Goal: Transaction & Acquisition: Book appointment/travel/reservation

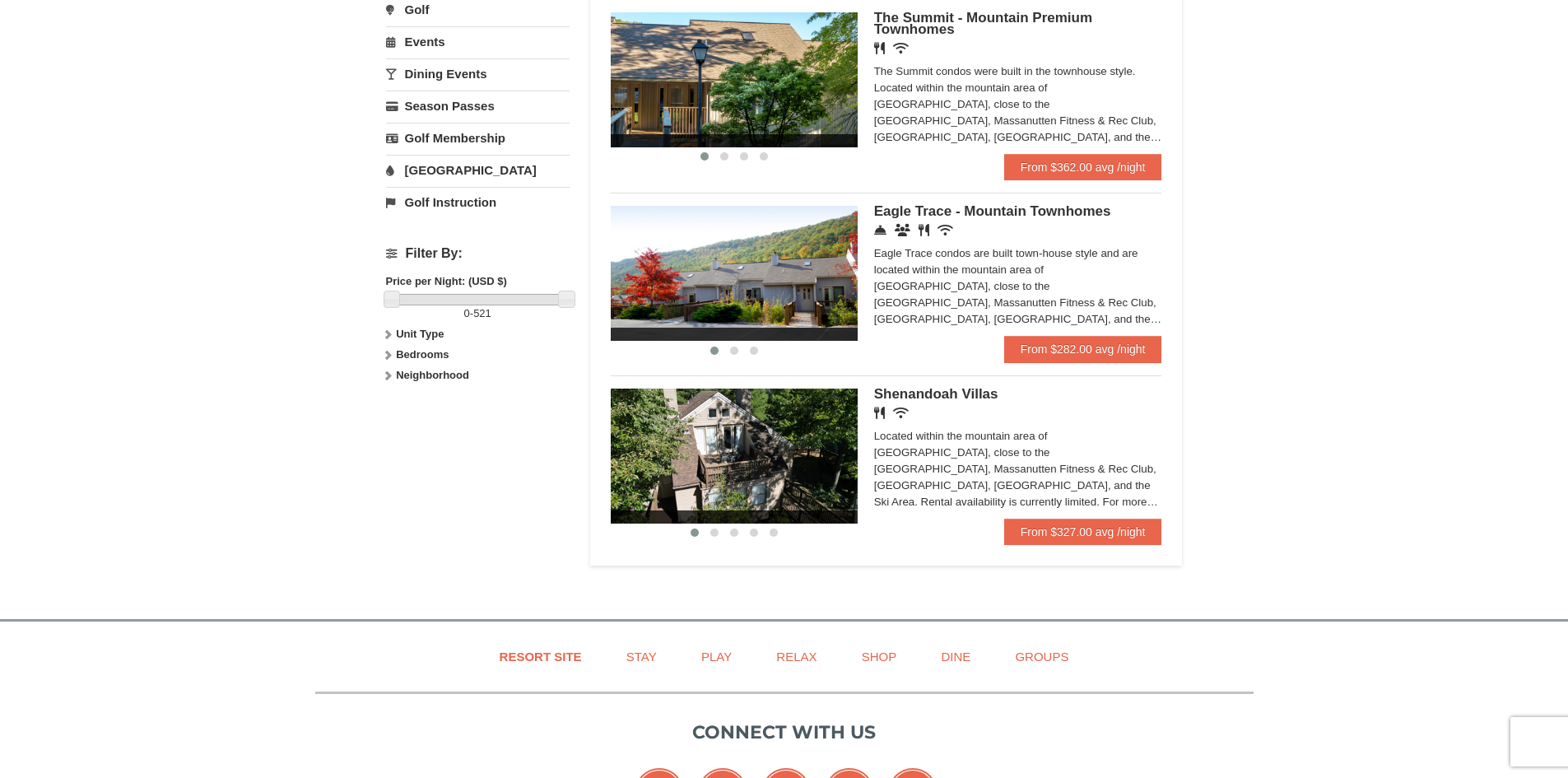
scroll to position [576, 0]
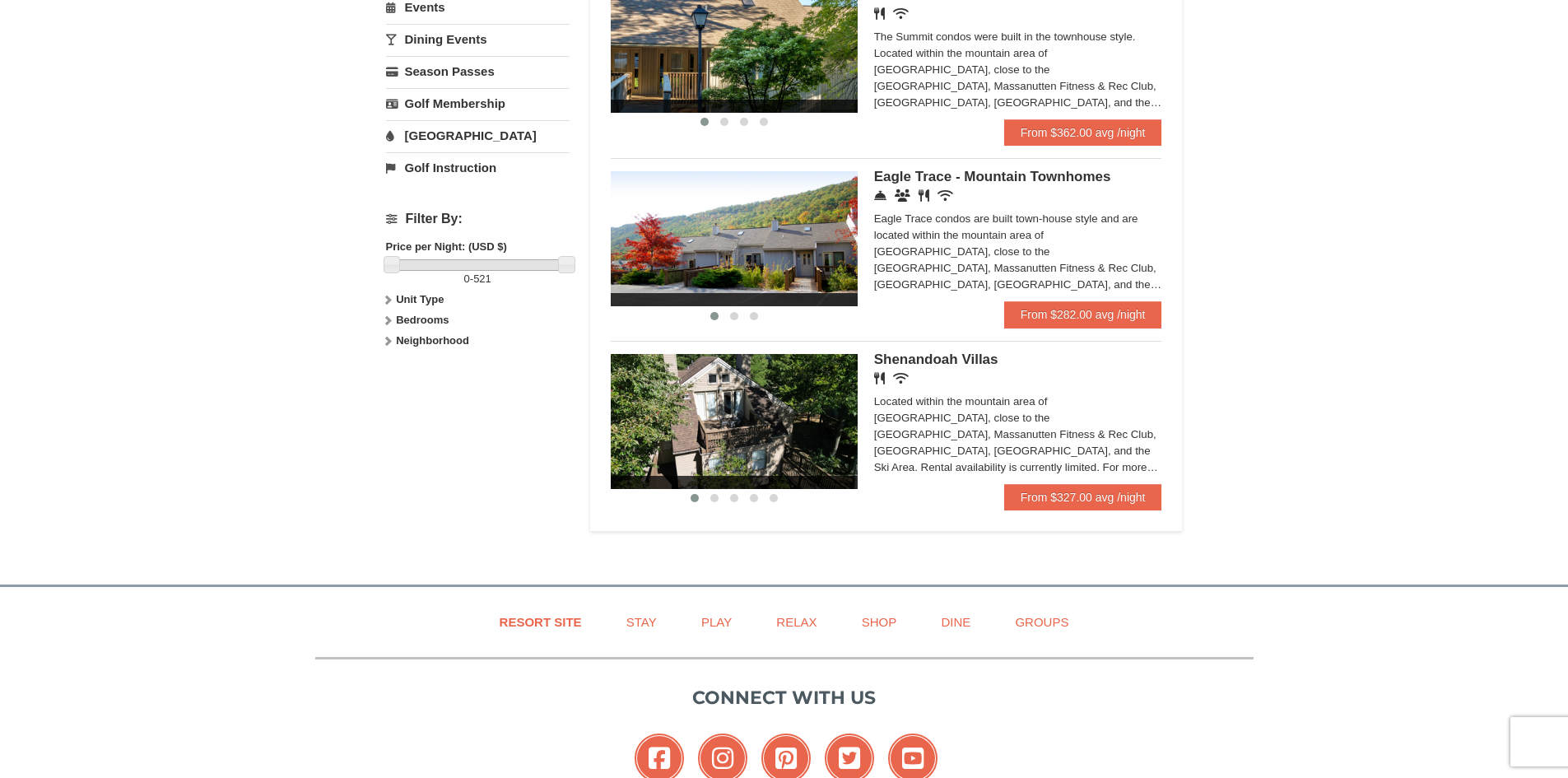
click at [825, 255] on img at bounding box center [734, 239] width 247 height 135
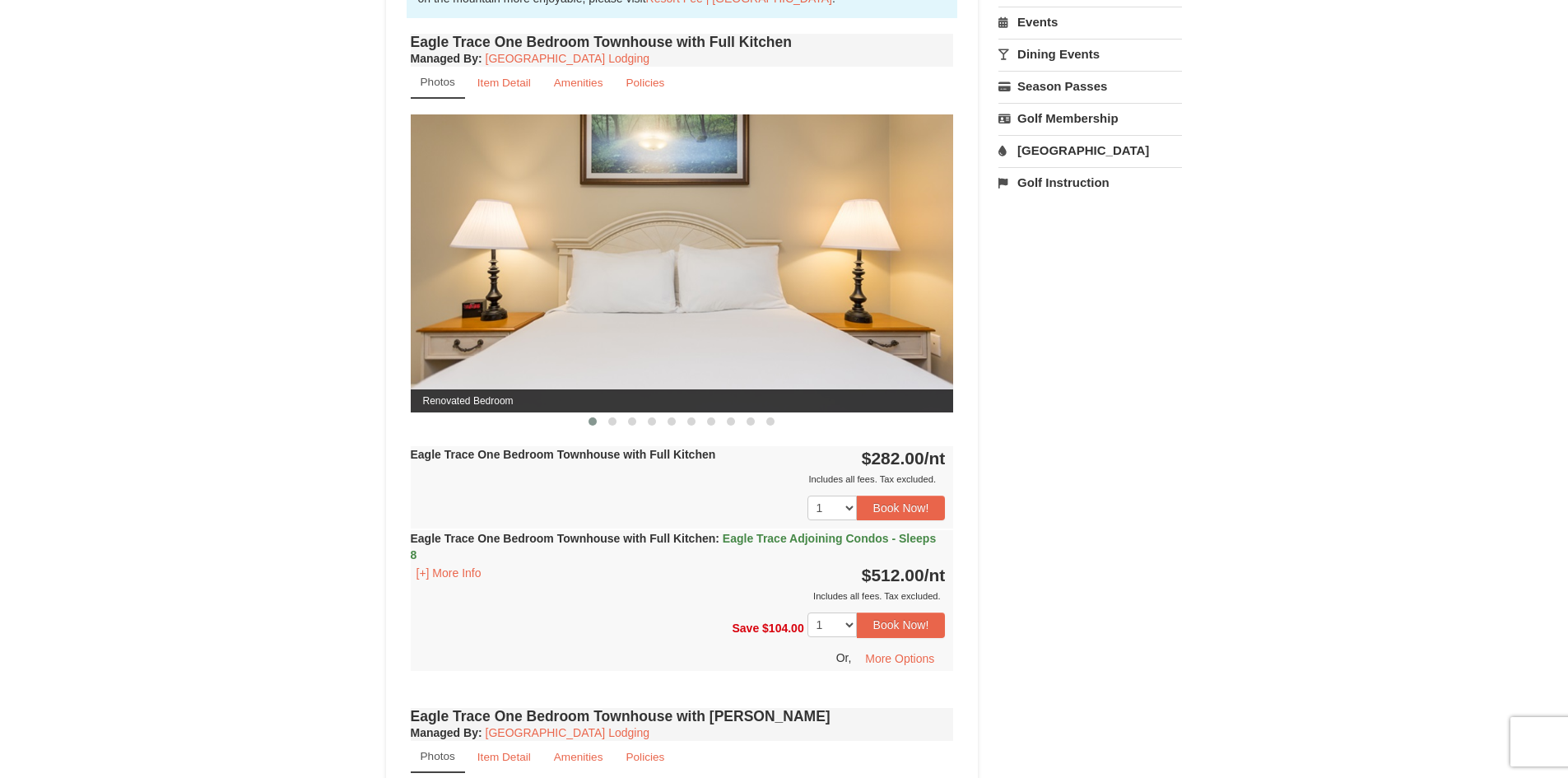
scroll to position [658, 0]
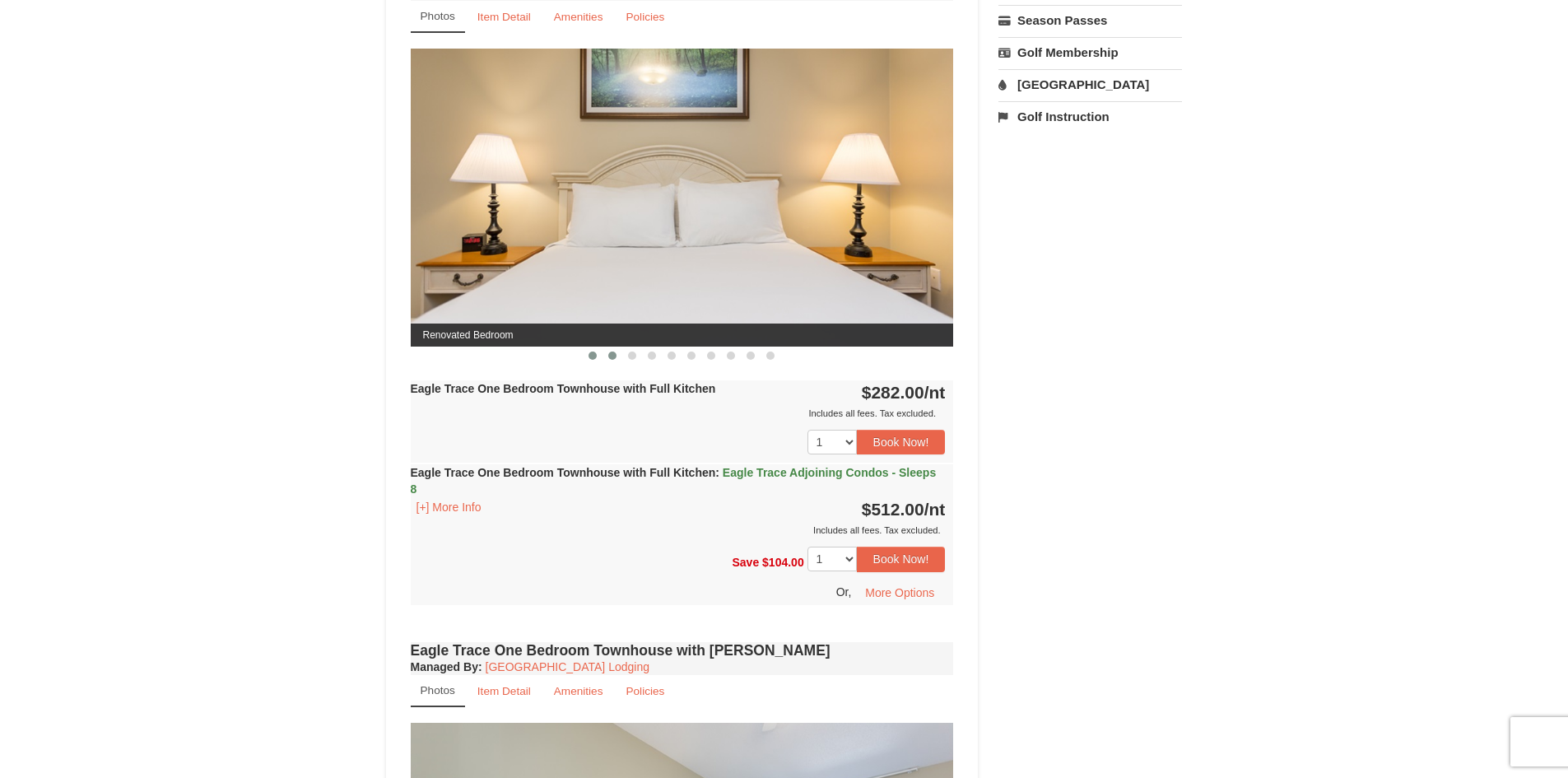
click at [612, 355] on span at bounding box center [612, 355] width 8 height 8
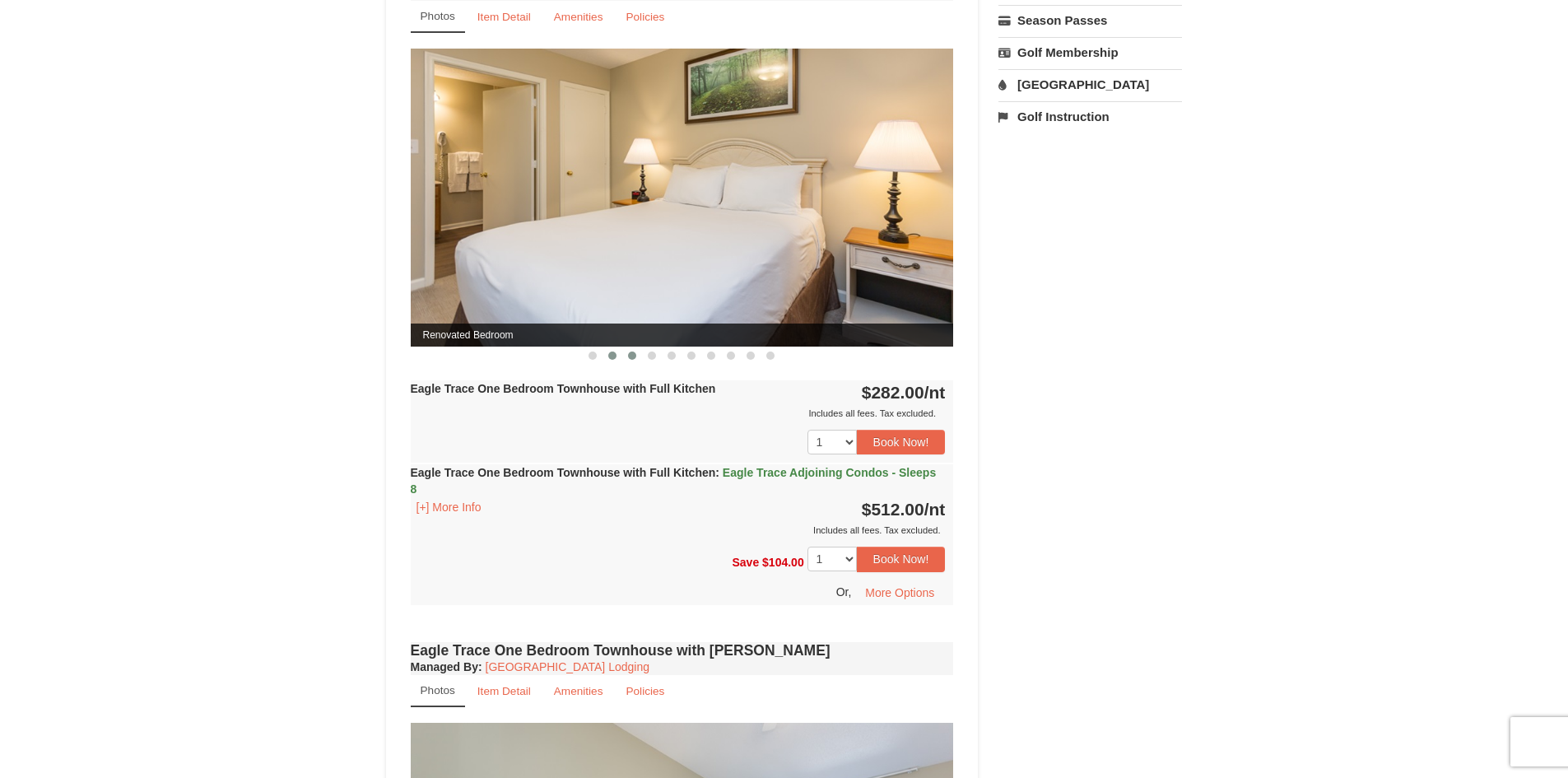
click at [631, 356] on span at bounding box center [632, 355] width 8 height 8
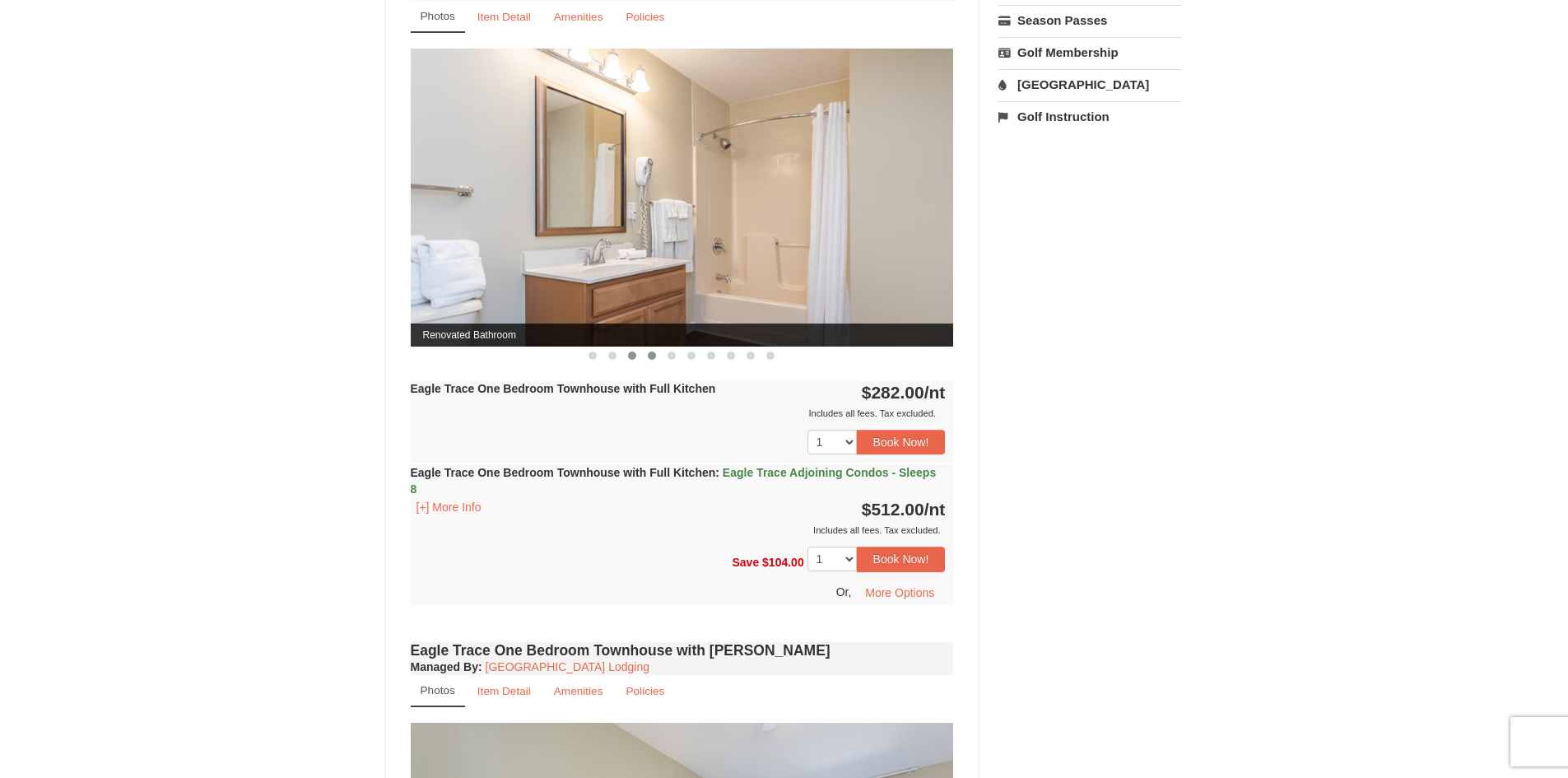
click at [655, 350] on button at bounding box center [652, 356] width 20 height 17
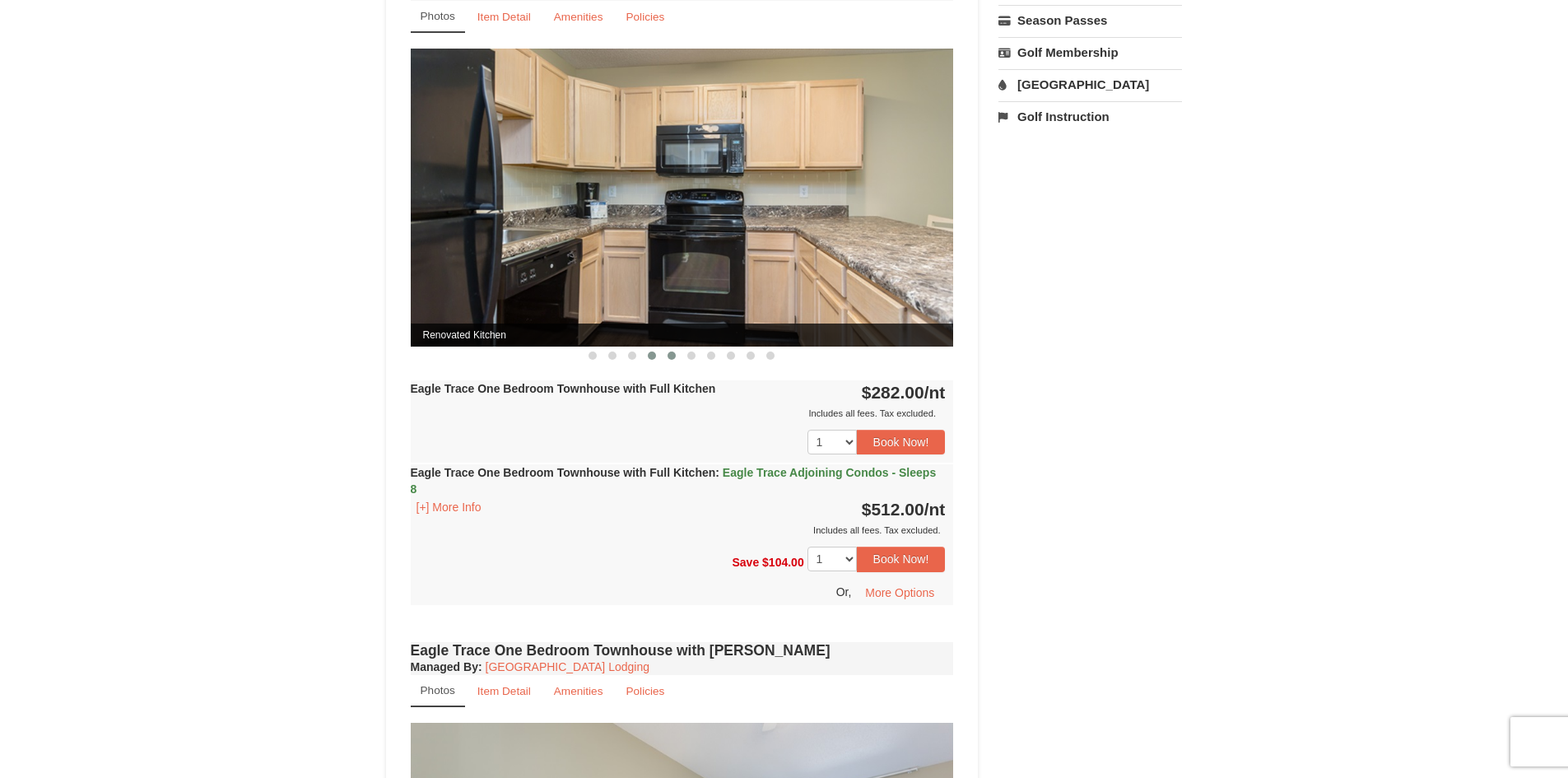
click at [672, 350] on button at bounding box center [672, 356] width 20 height 17
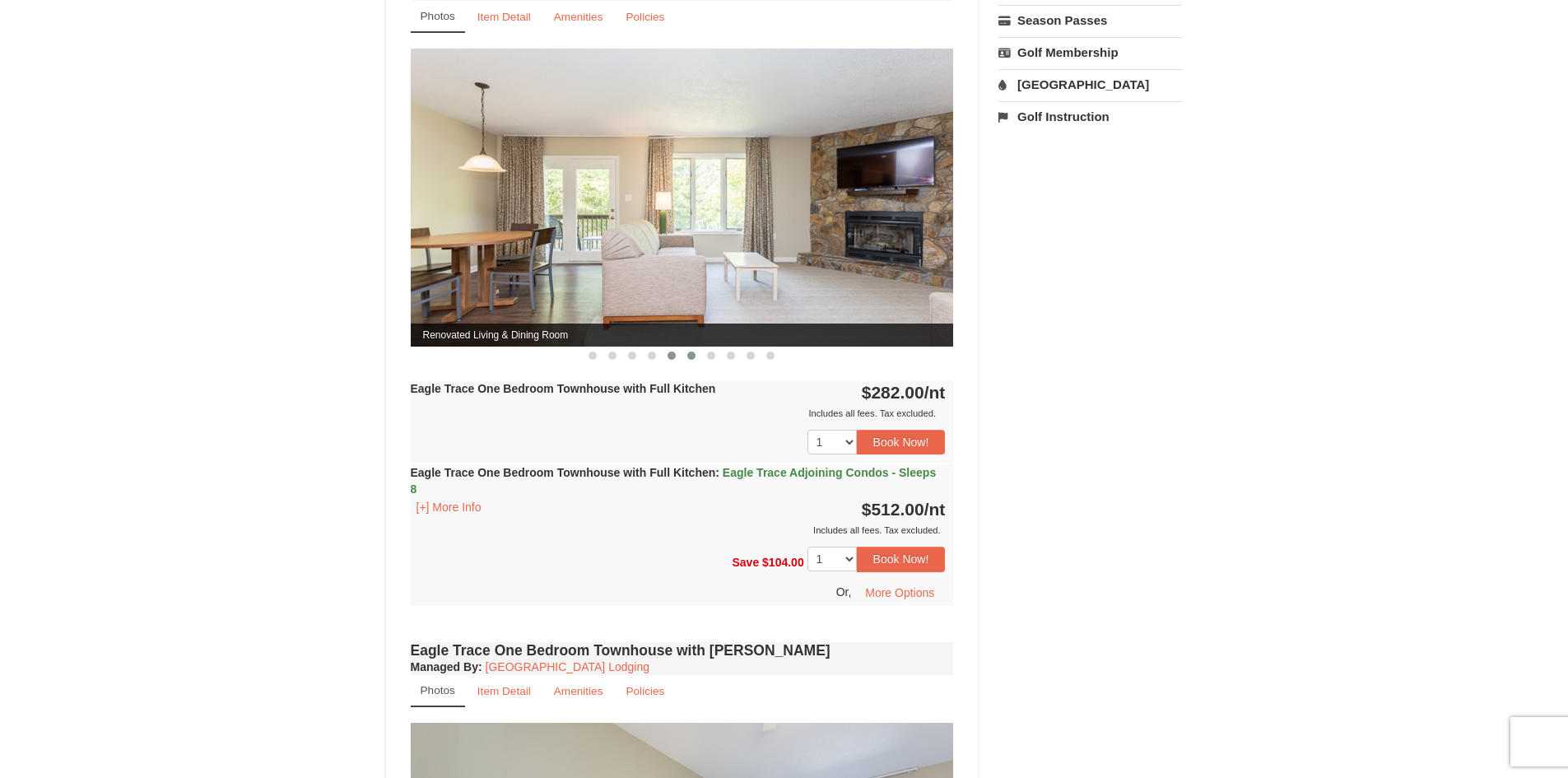
click at [695, 352] on span at bounding box center [691, 355] width 8 height 8
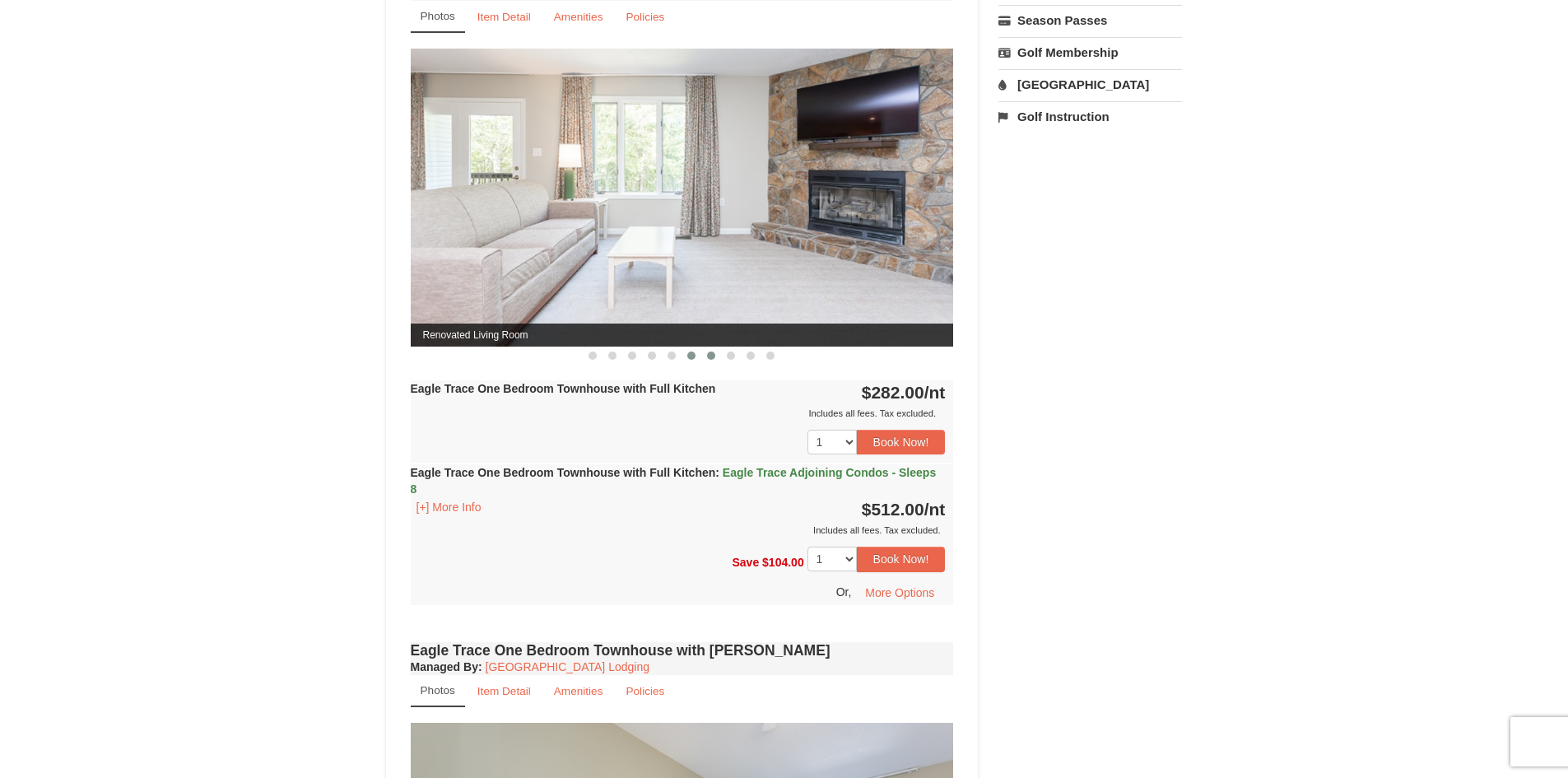
click at [706, 359] on button at bounding box center [712, 356] width 20 height 17
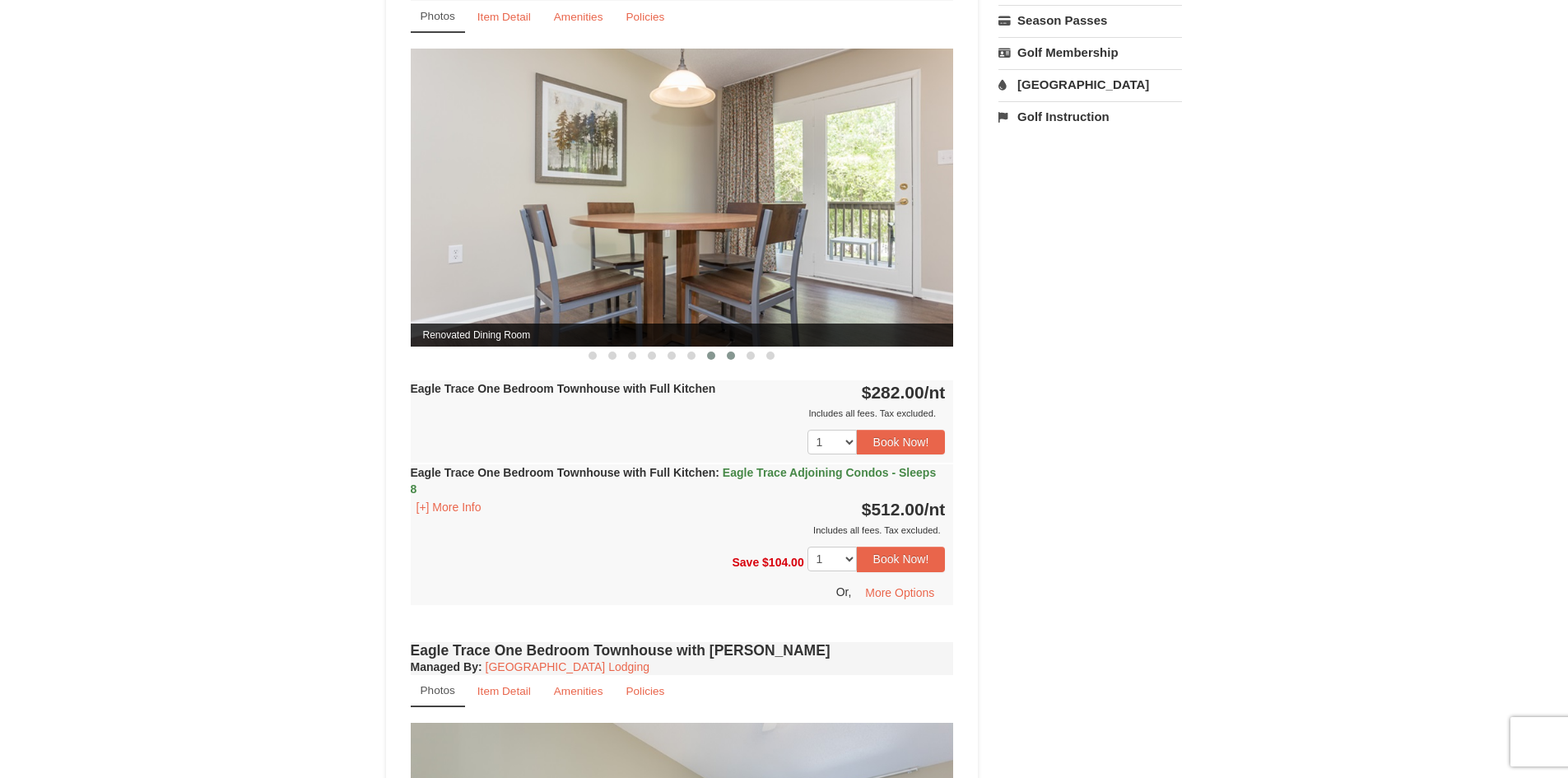
click at [726, 355] on button at bounding box center [731, 356] width 20 height 17
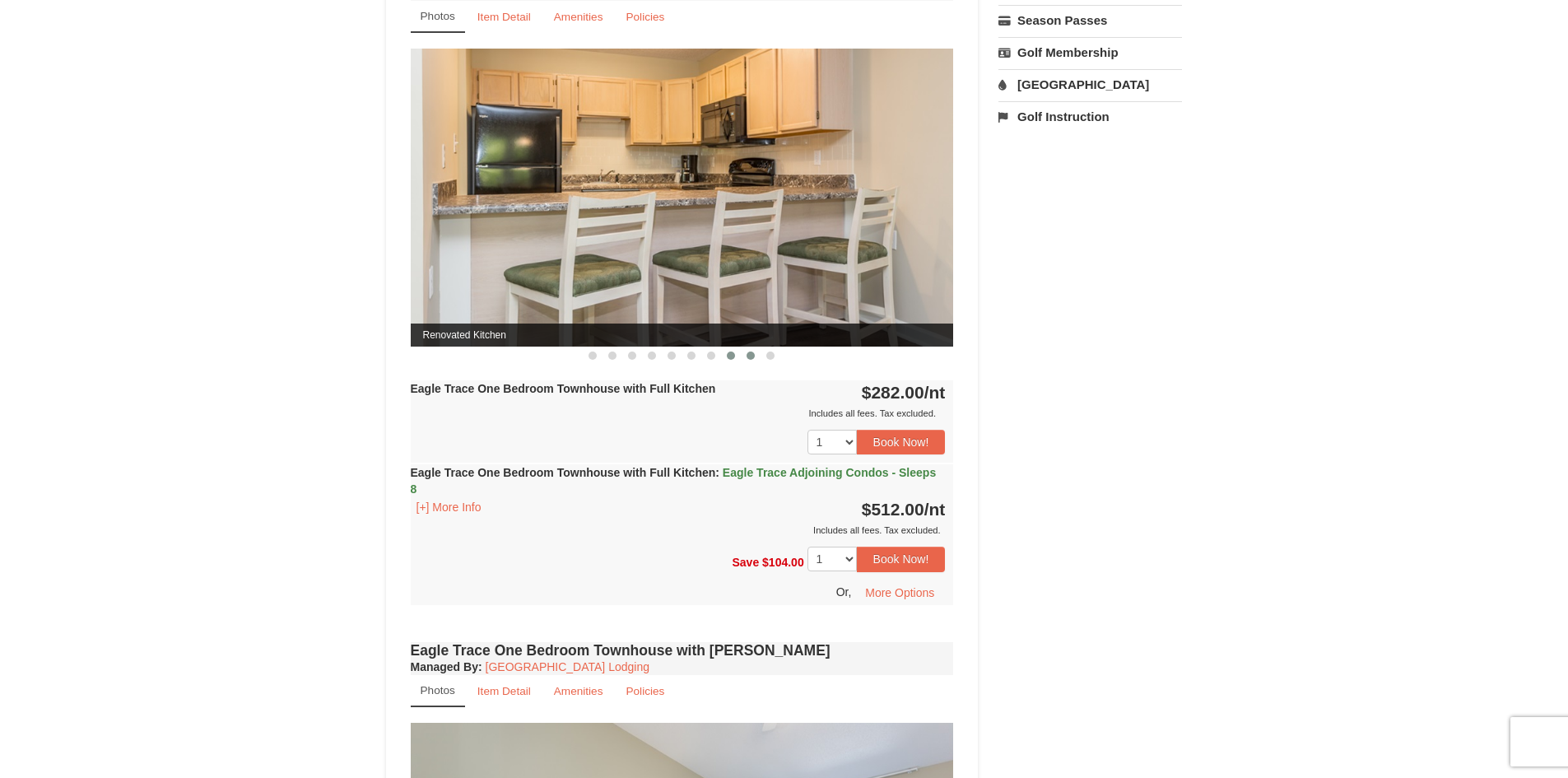
click at [747, 352] on span at bounding box center [751, 355] width 8 height 8
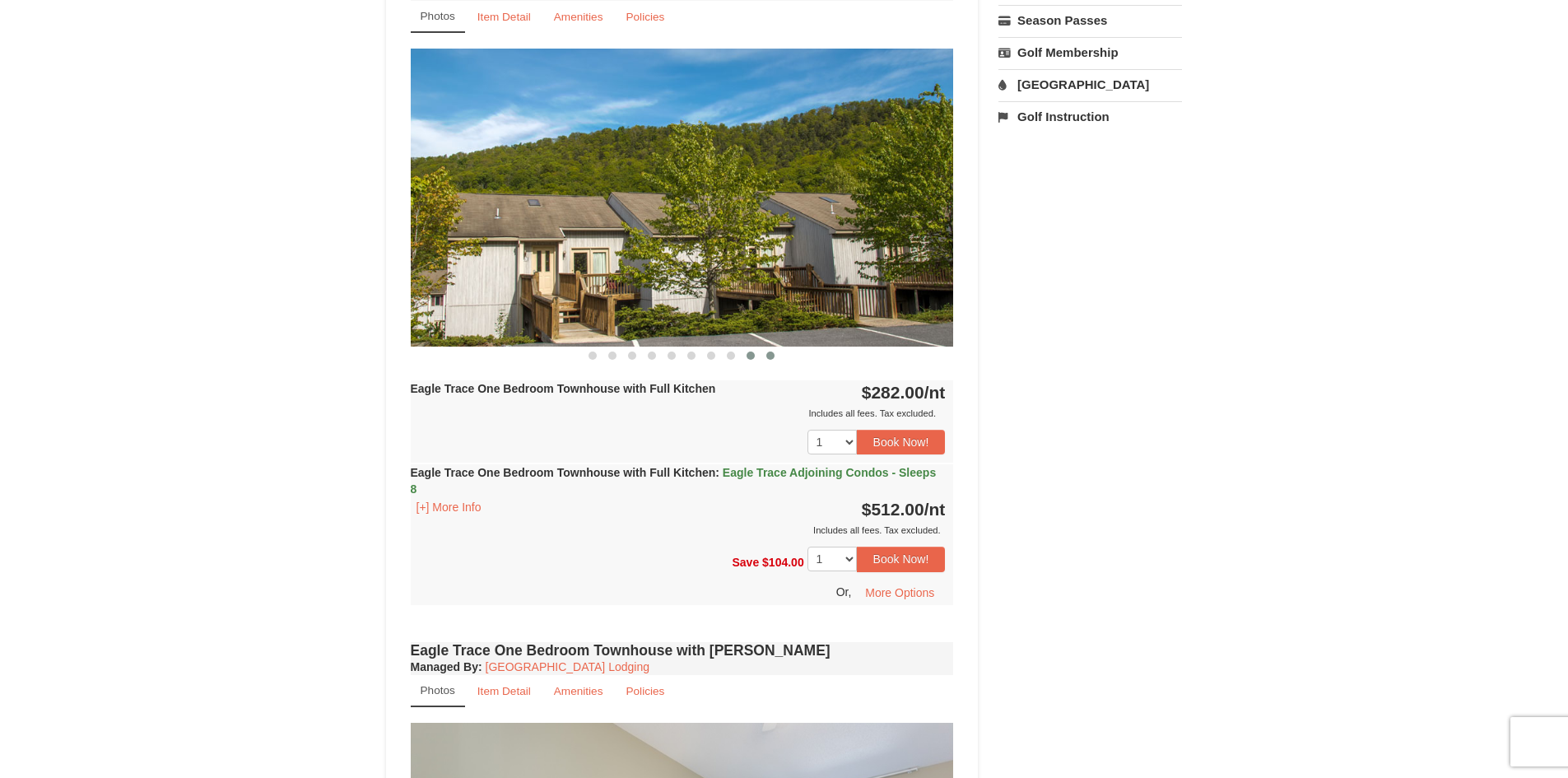
click at [768, 355] on span at bounding box center [770, 355] width 8 height 8
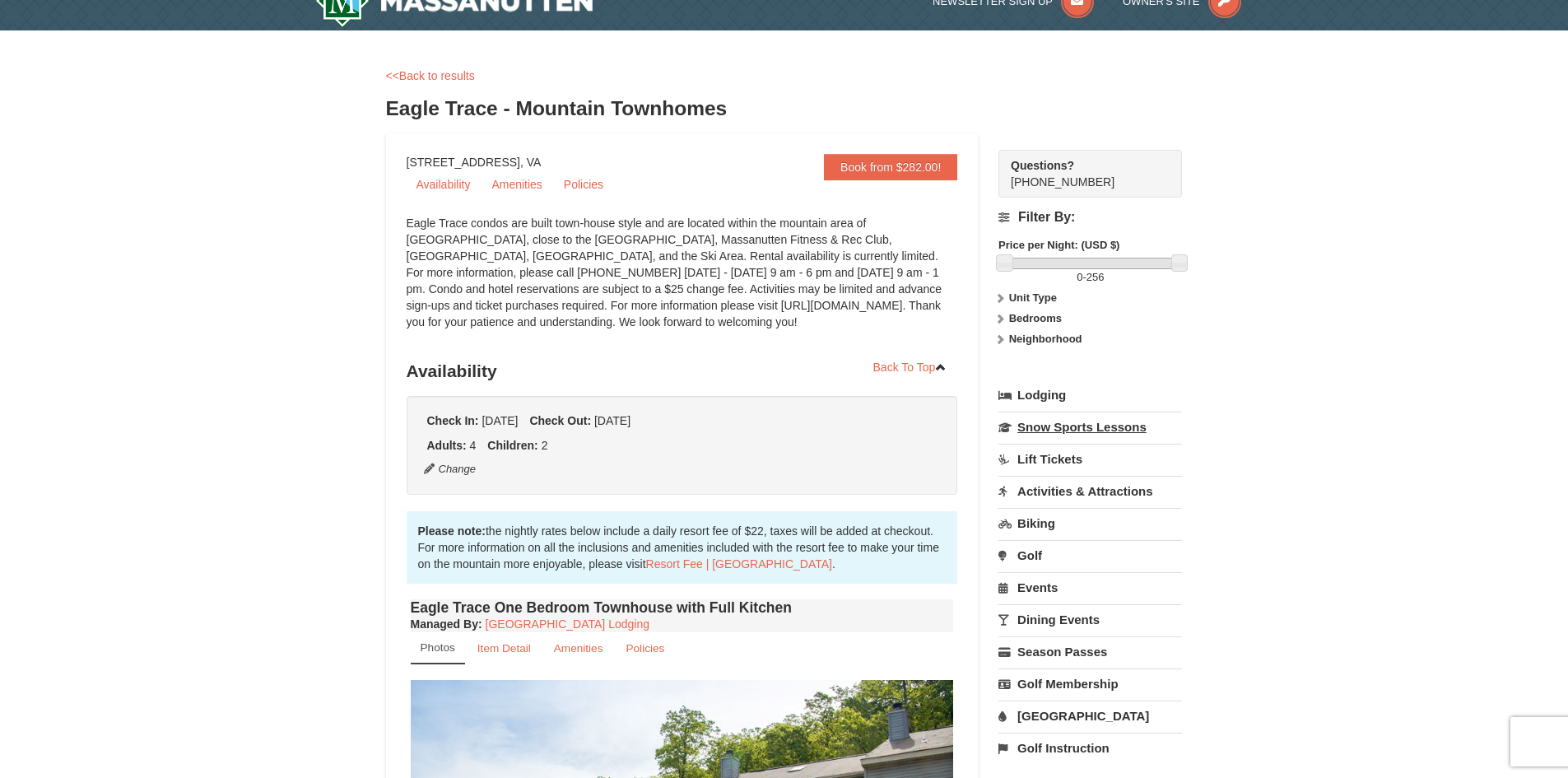
scroll to position [0, 0]
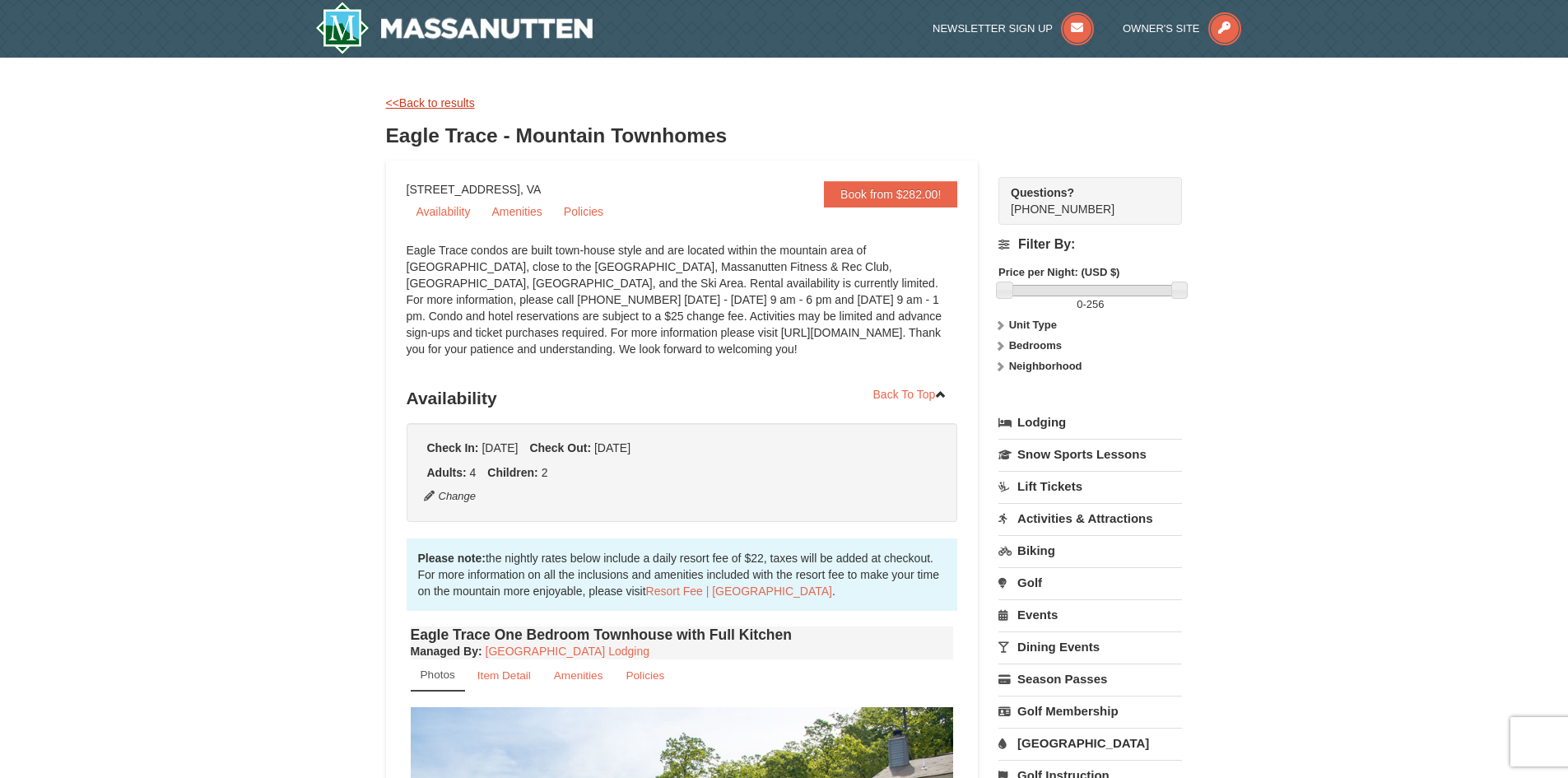
click at [428, 101] on link "<<Back to results" at bounding box center [430, 103] width 89 height 13
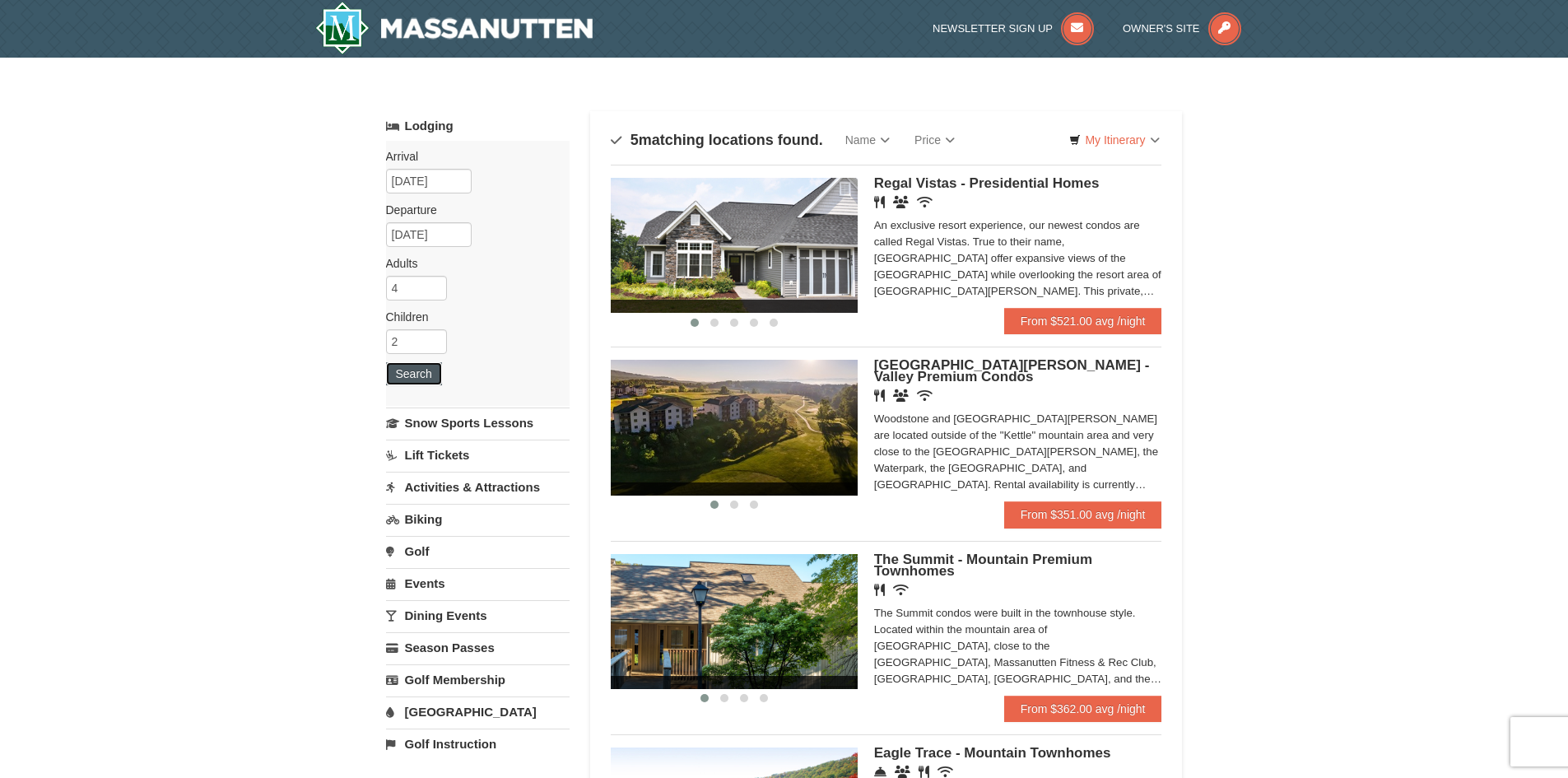
click at [415, 377] on button "Search" at bounding box center [414, 373] width 56 height 23
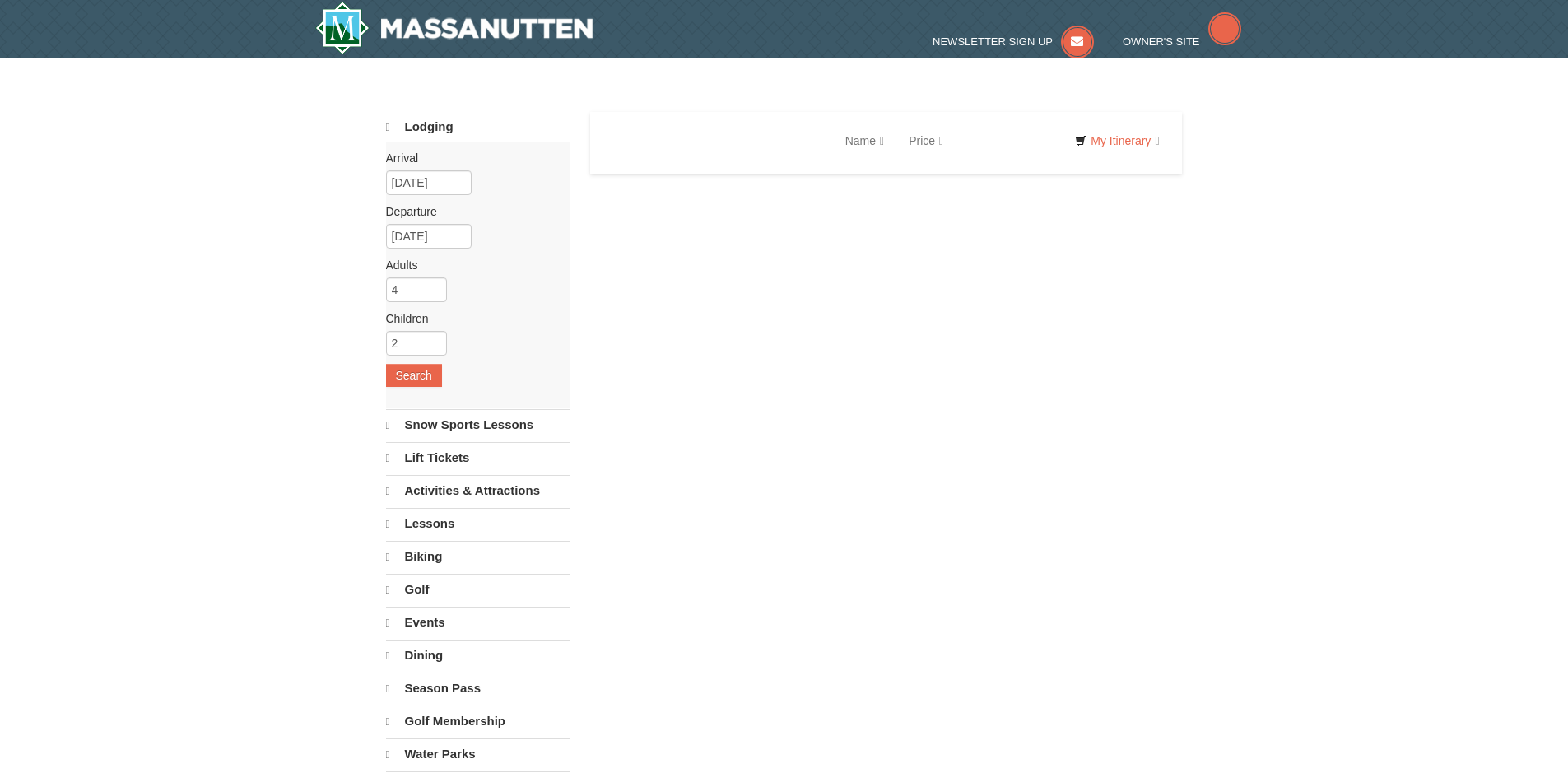
select select "9"
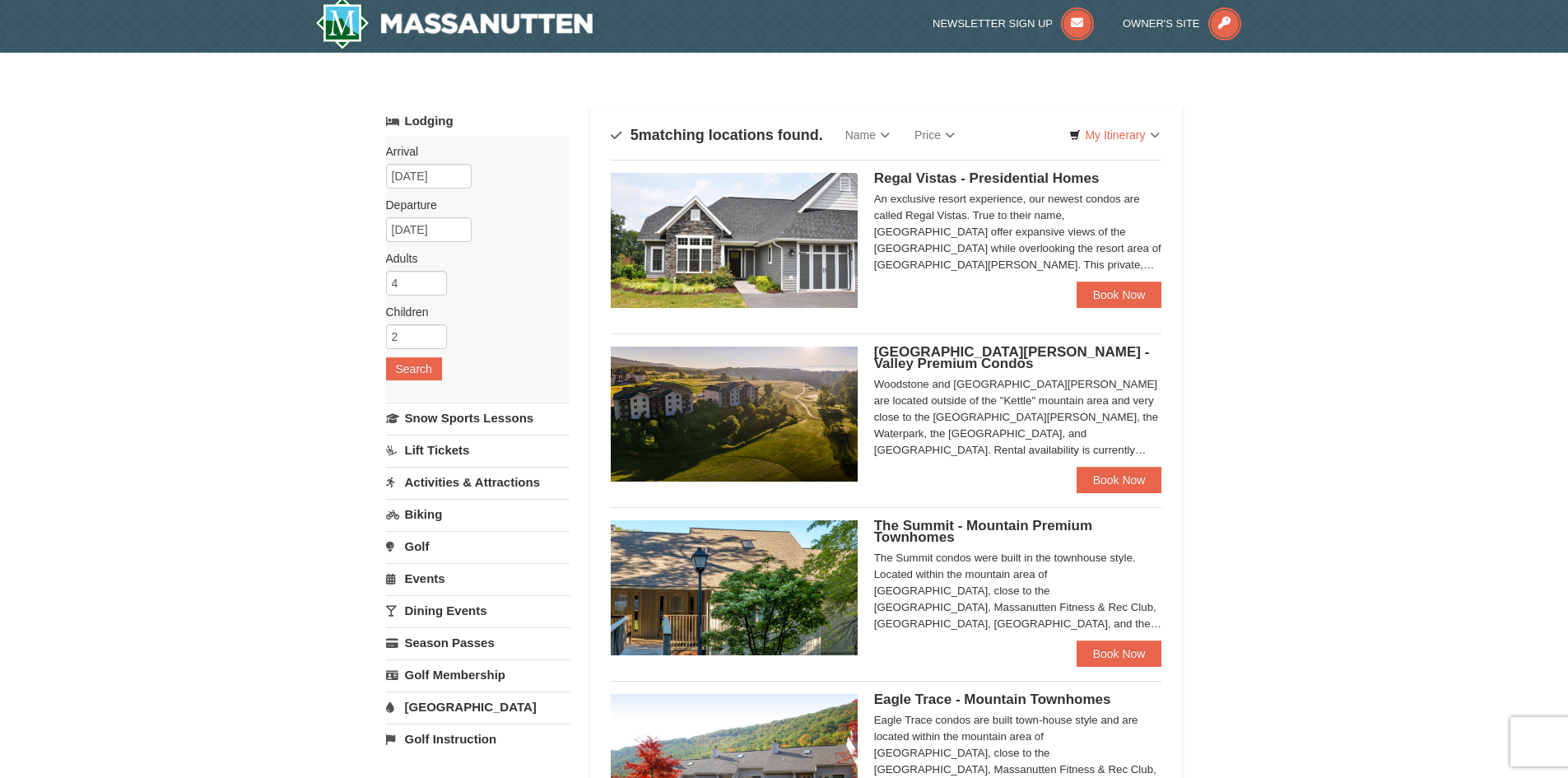
scroll to position [83, 0]
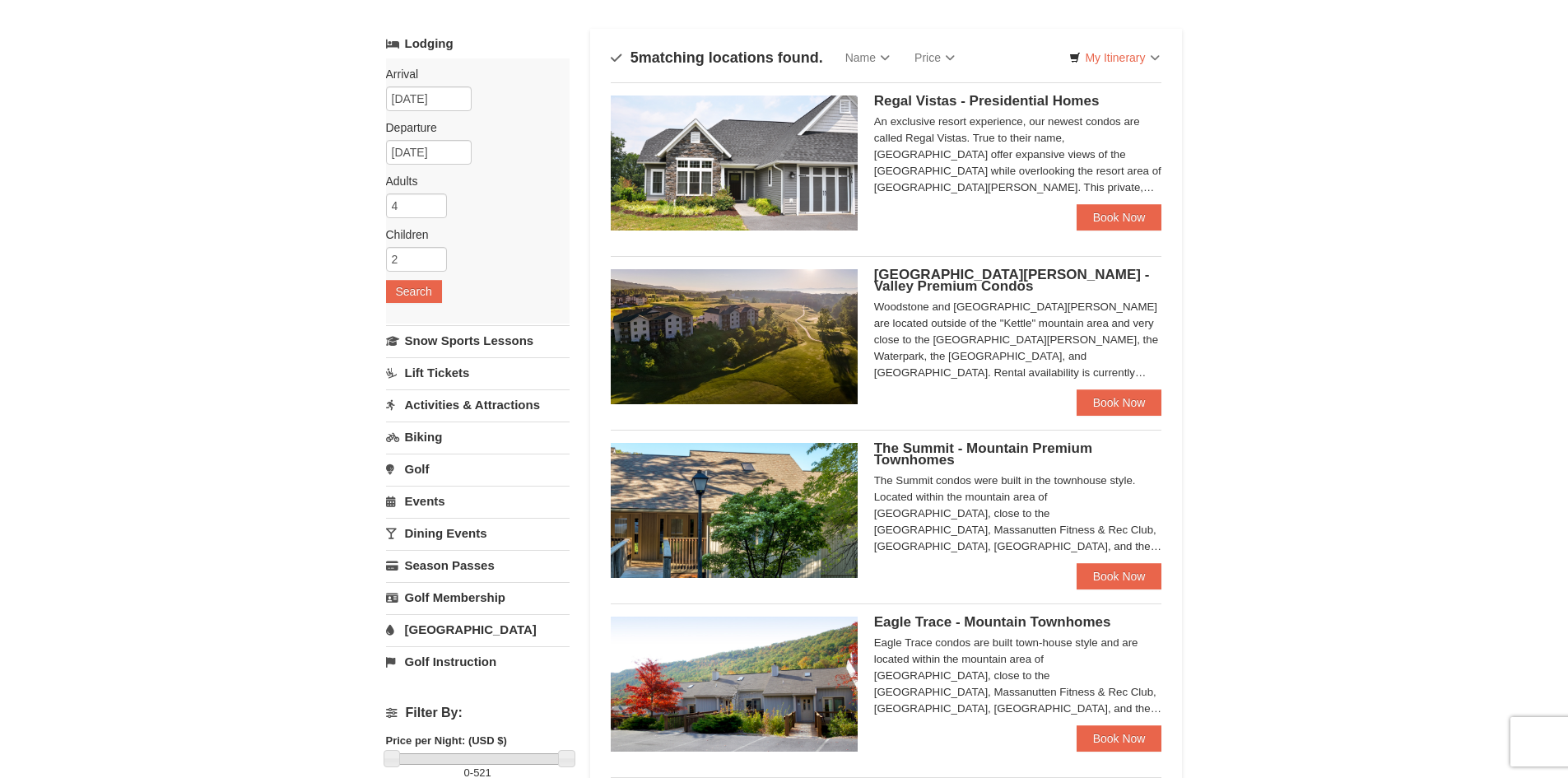
click at [987, 100] on span "Regal Vistas - Presidential Homes" at bounding box center [987, 101] width 225 height 16
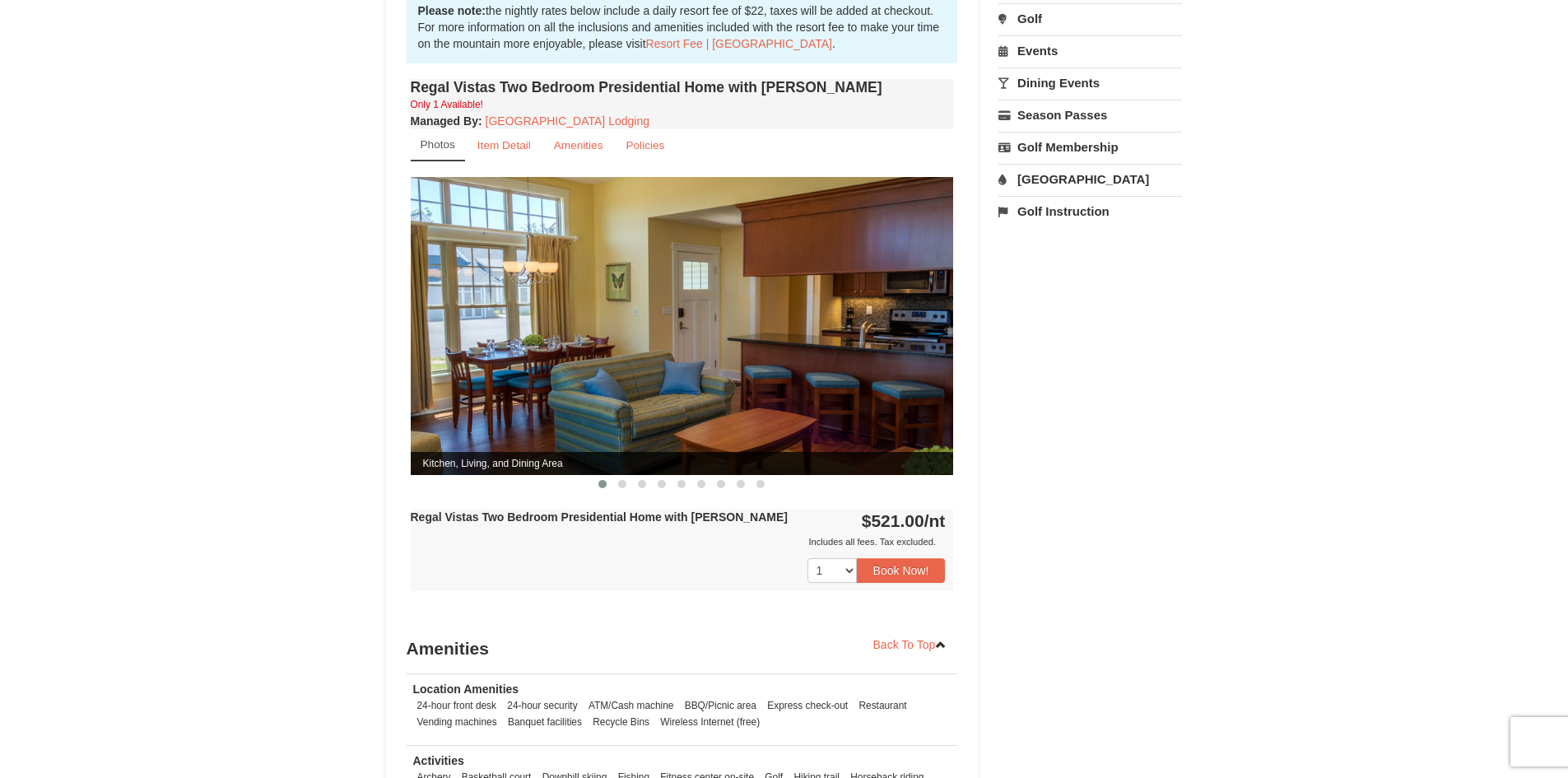
scroll to position [494, 0]
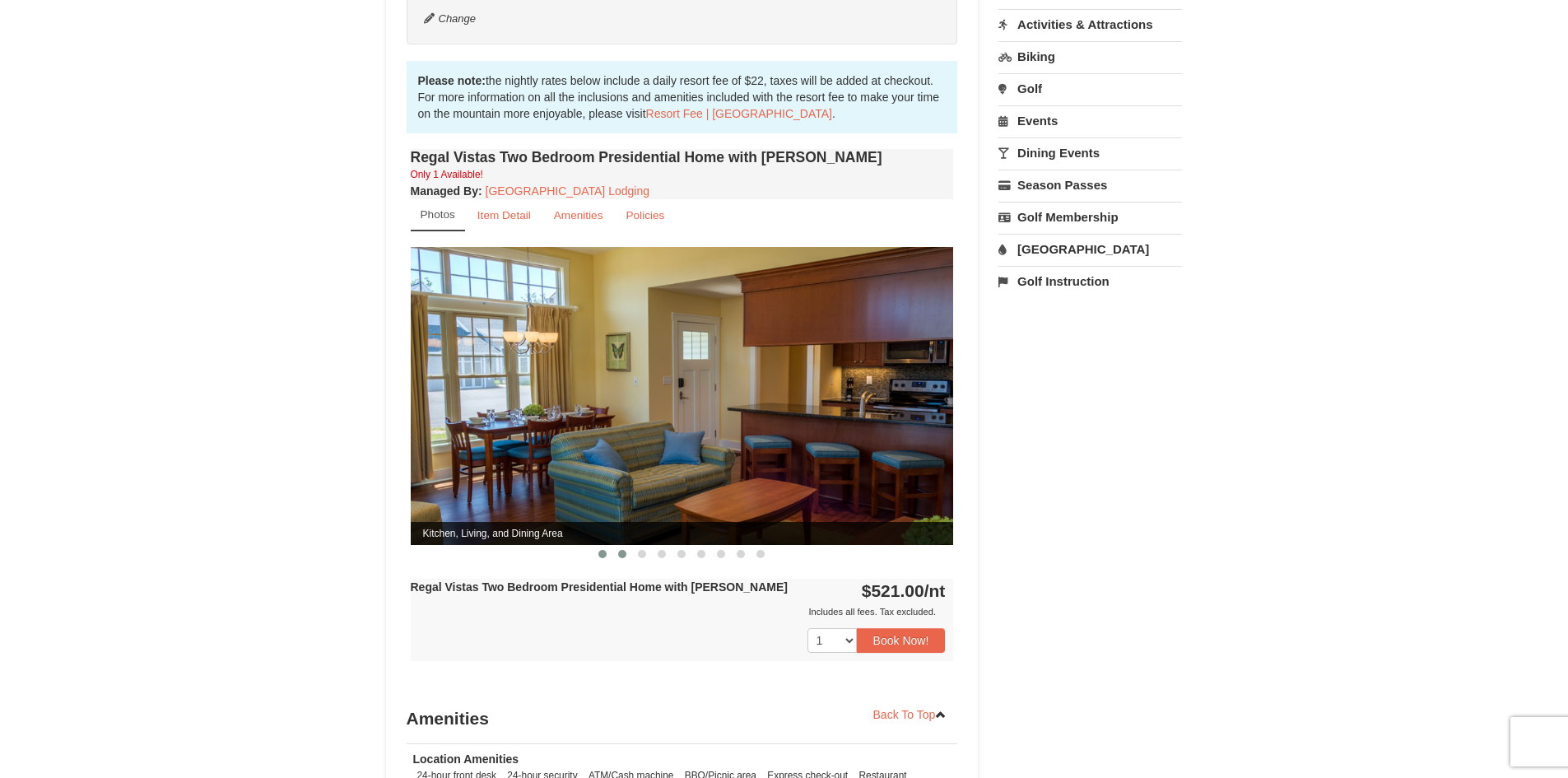
click at [626, 550] on span at bounding box center [622, 554] width 8 height 8
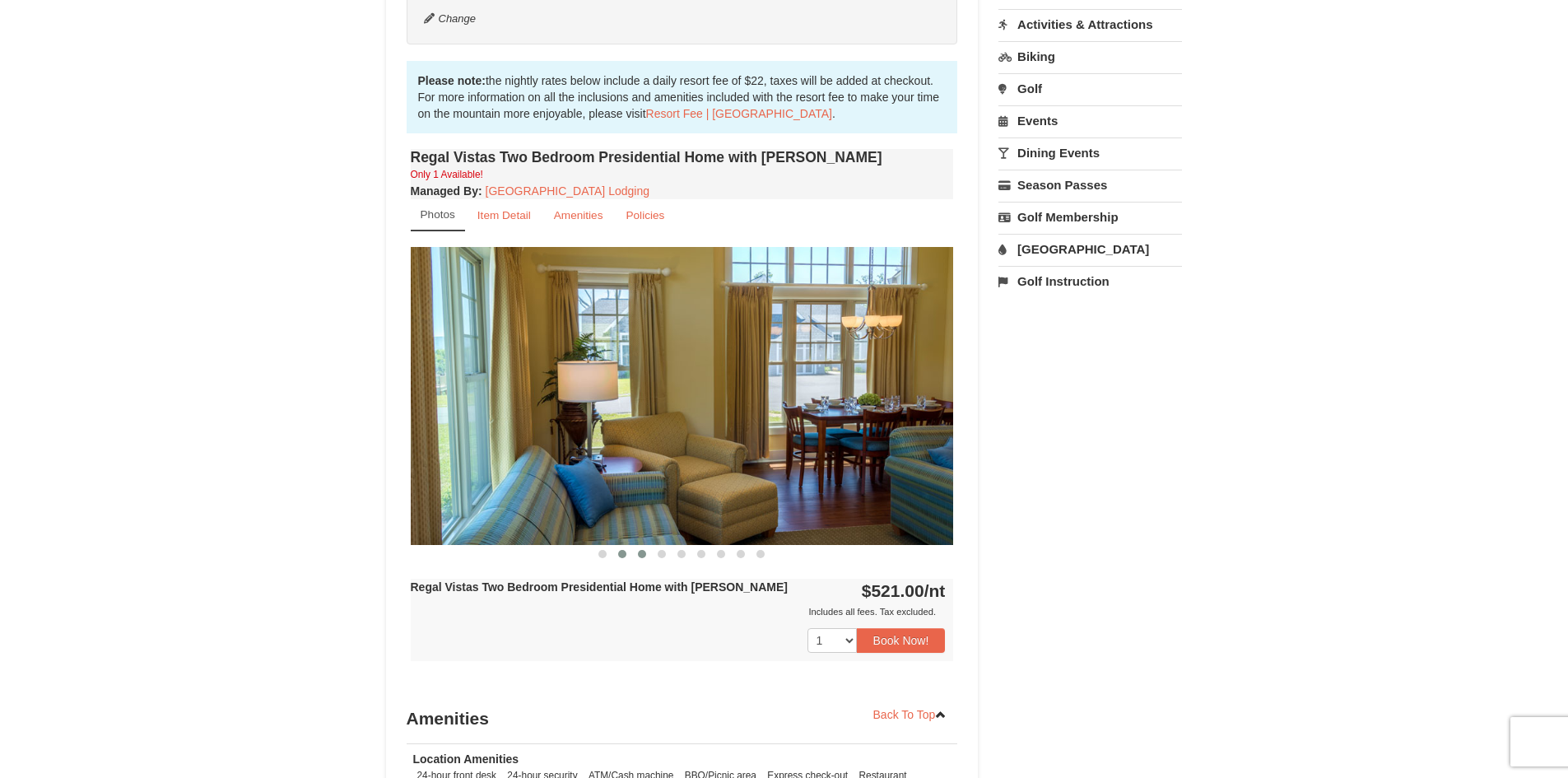
click at [647, 546] on button at bounding box center [642, 554] width 20 height 17
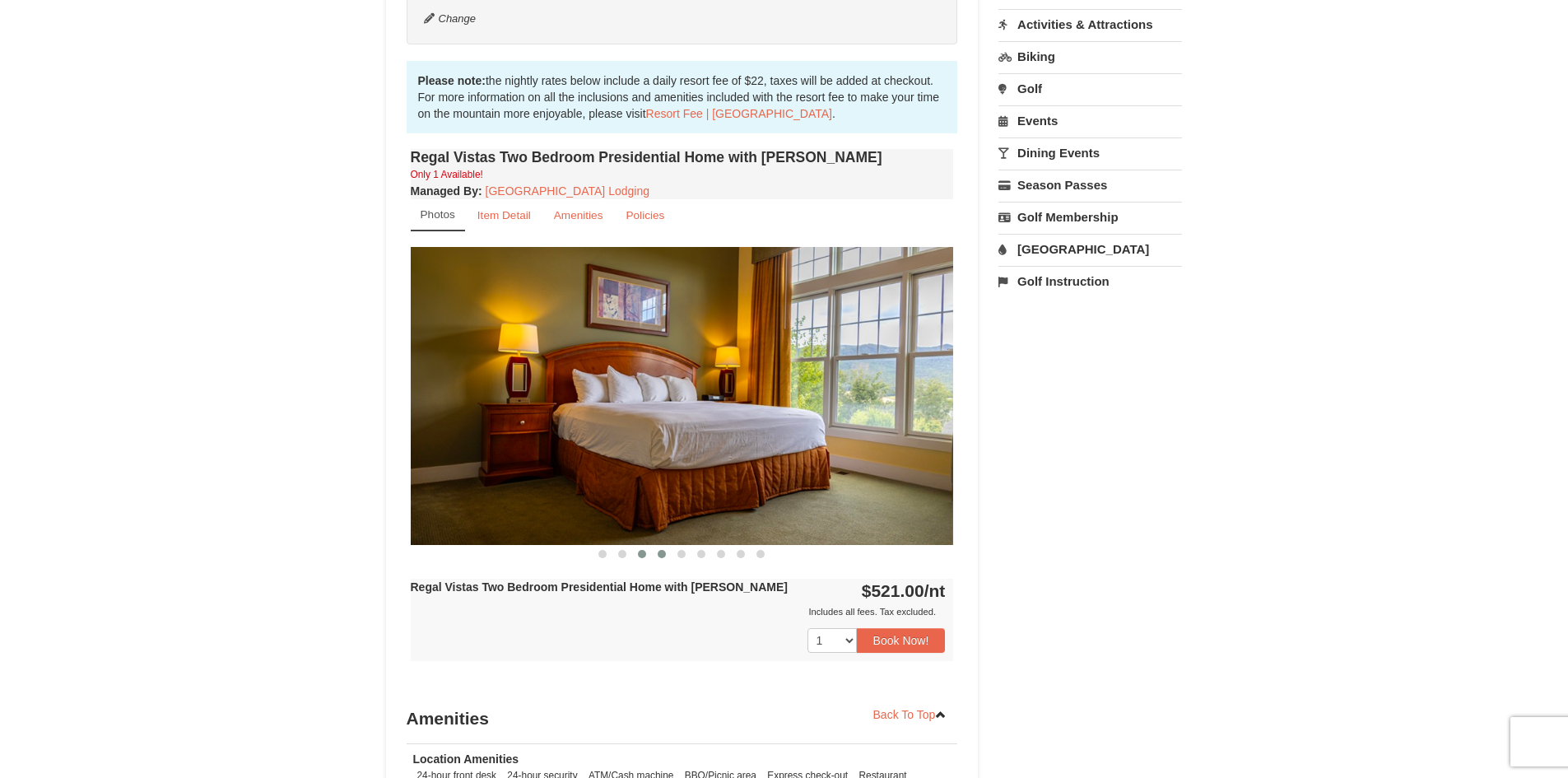
click at [661, 550] on span at bounding box center [661, 554] width 8 height 8
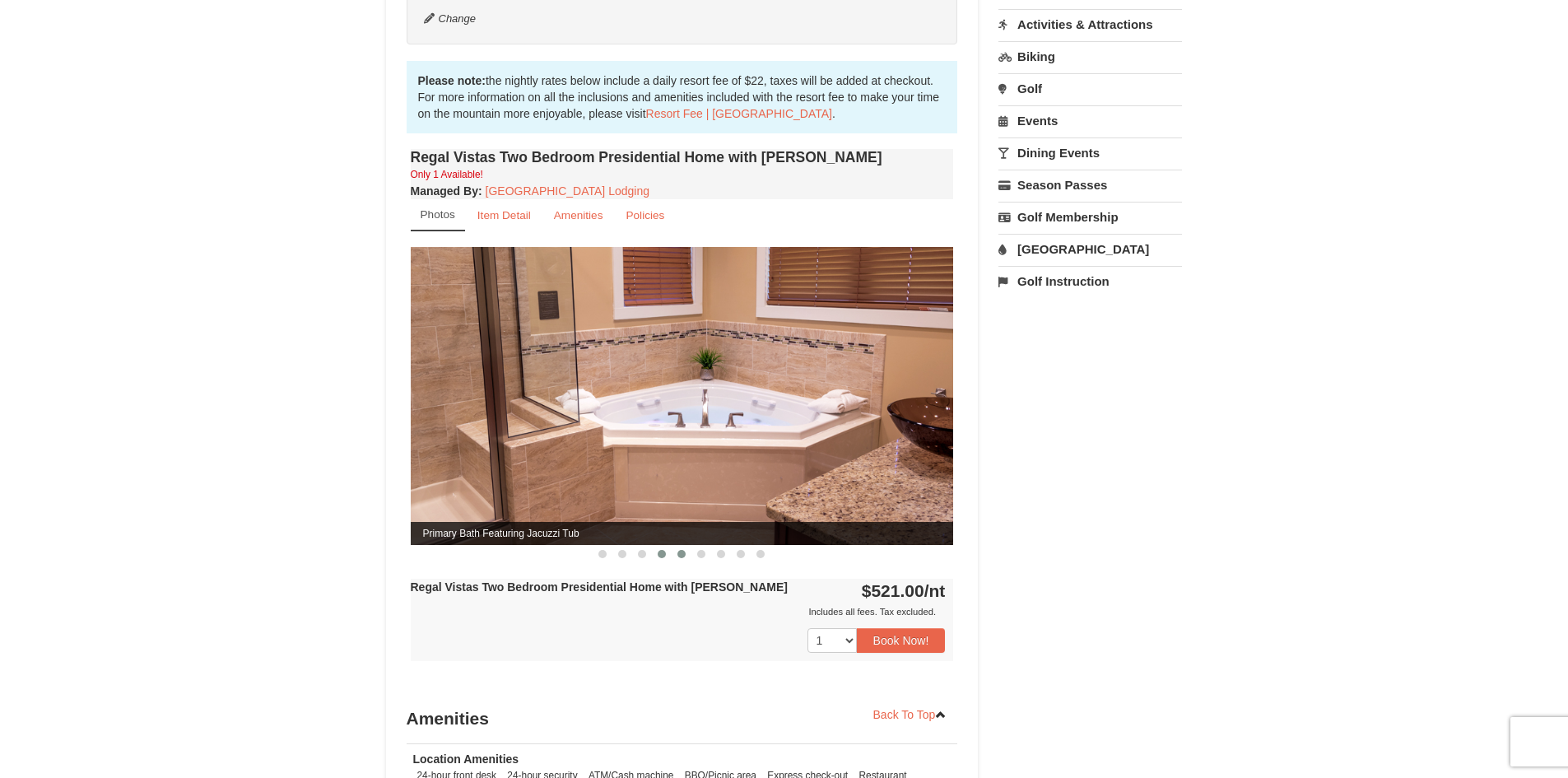
click at [681, 550] on span at bounding box center [682, 554] width 8 height 8
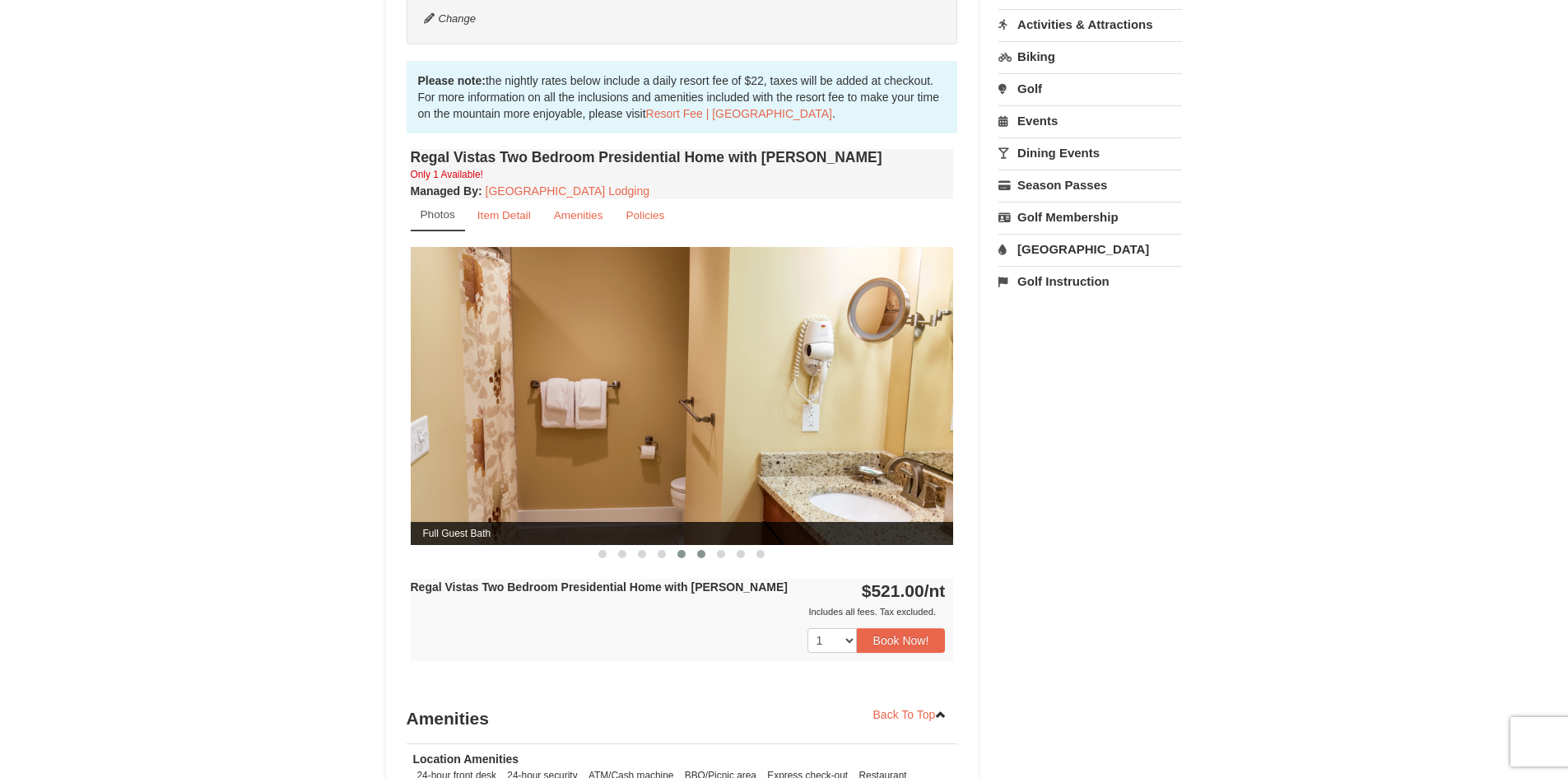
click at [704, 550] on span at bounding box center [701, 554] width 8 height 8
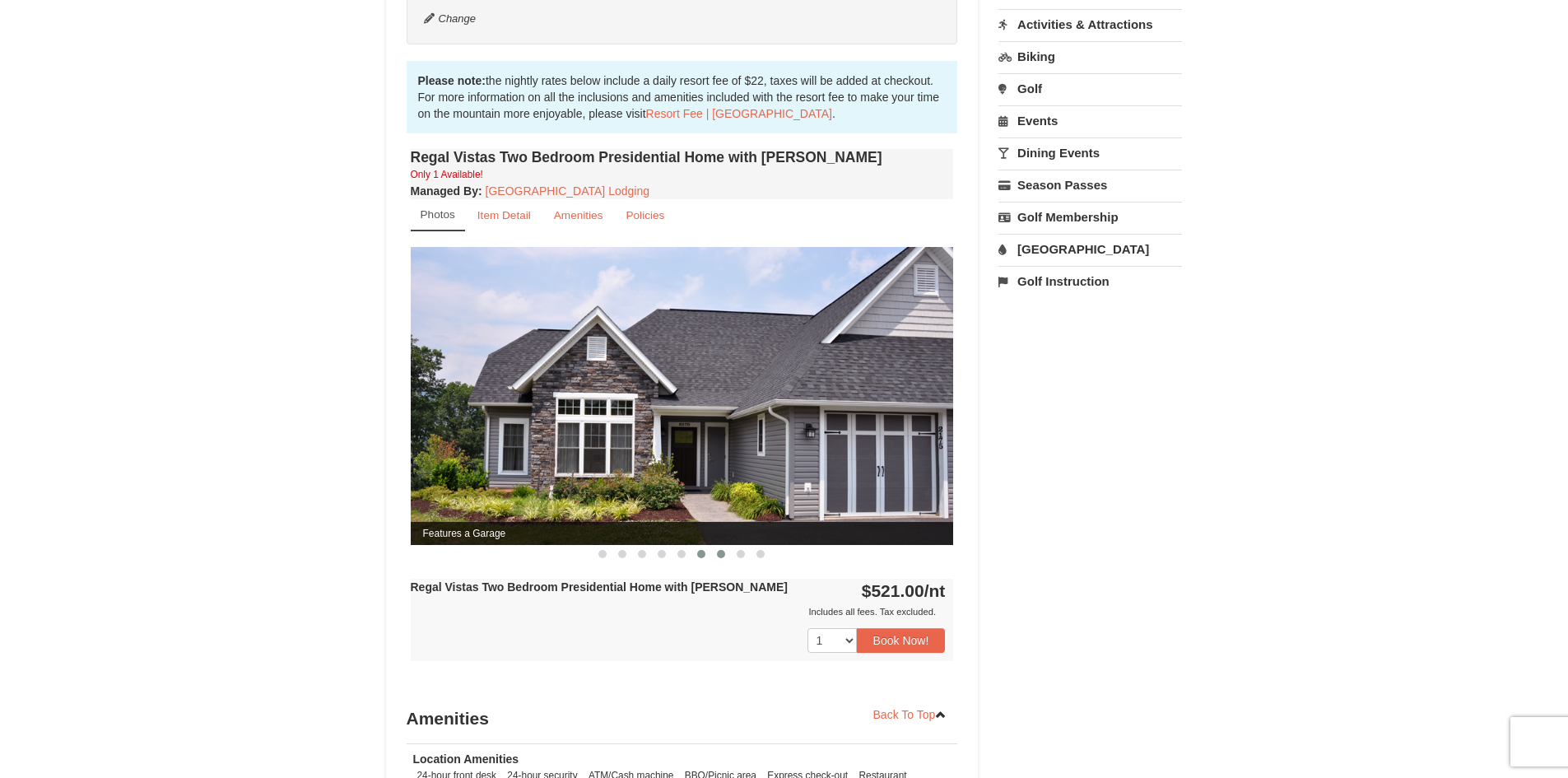
click at [720, 550] on span at bounding box center [721, 554] width 8 height 8
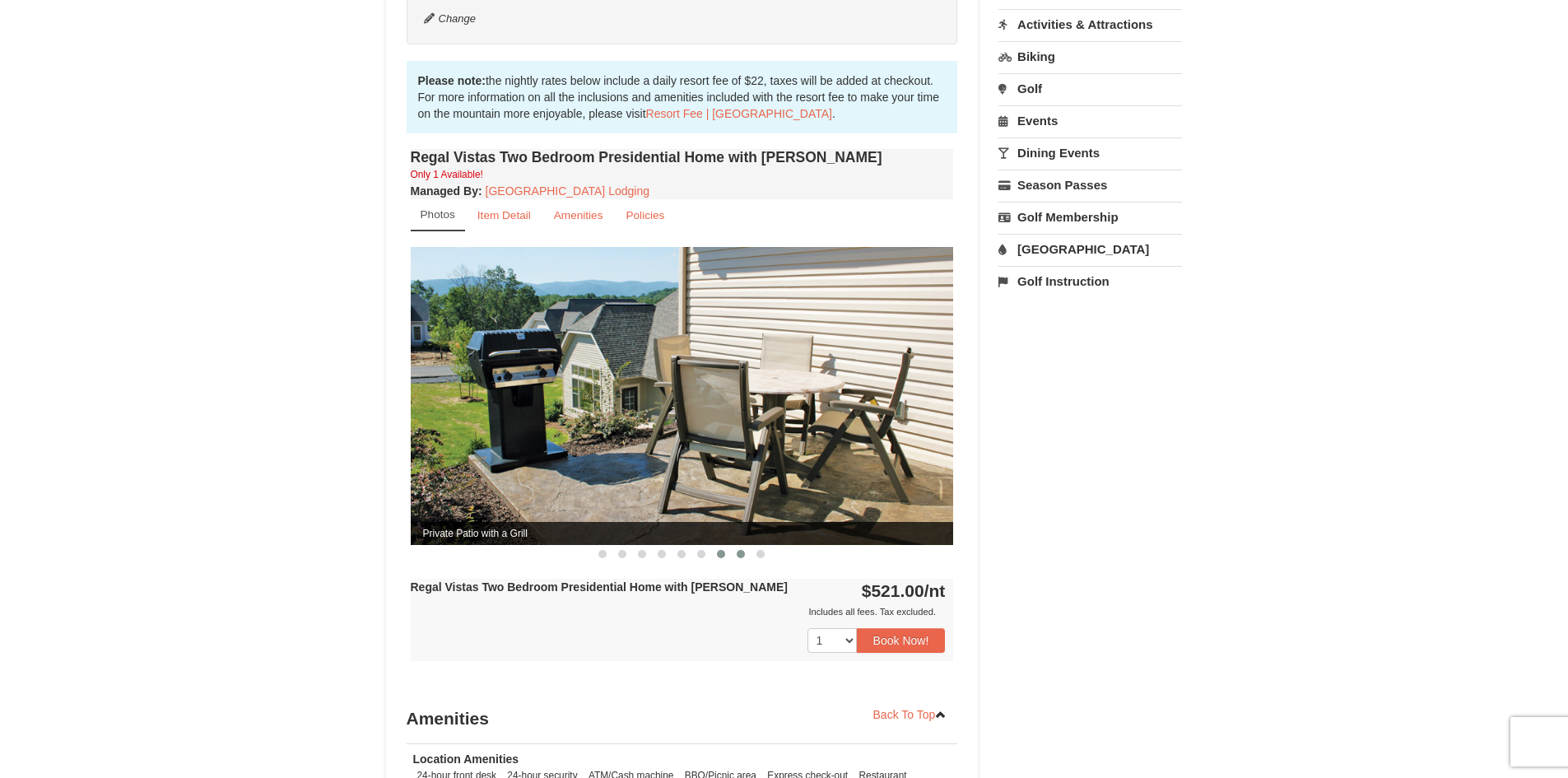
click at [747, 546] on button at bounding box center [741, 554] width 20 height 17
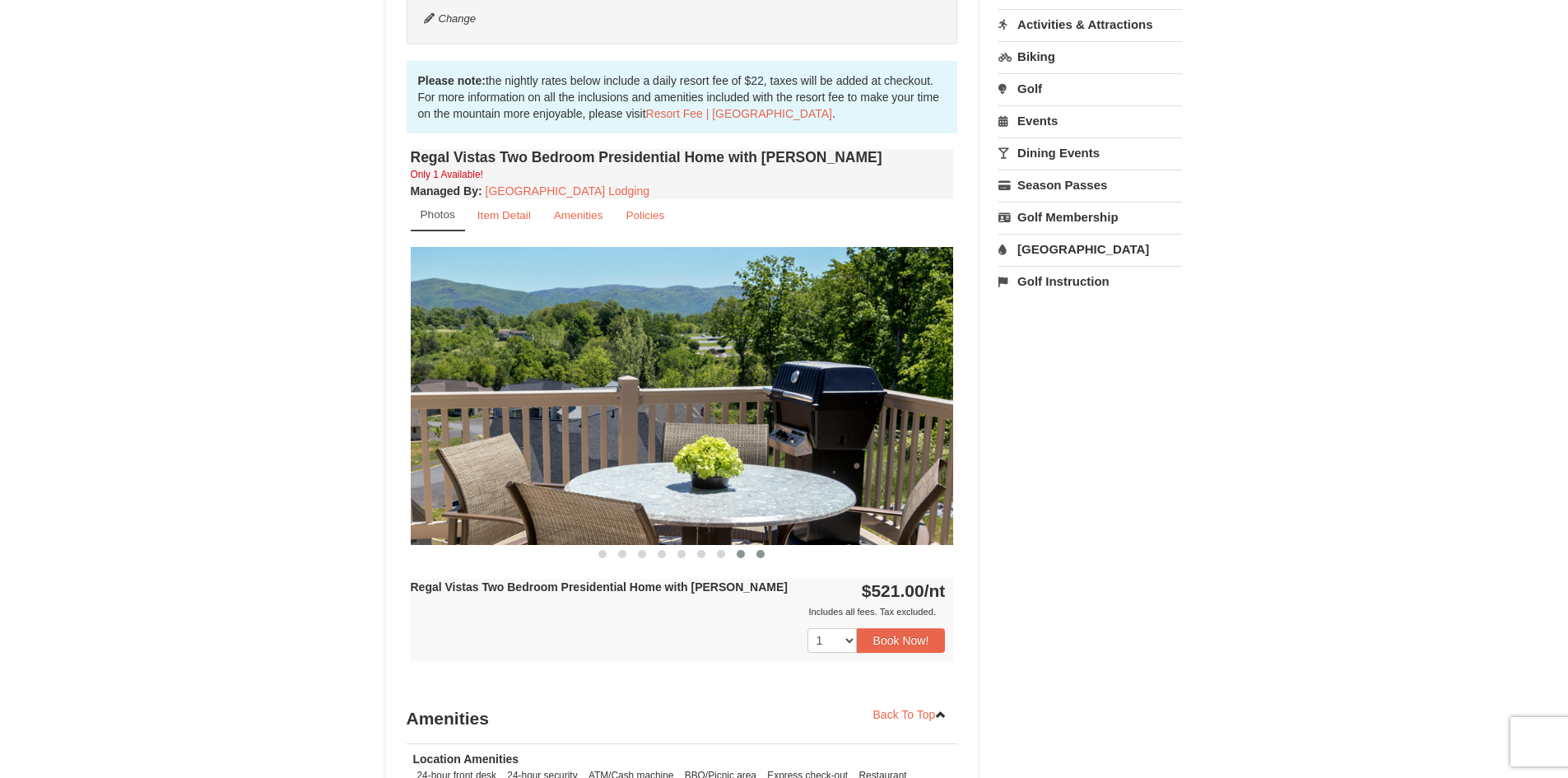
click at [762, 550] on span at bounding box center [760, 554] width 8 height 8
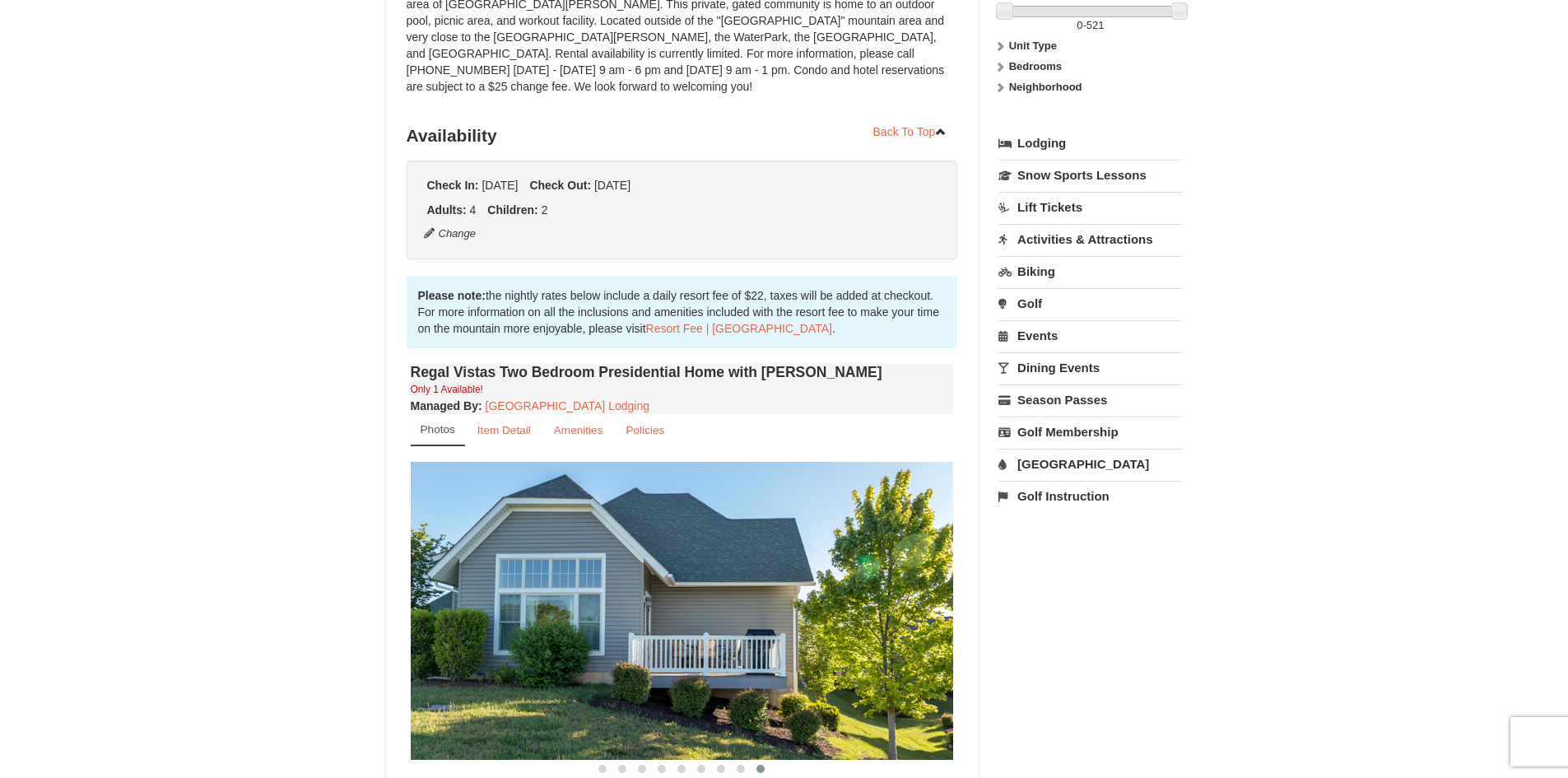
scroll to position [267, 0]
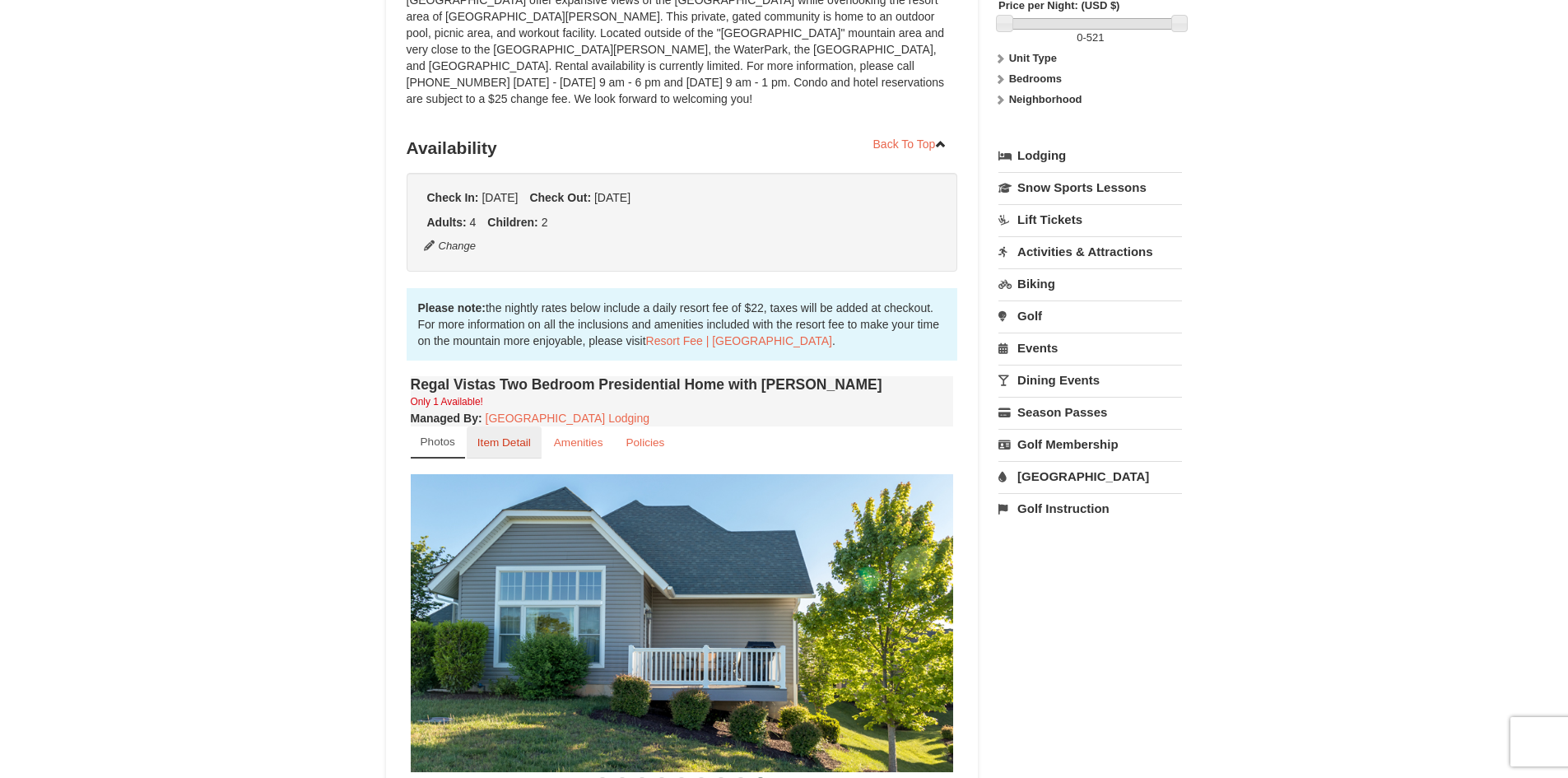
click at [516, 436] on small "Item Detail" at bounding box center [504, 443] width 53 height 12
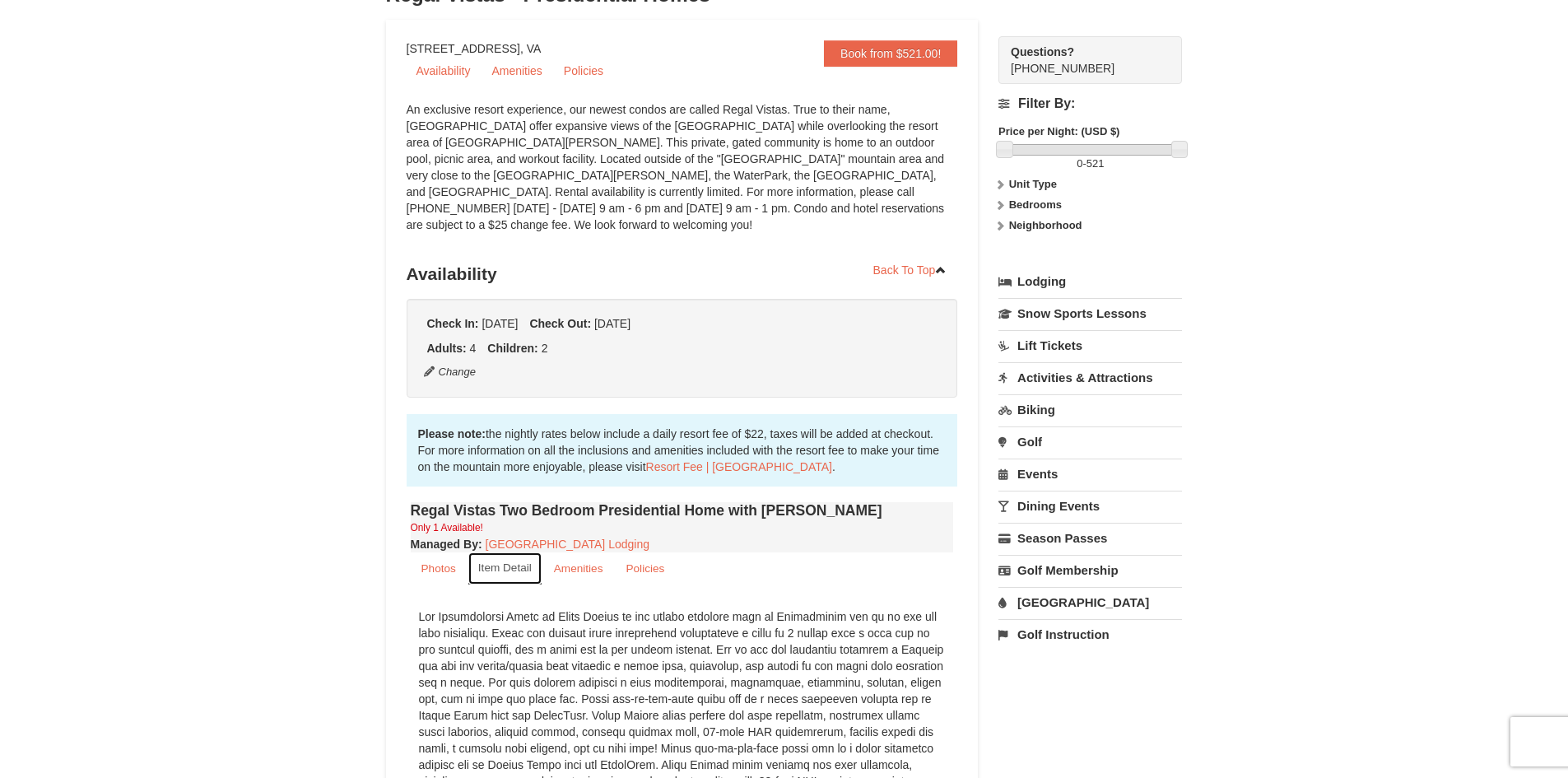
scroll to position [0, 0]
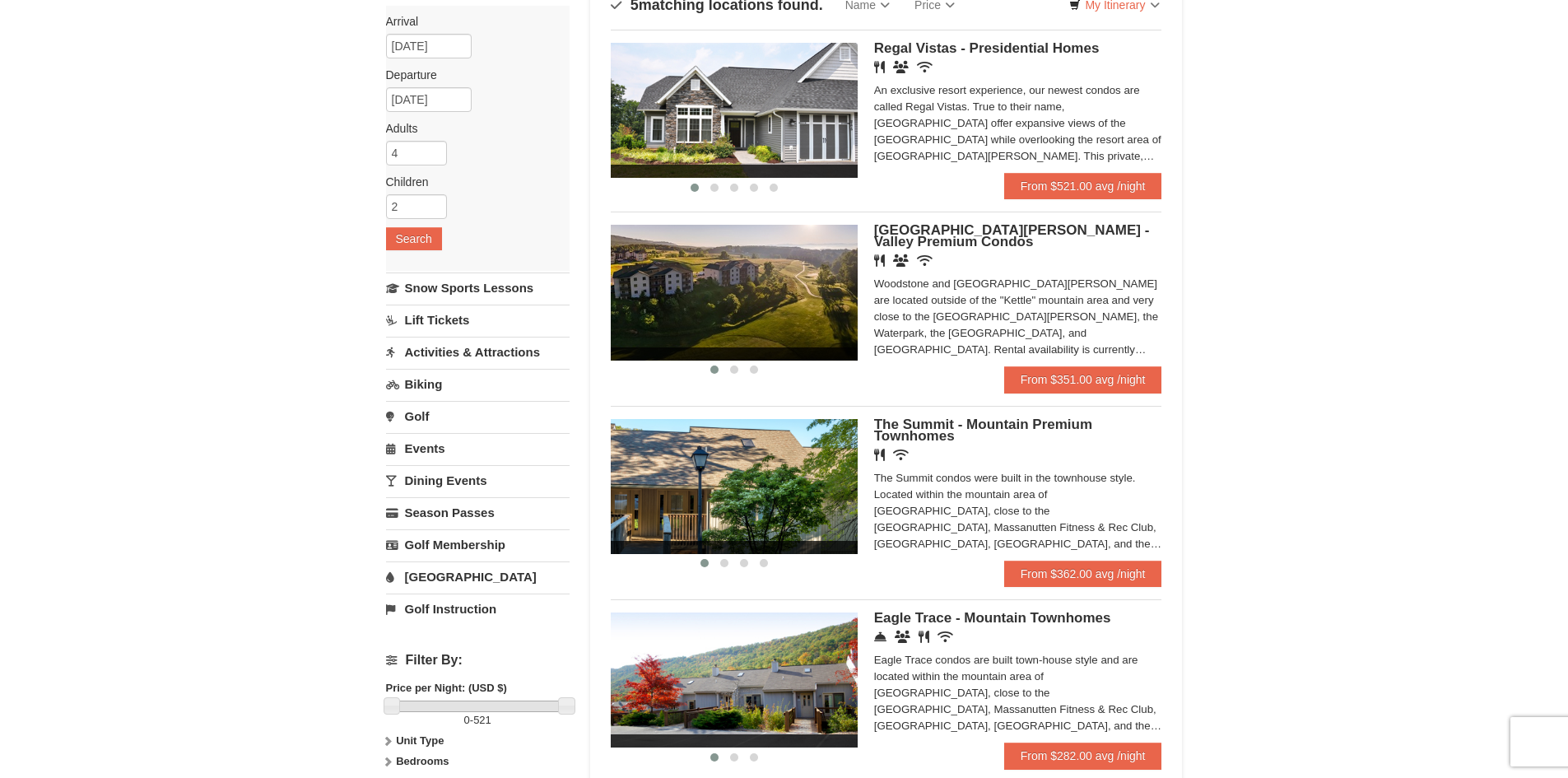
scroll to position [165, 0]
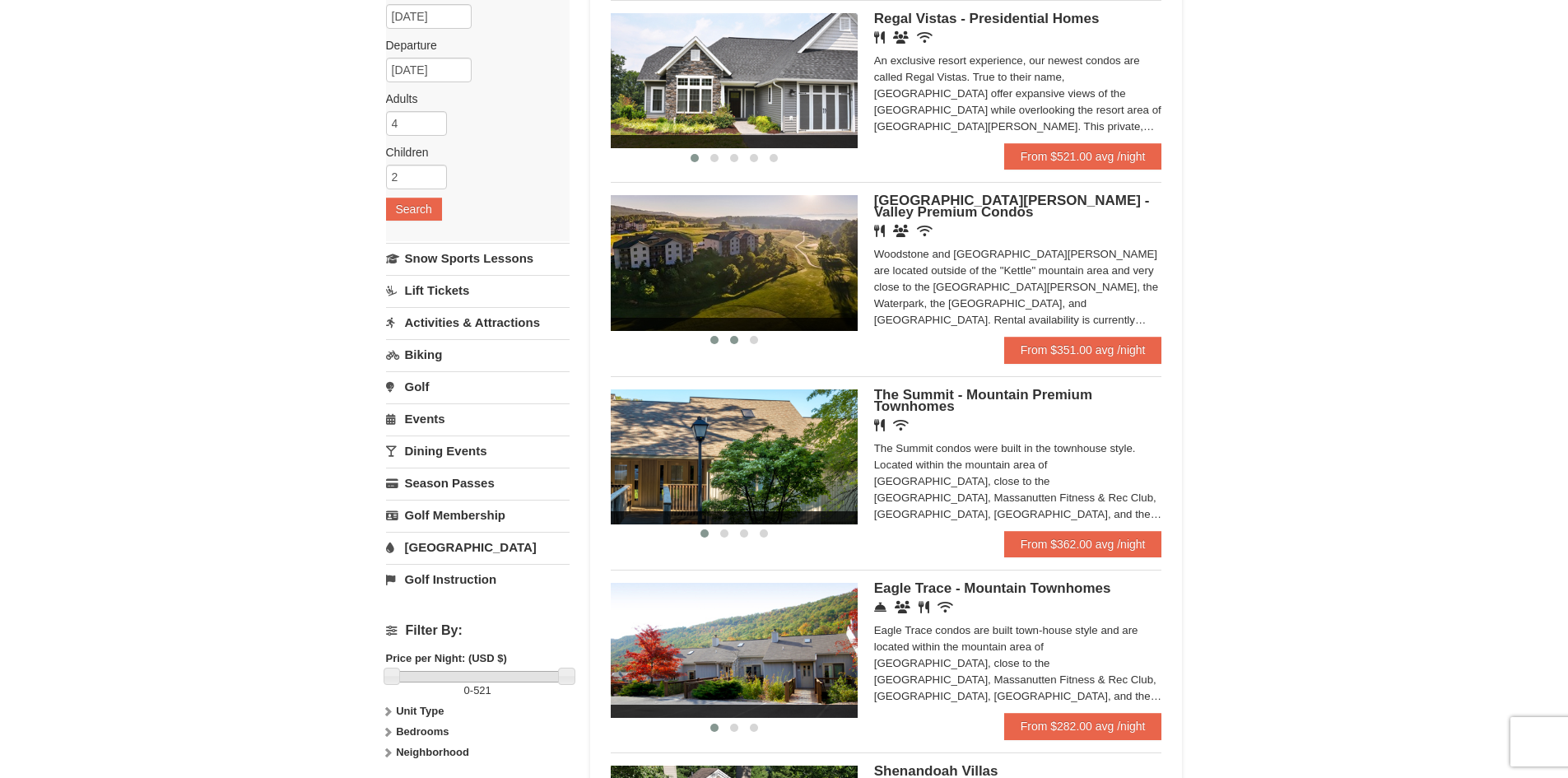
click at [737, 337] on span at bounding box center [734, 340] width 8 height 8
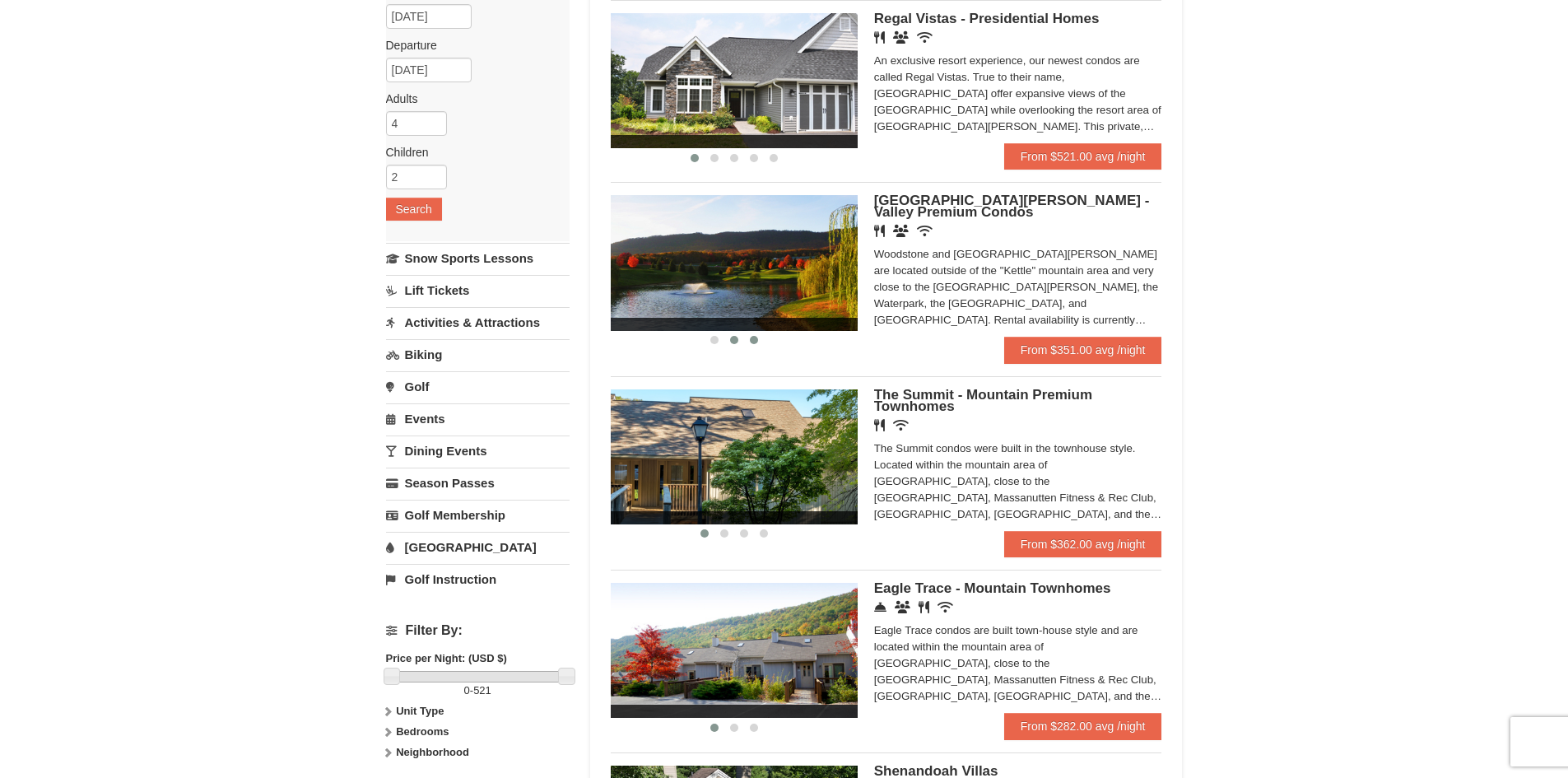
click at [757, 340] on span at bounding box center [753, 340] width 8 height 8
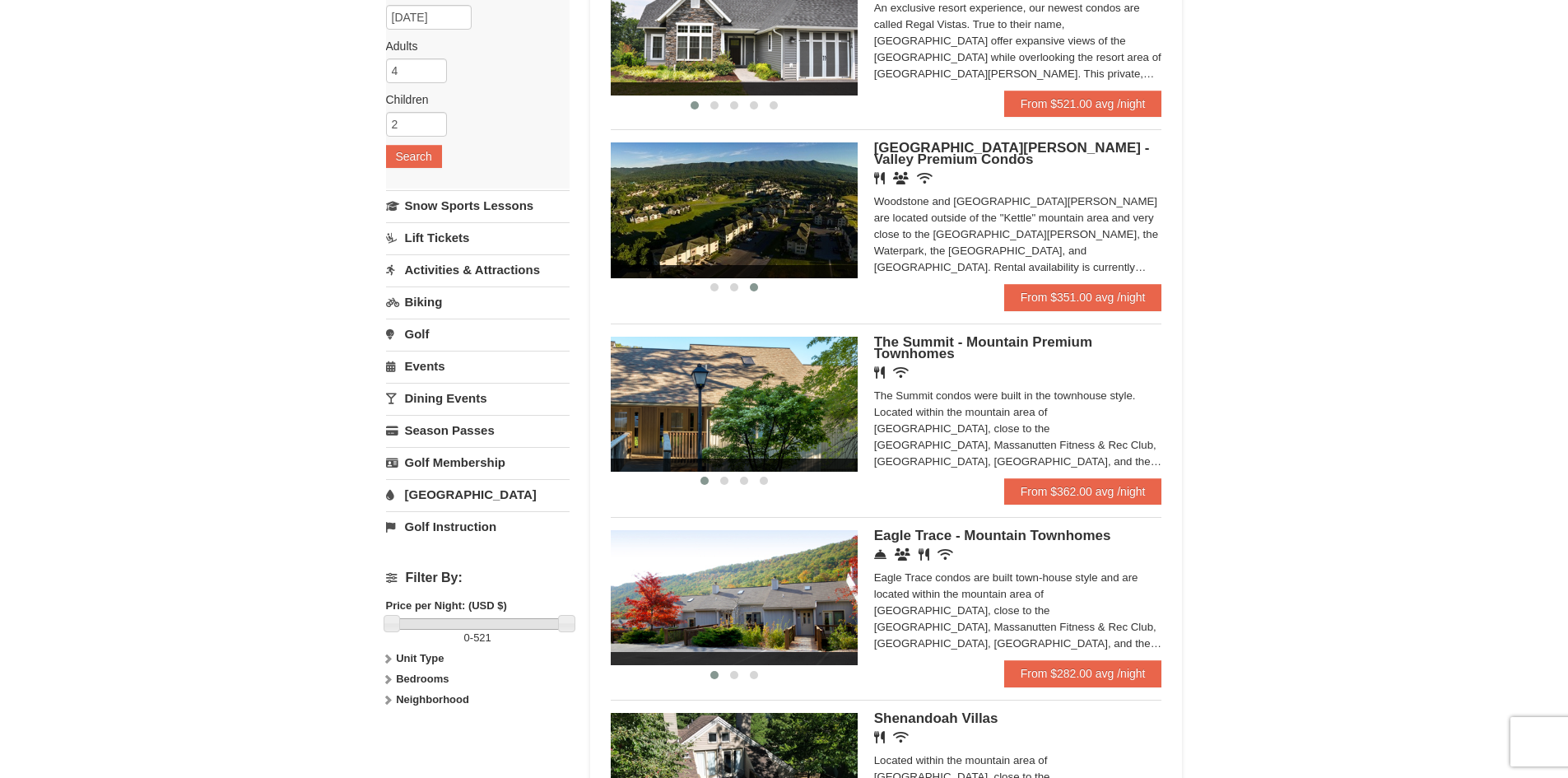
scroll to position [247, 0]
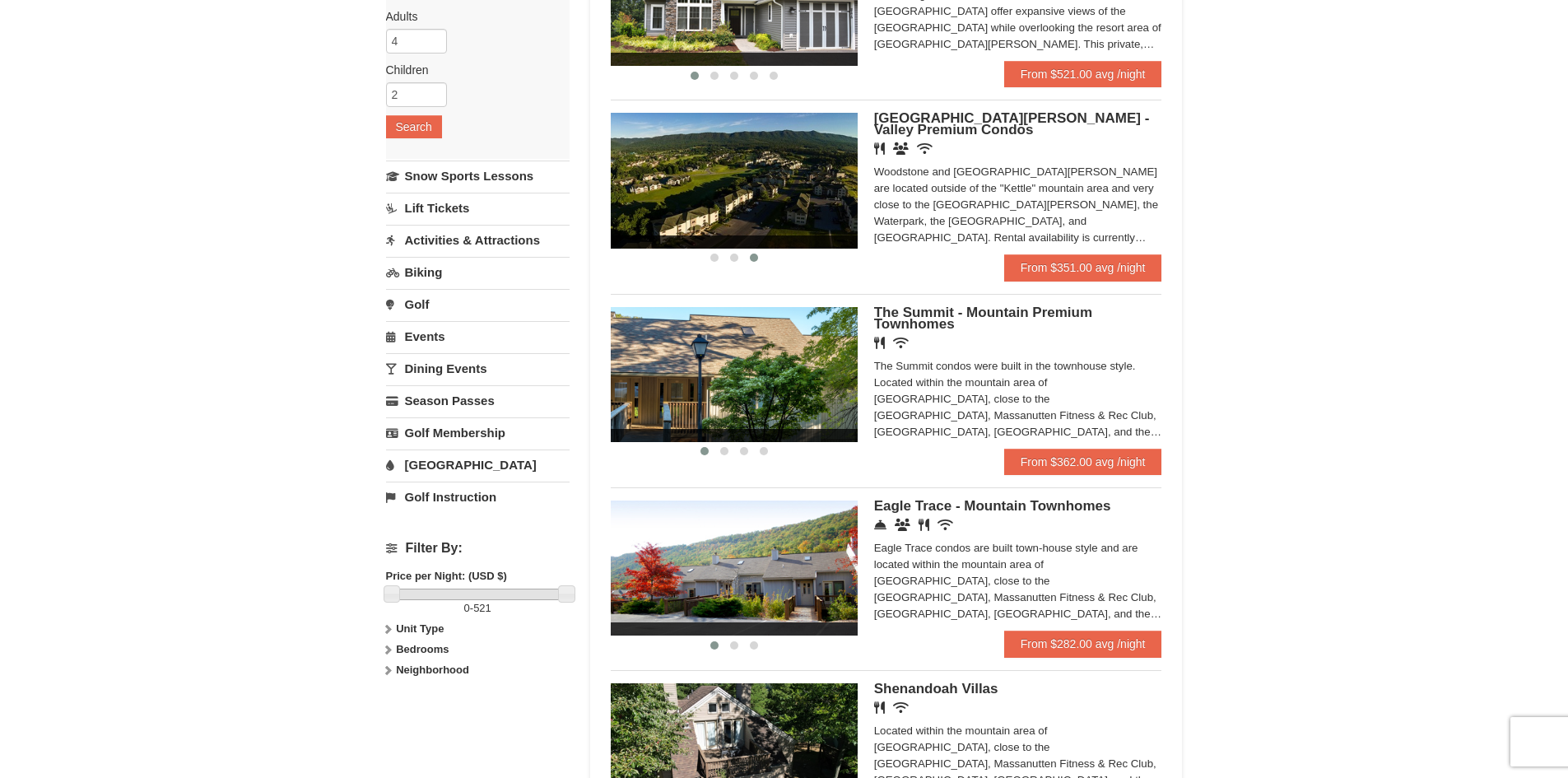
click at [902, 321] on span "The Summit - Mountain Premium Townhomes" at bounding box center [983, 318] width 218 height 28
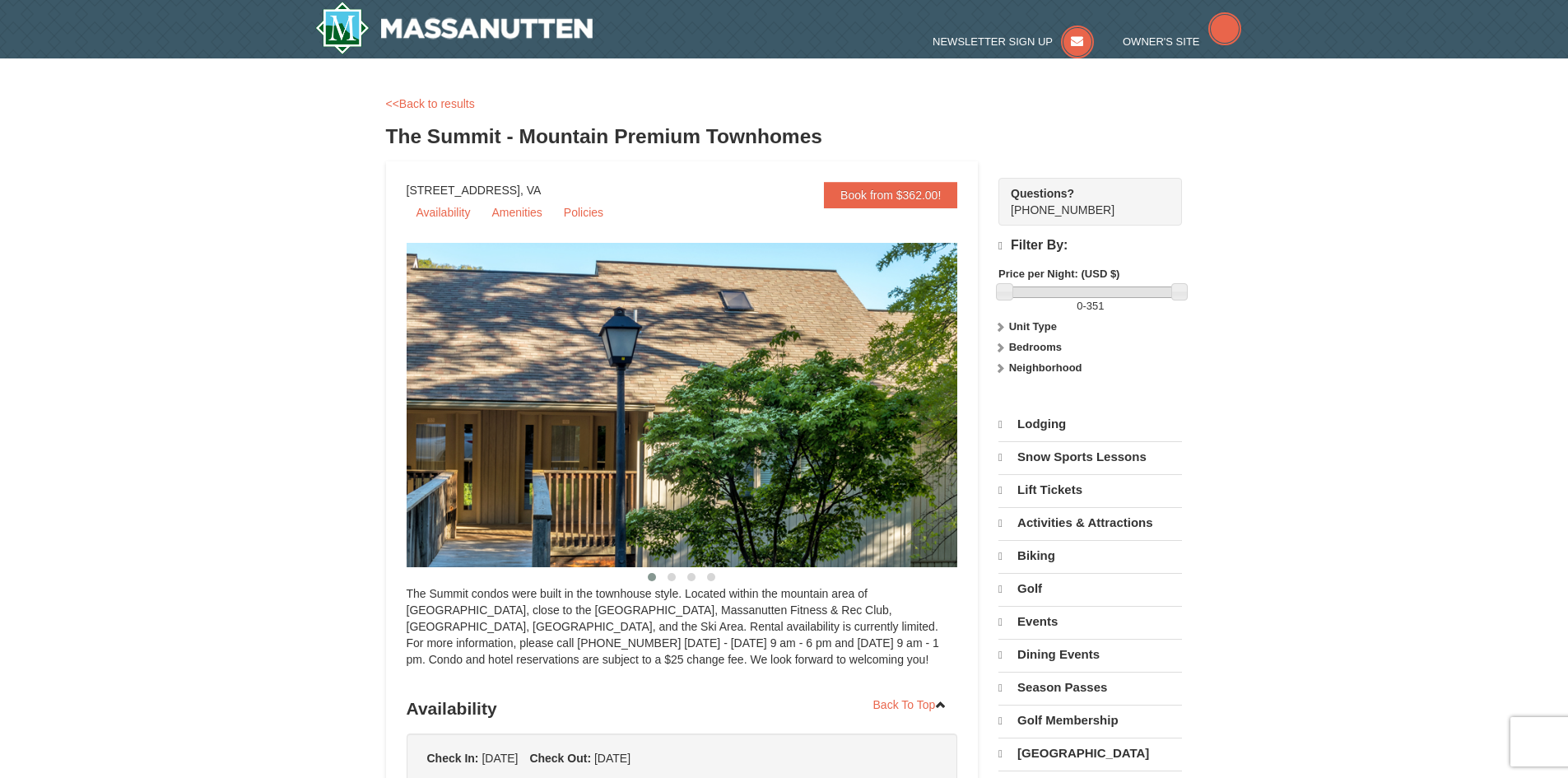
select select "9"
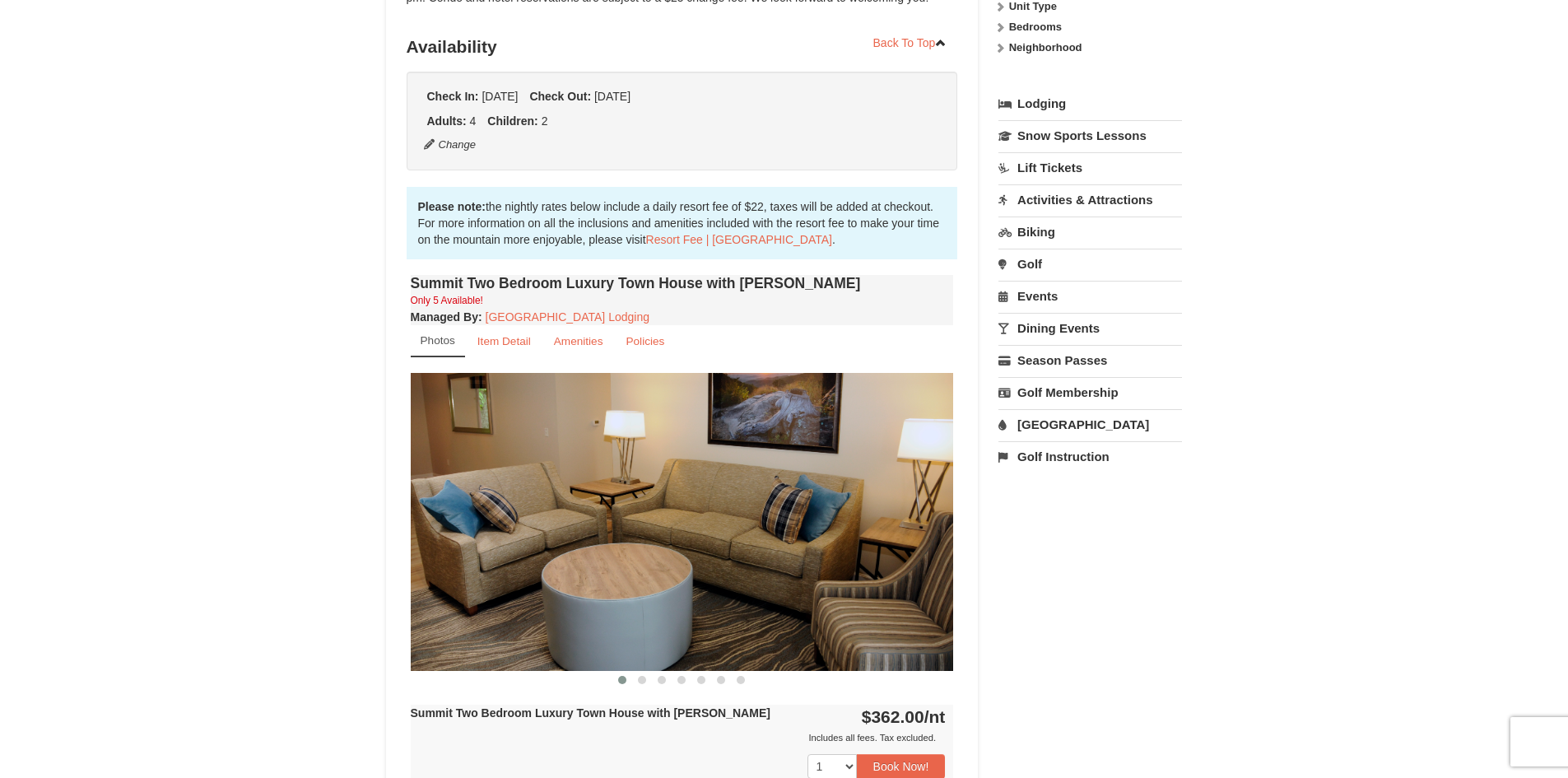
scroll to position [328, 0]
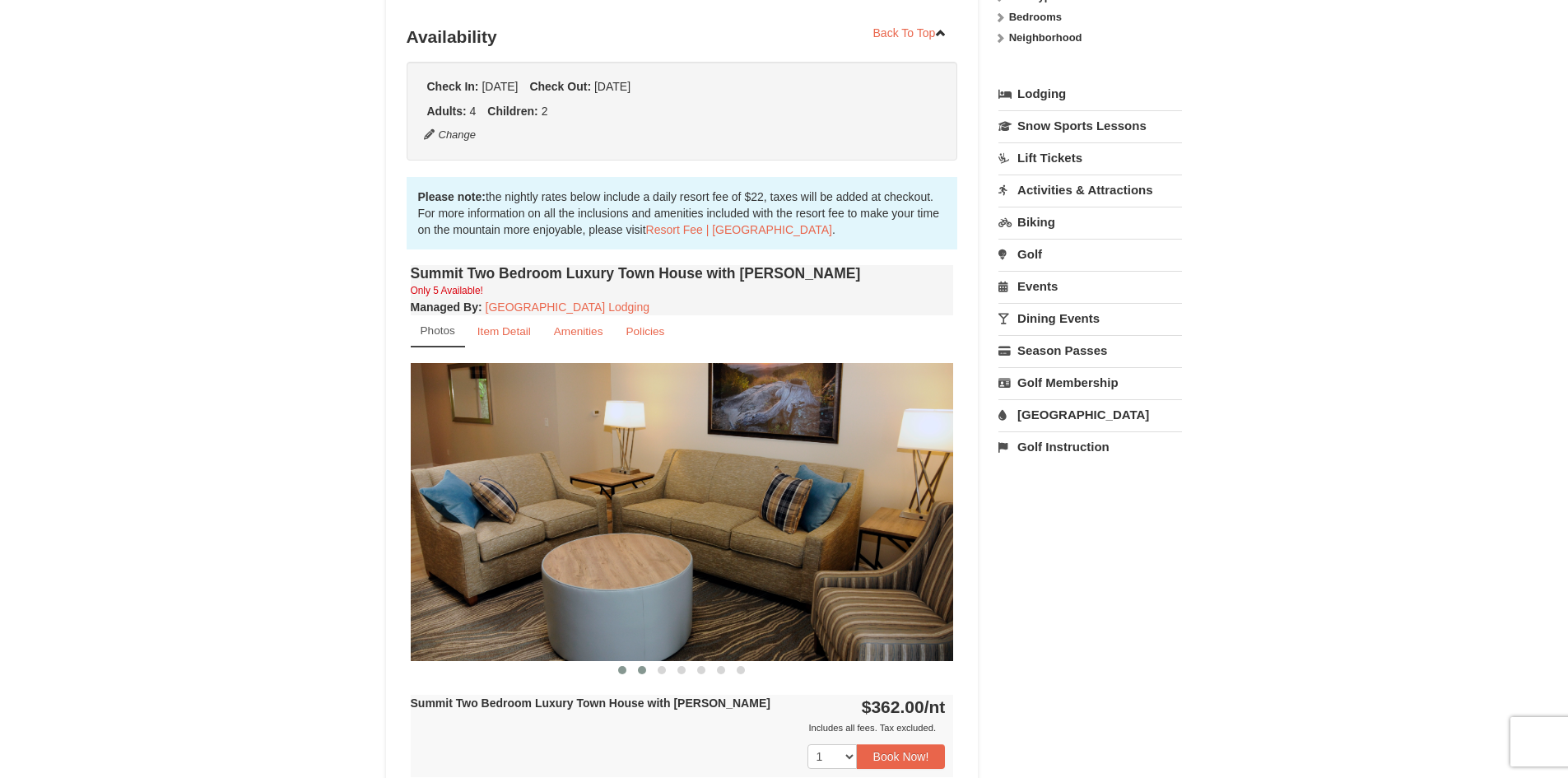
click at [640, 672] on span at bounding box center [642, 670] width 8 height 8
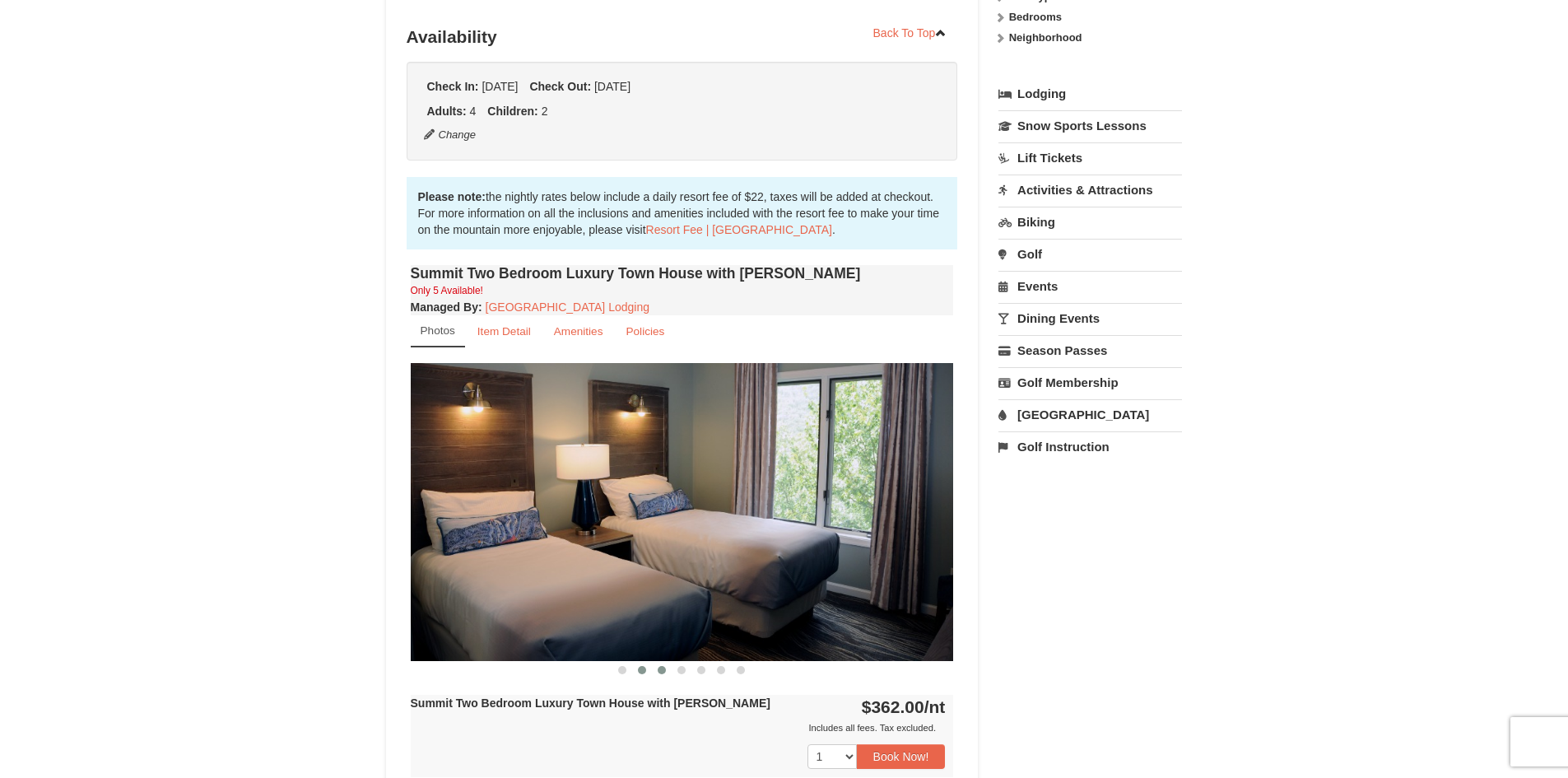
click at [659, 672] on span at bounding box center [661, 670] width 8 height 8
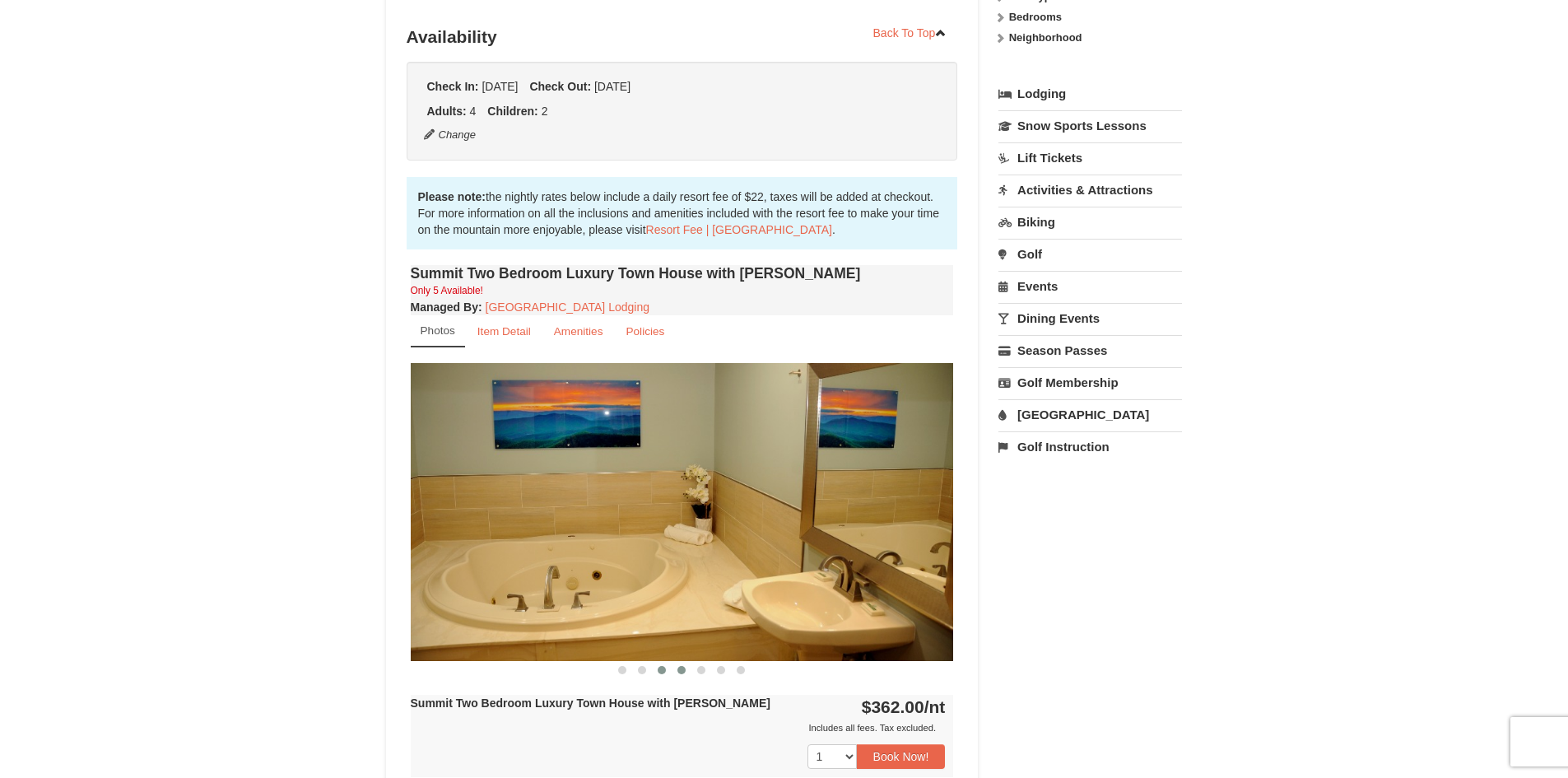
click at [683, 667] on span at bounding box center [682, 670] width 8 height 8
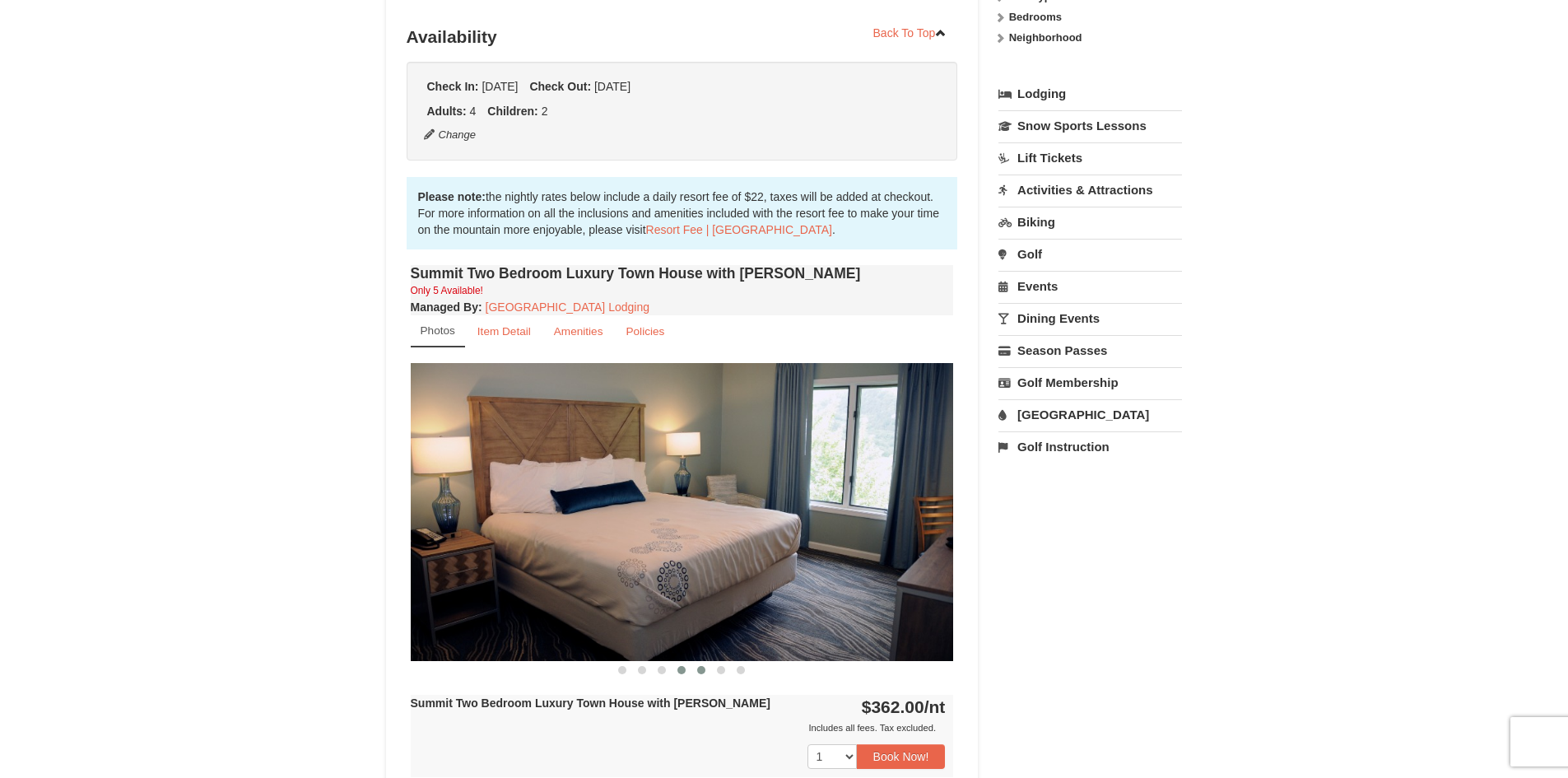
click at [705, 667] on button at bounding box center [701, 670] width 20 height 17
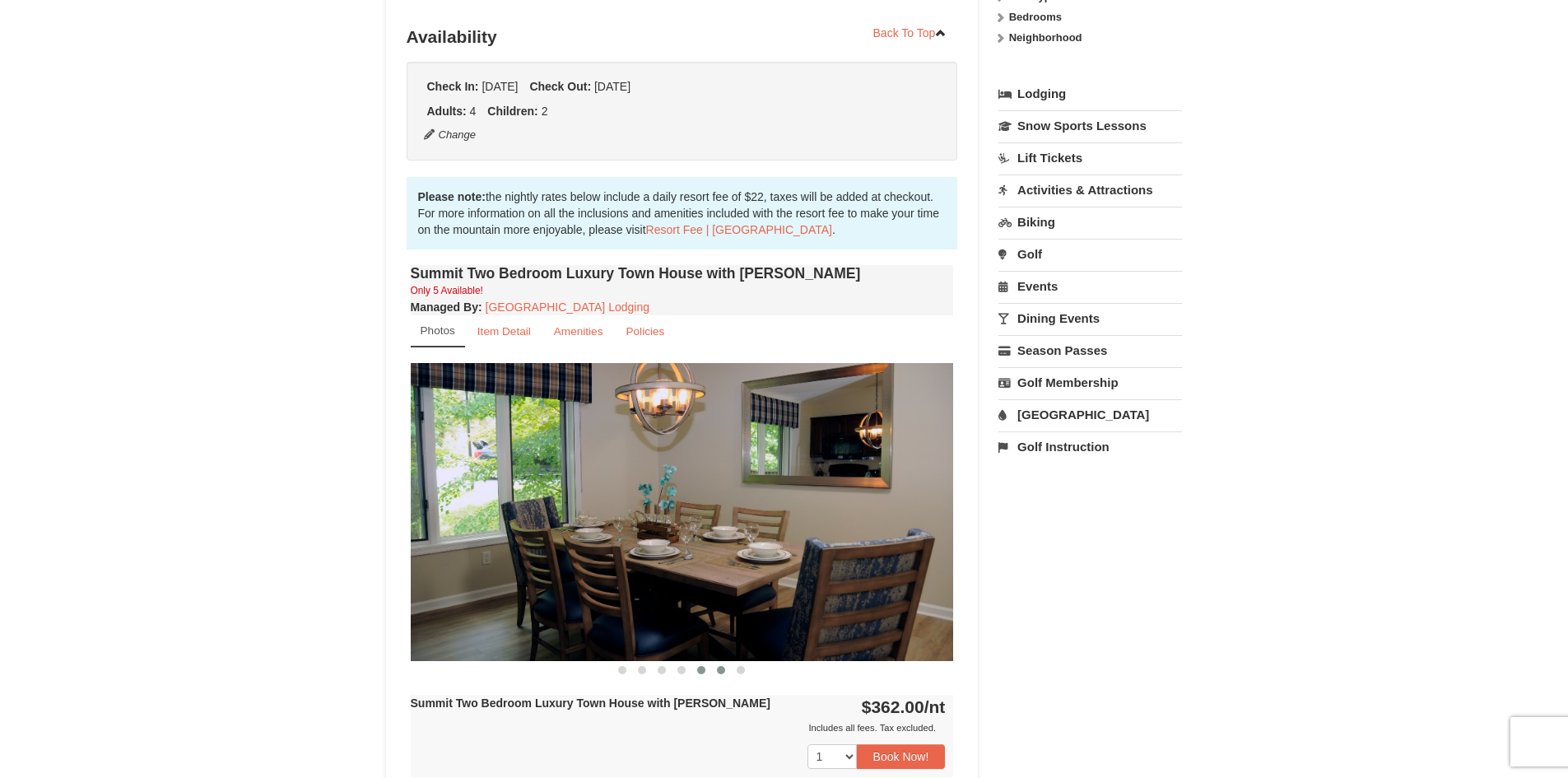
click at [724, 668] on span at bounding box center [721, 670] width 8 height 8
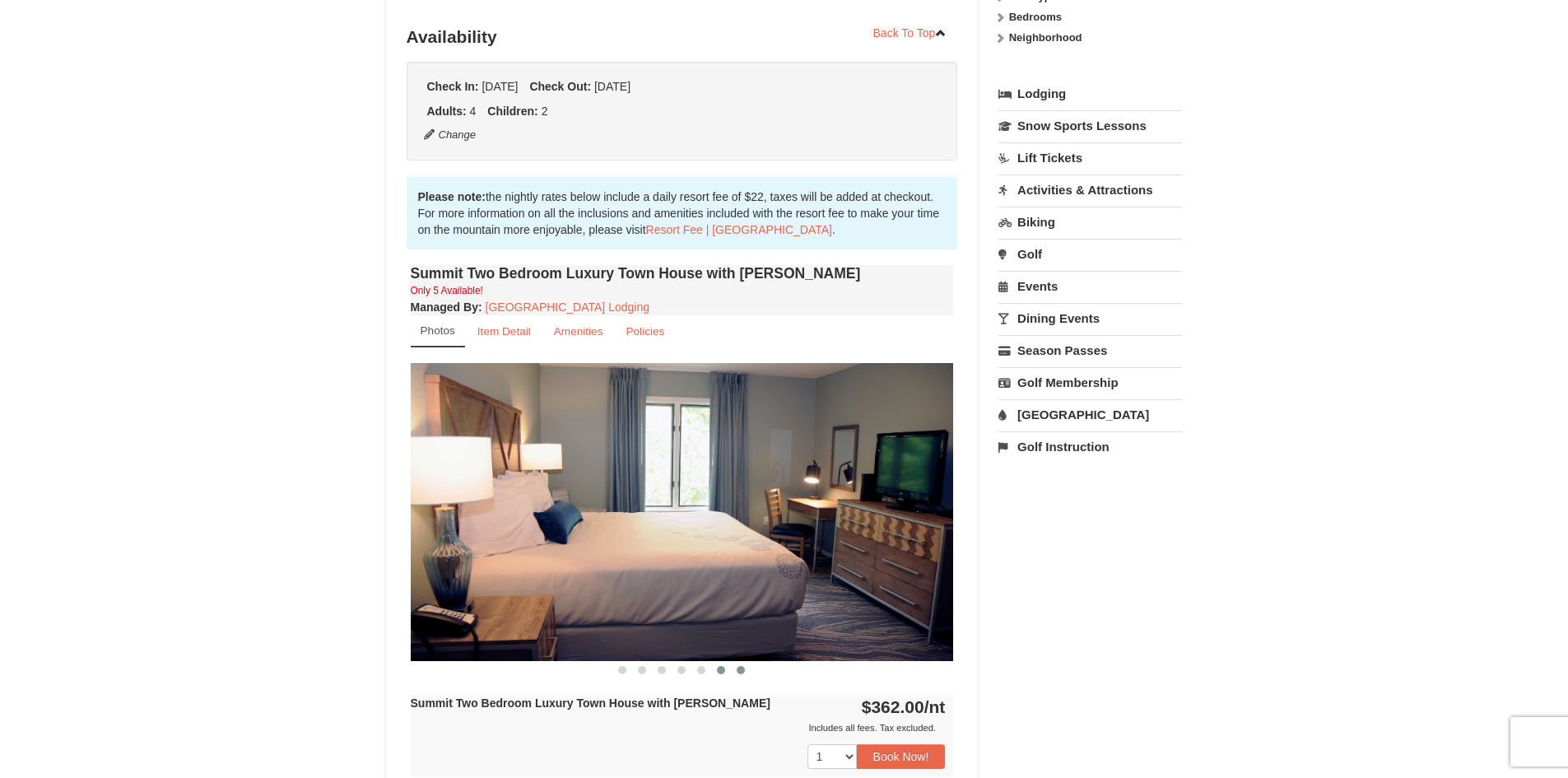
click at [746, 668] on button at bounding box center [741, 670] width 20 height 17
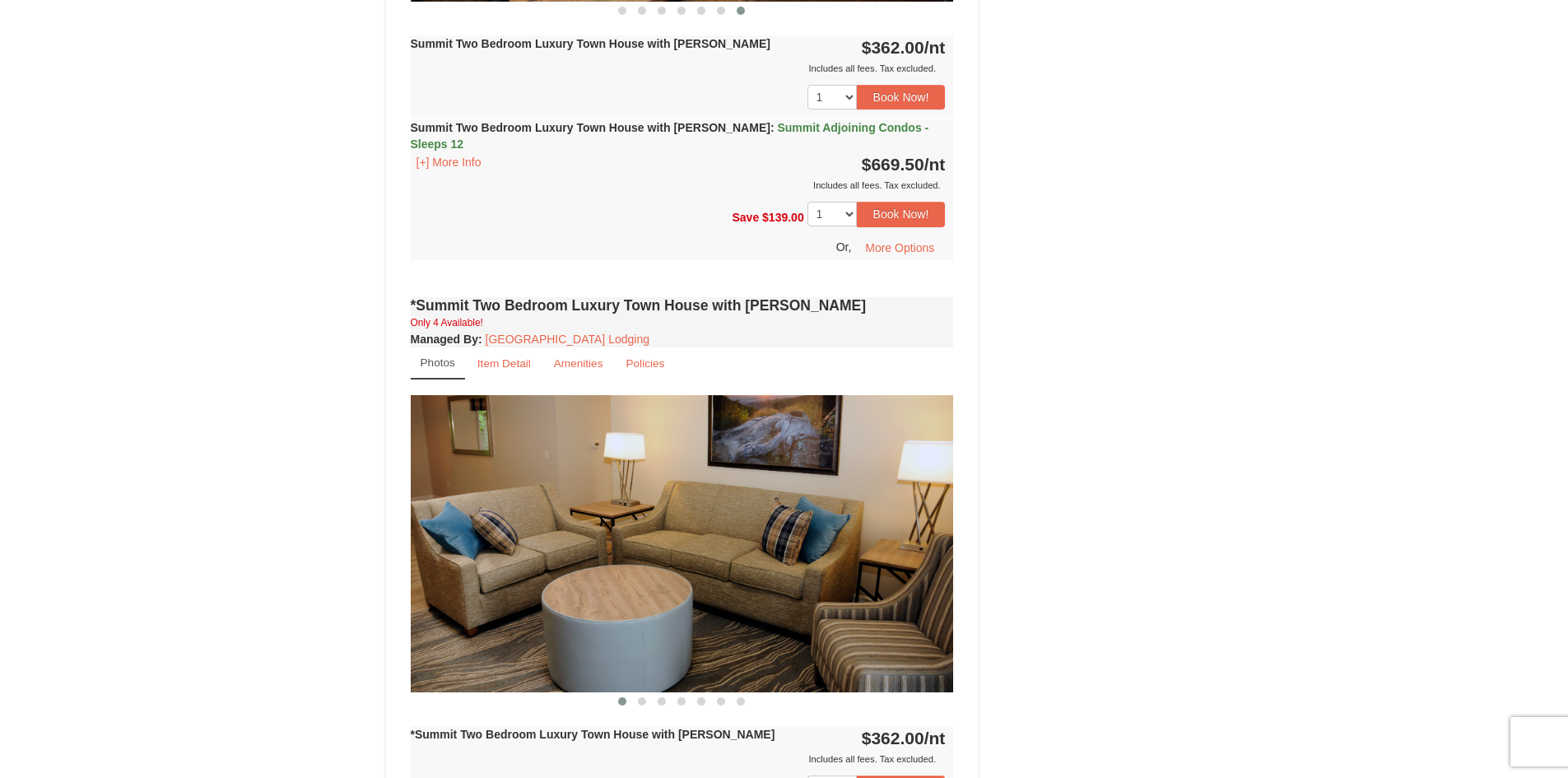
scroll to position [986, 0]
click at [493, 348] on link "Item Detail" at bounding box center [504, 364] width 75 height 32
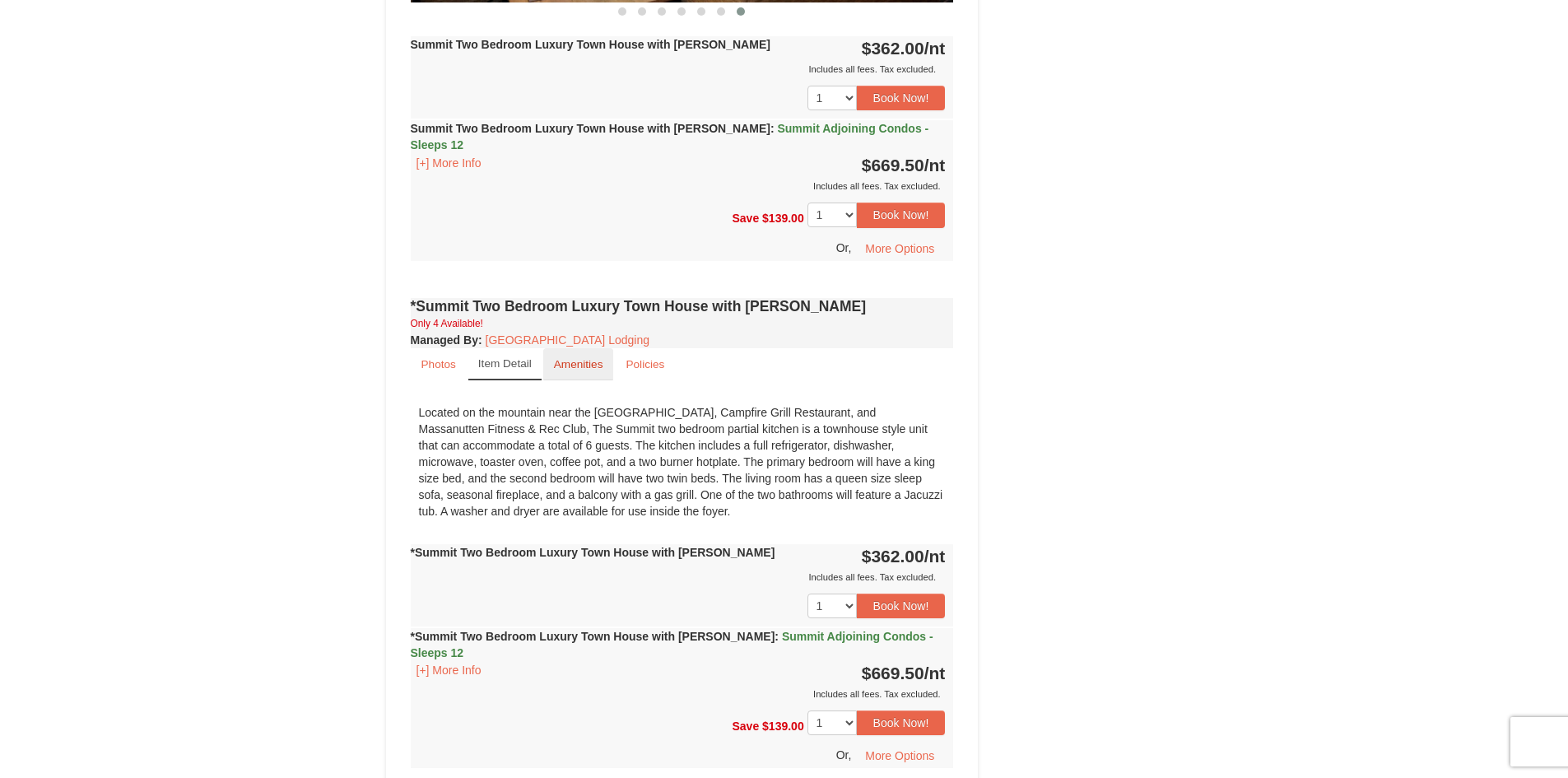
click at [562, 358] on small "Amenities" at bounding box center [579, 365] width 50 height 12
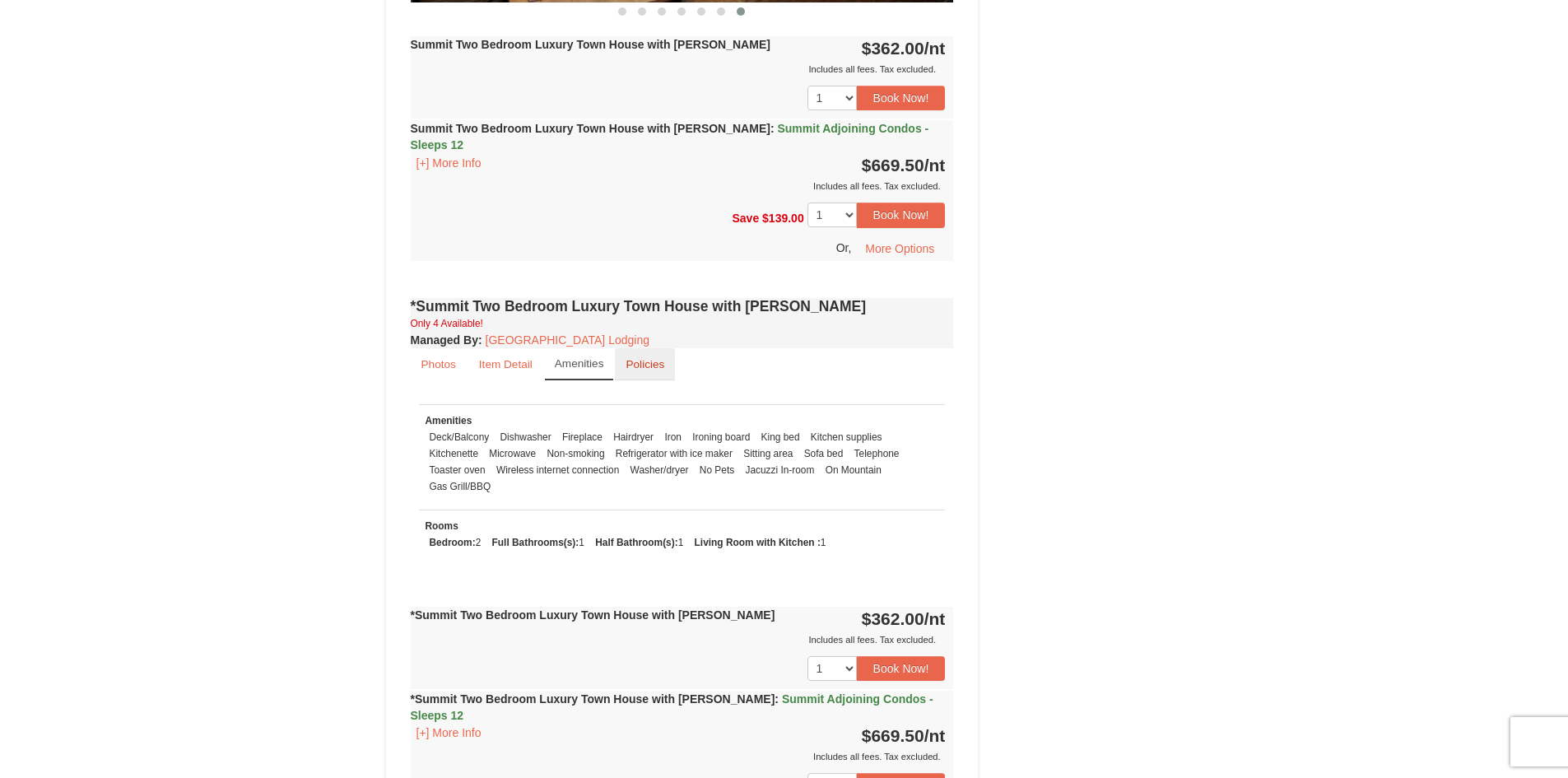
click at [649, 358] on small "Policies" at bounding box center [645, 365] width 39 height 12
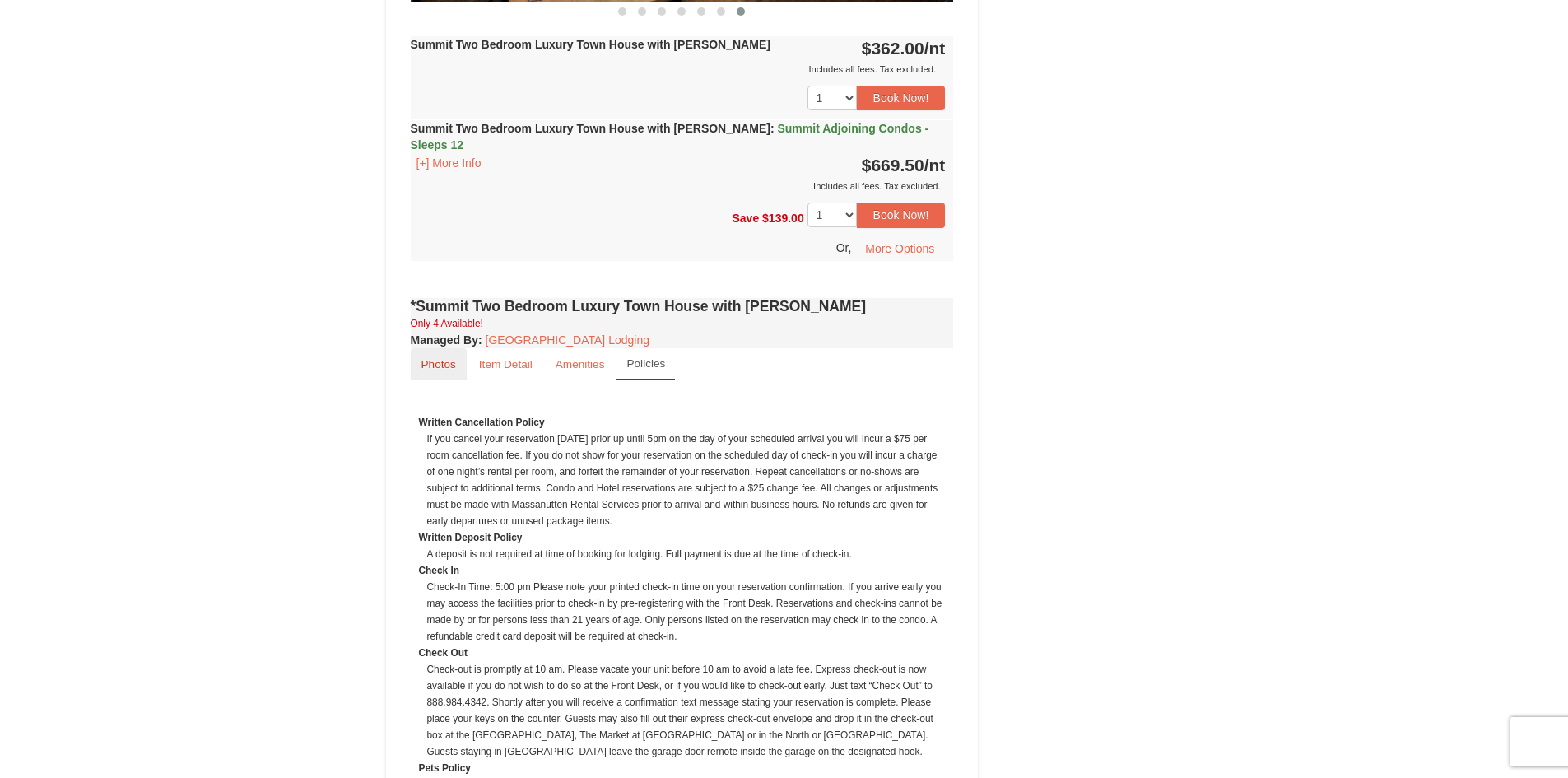
click at [451, 358] on small "Photos" at bounding box center [438, 365] width 35 height 12
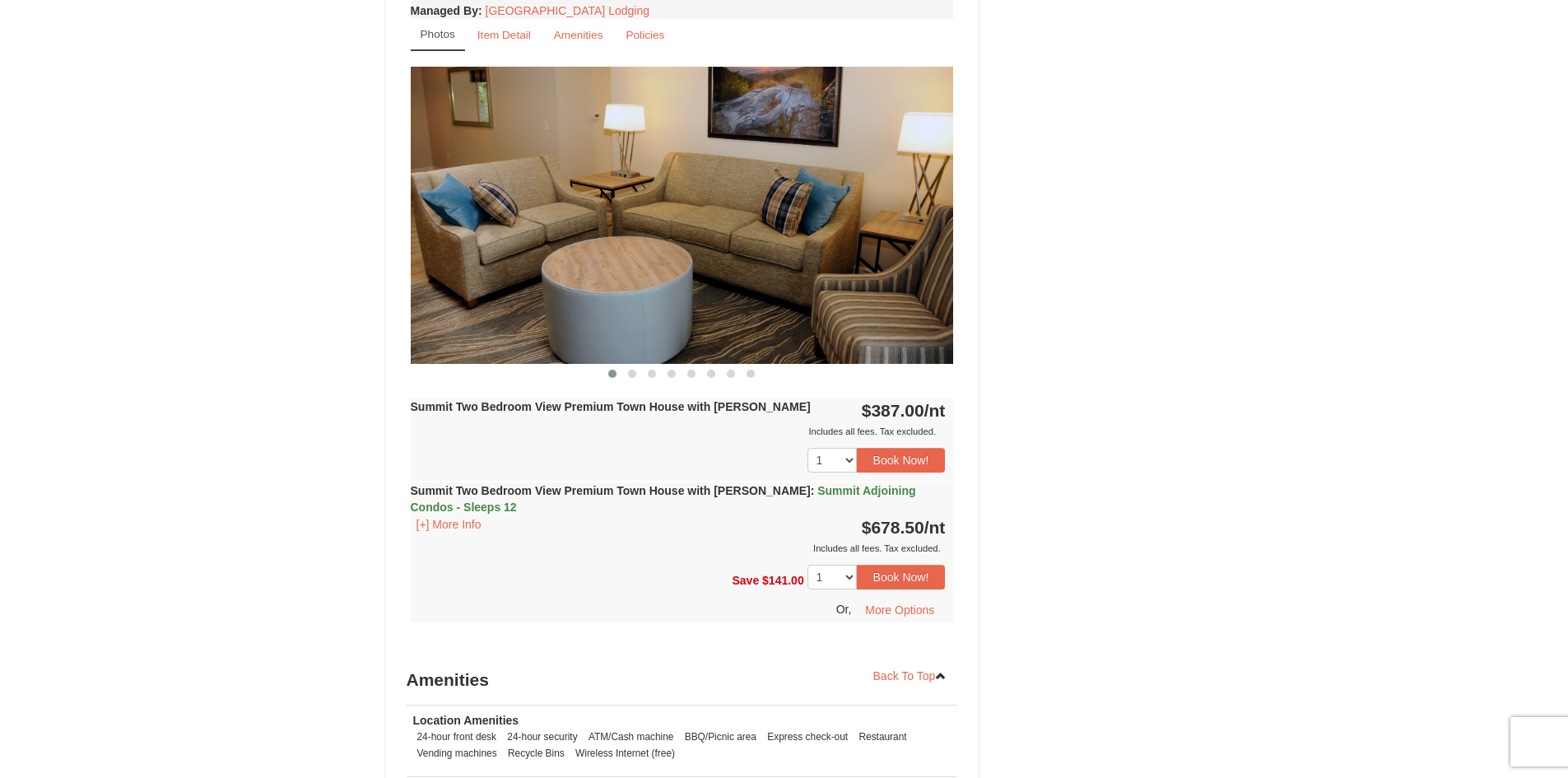
scroll to position [3868, 0]
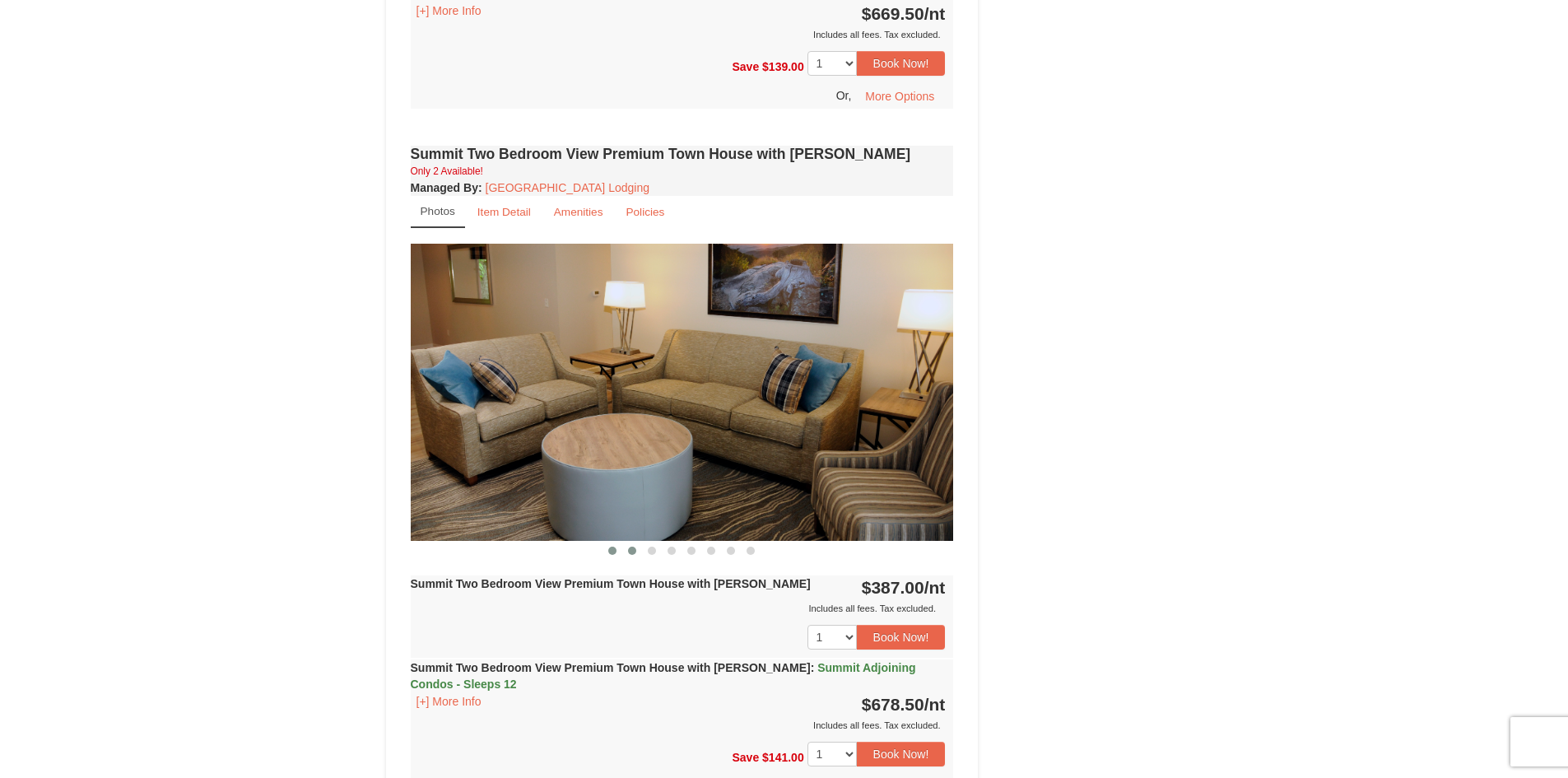
click at [634, 546] on span at bounding box center [632, 550] width 8 height 8
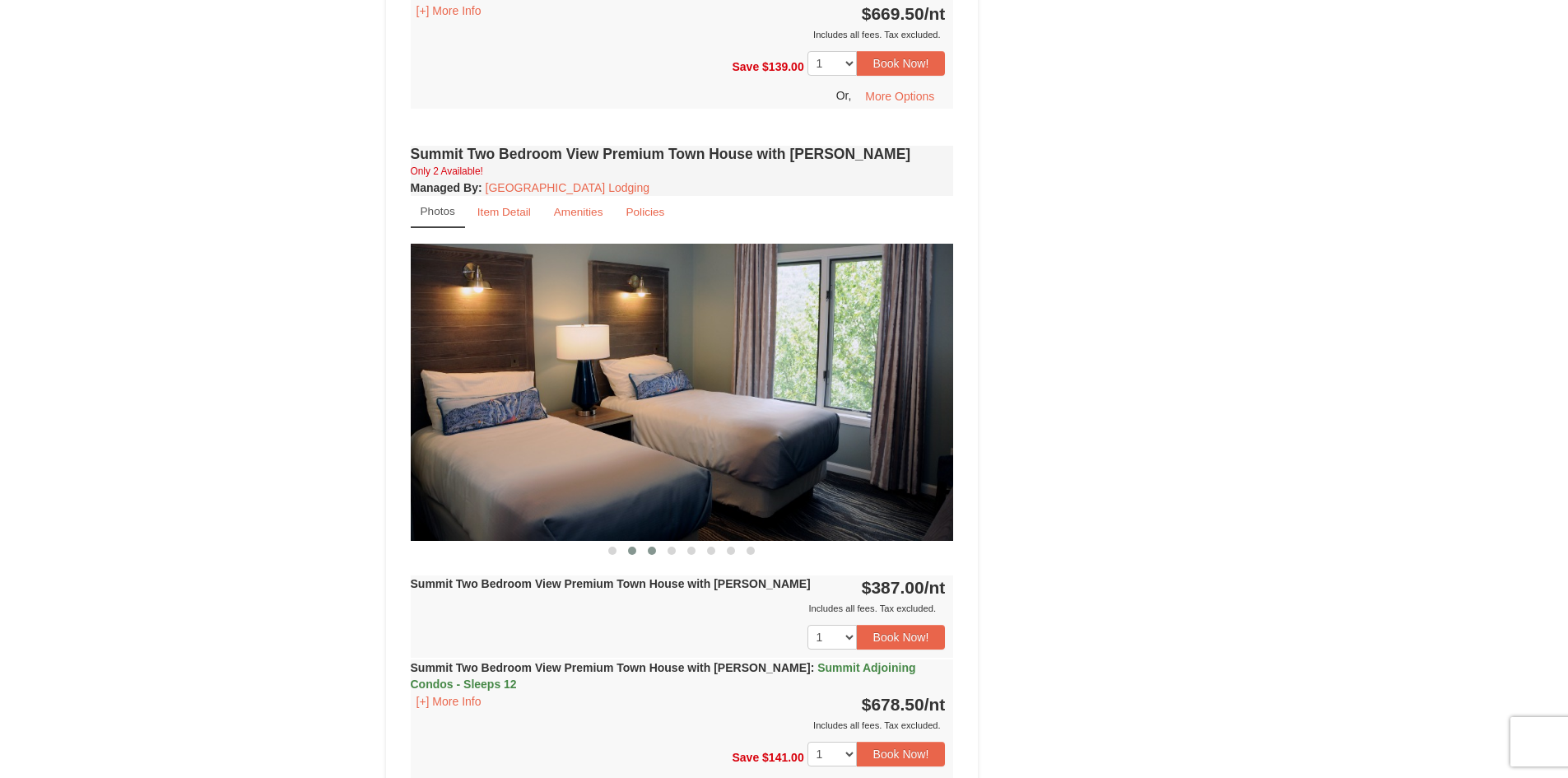
click at [656, 546] on span at bounding box center [651, 550] width 8 height 8
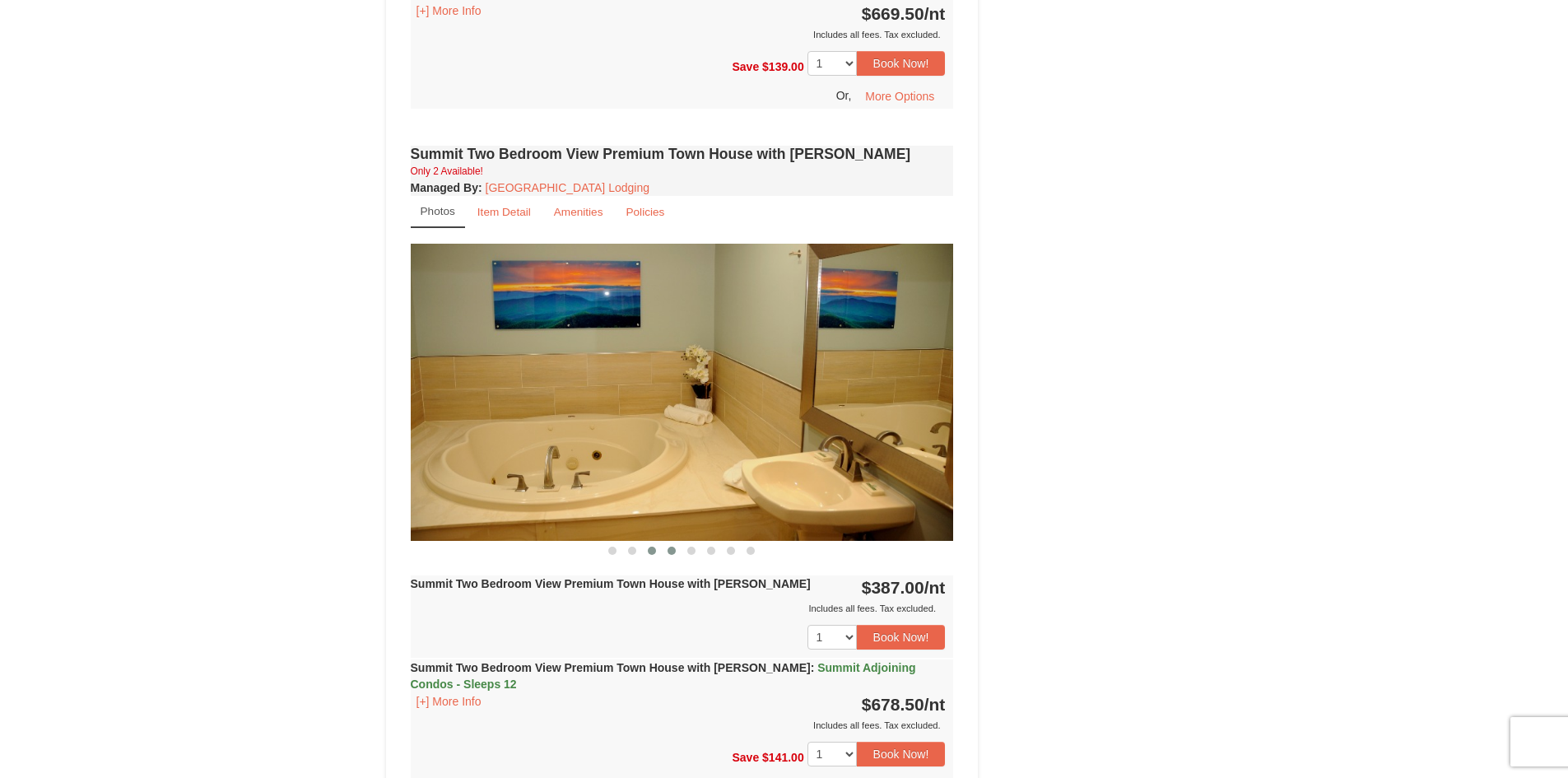
click at [674, 546] on span at bounding box center [671, 550] width 8 height 8
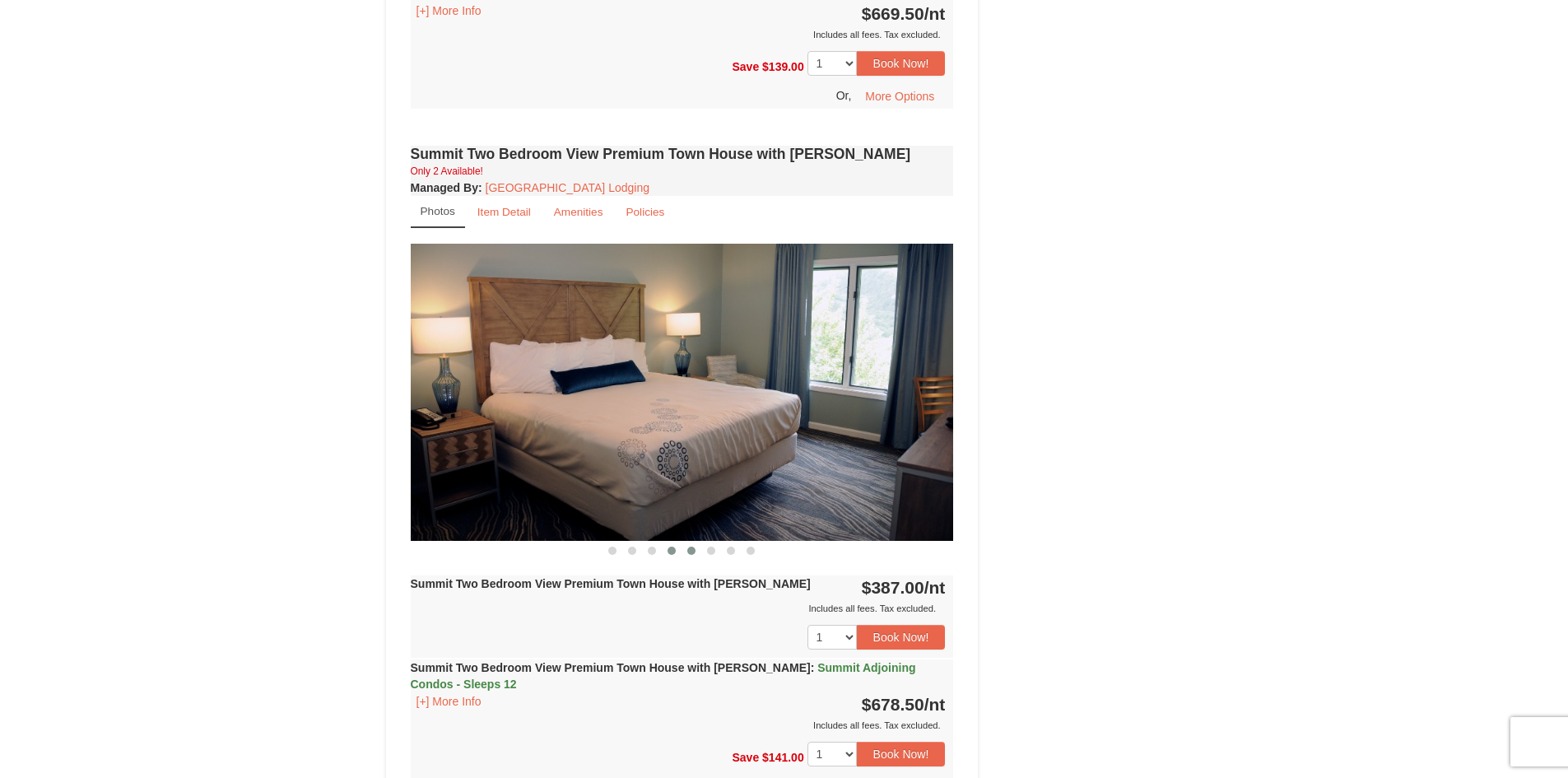
click at [693, 546] on span at bounding box center [691, 550] width 8 height 8
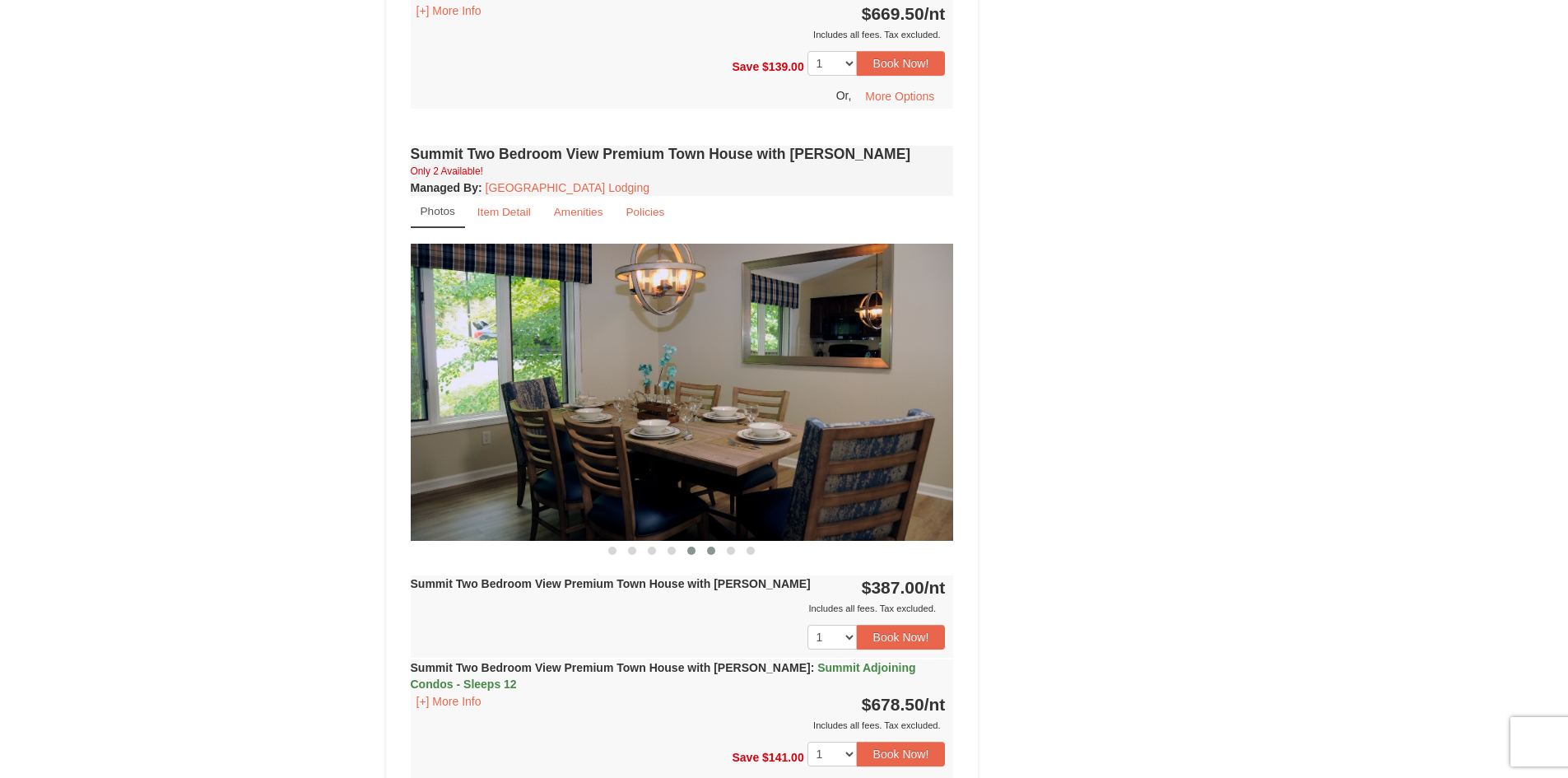
click at [706, 542] on button at bounding box center [712, 550] width 20 height 17
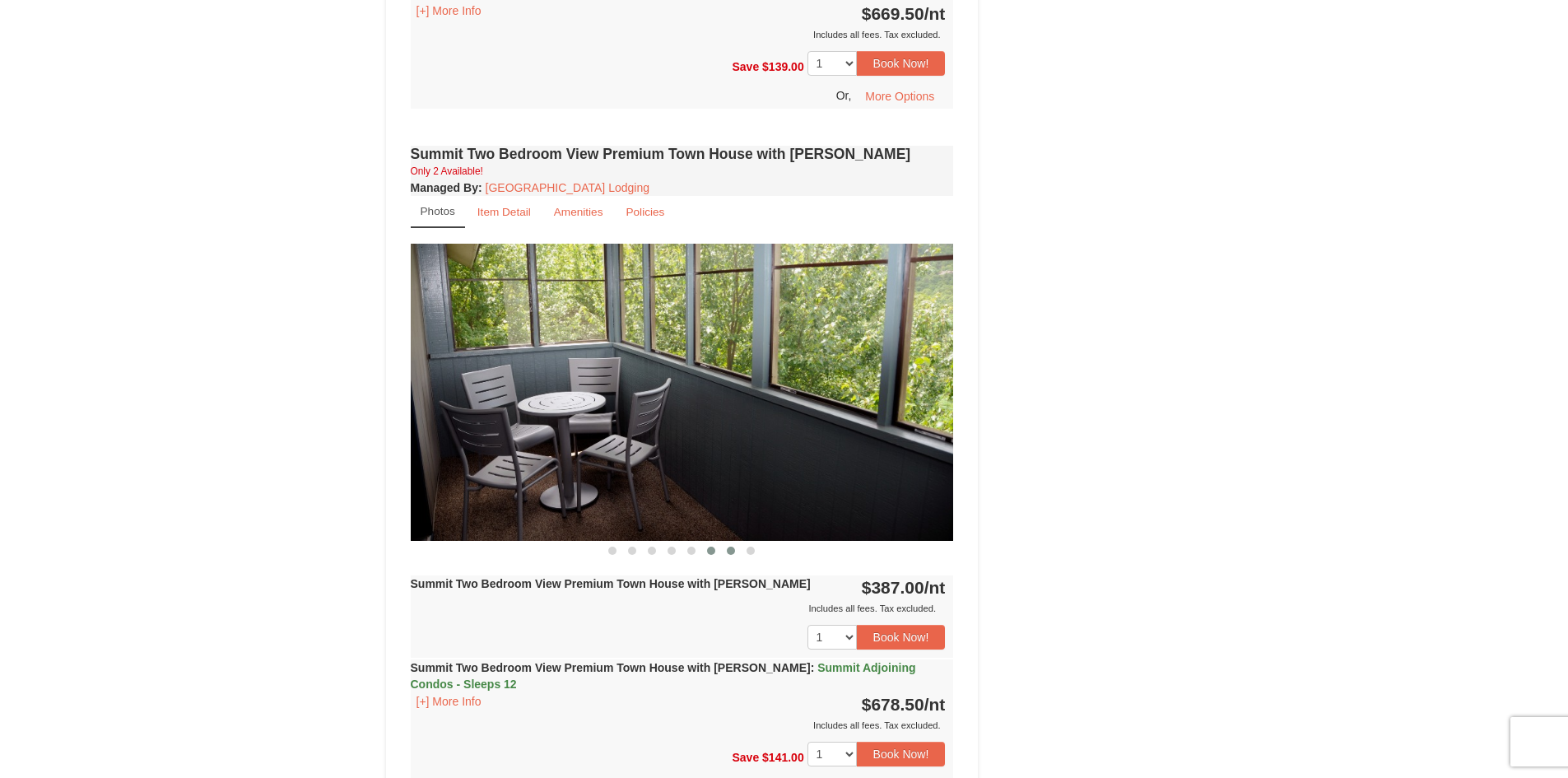
click at [732, 542] on button at bounding box center [731, 550] width 20 height 17
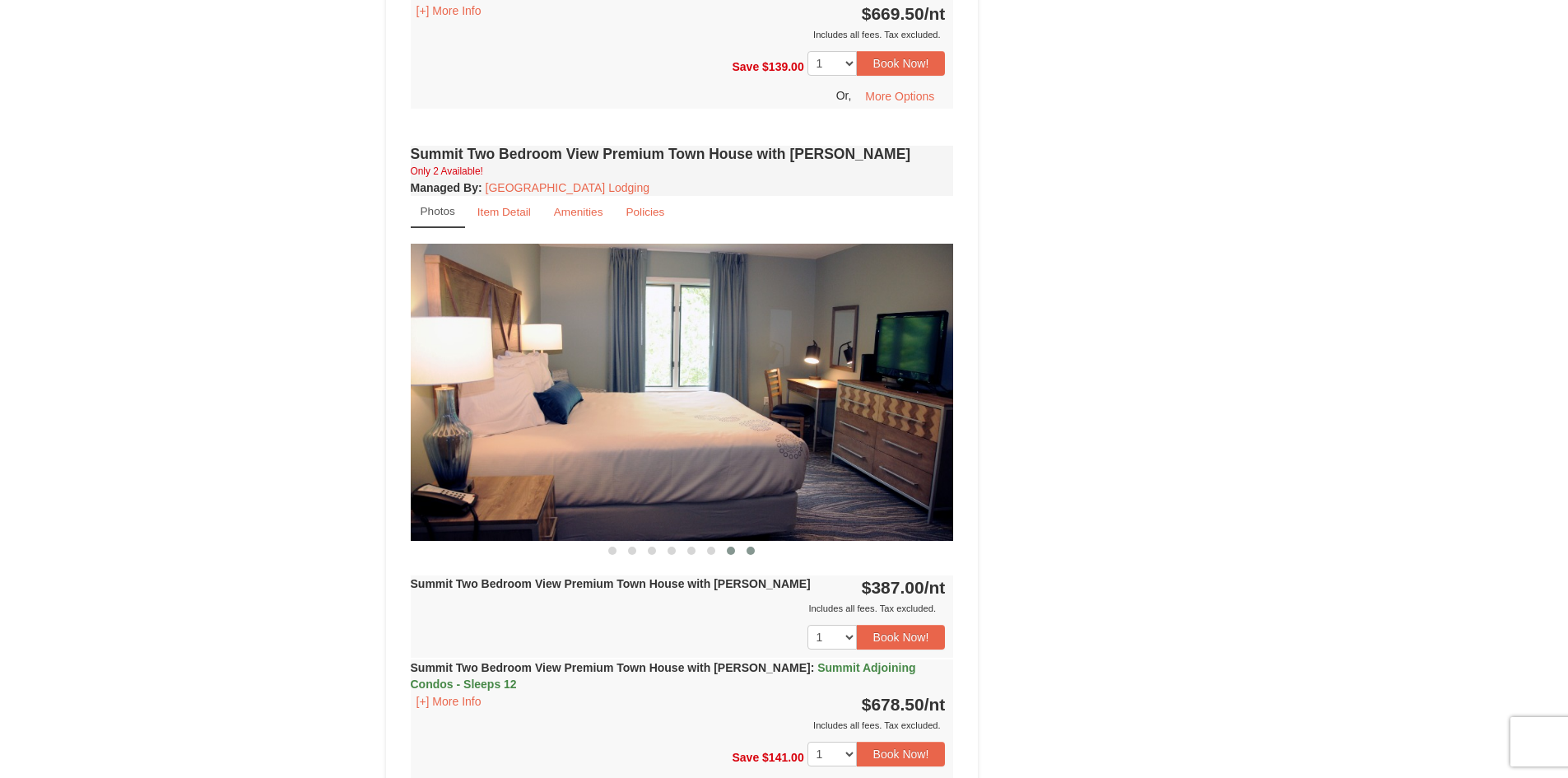
click at [749, 546] on span at bounding box center [751, 550] width 8 height 8
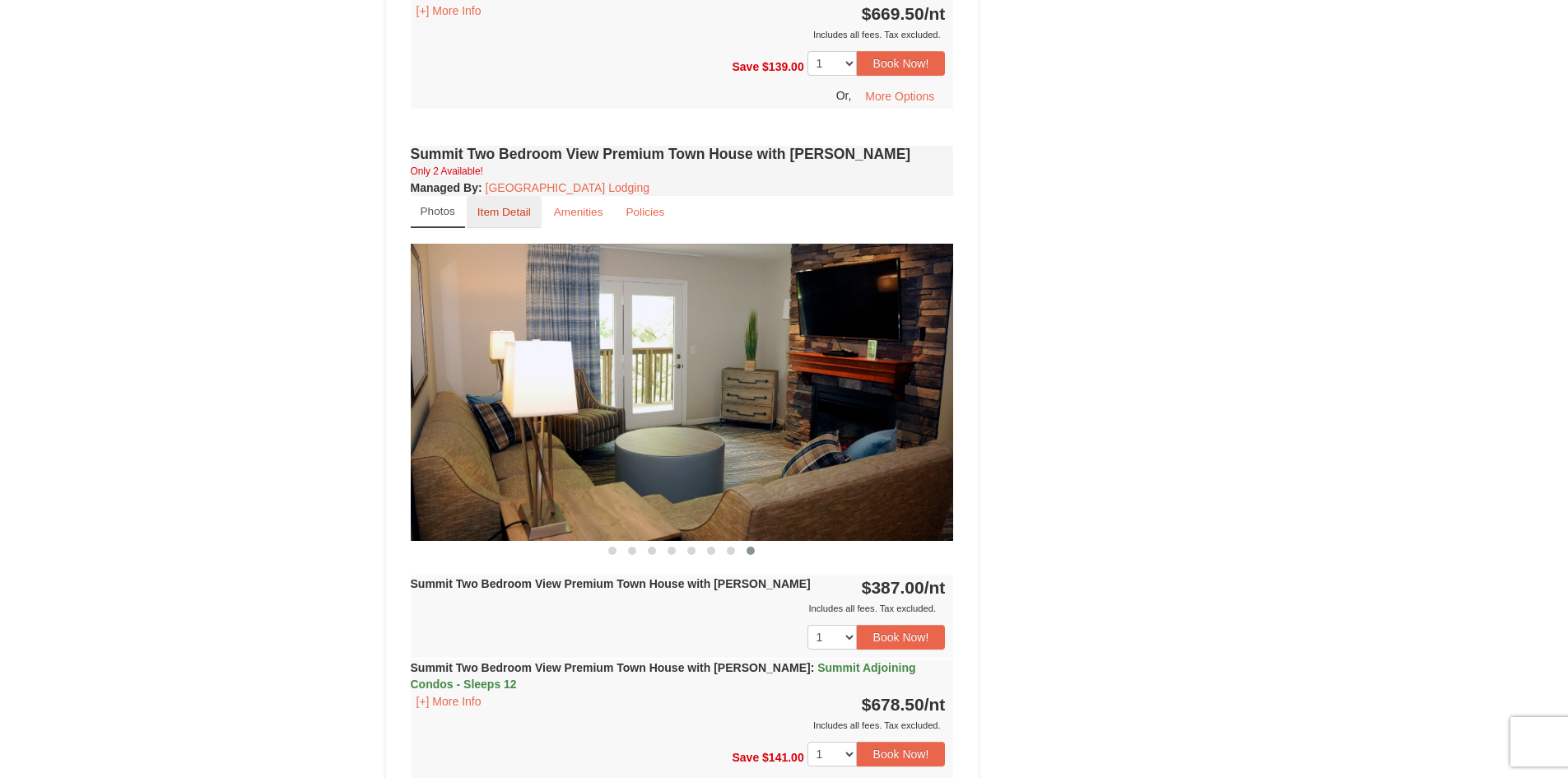
click at [498, 196] on link "Item Detail" at bounding box center [504, 212] width 75 height 32
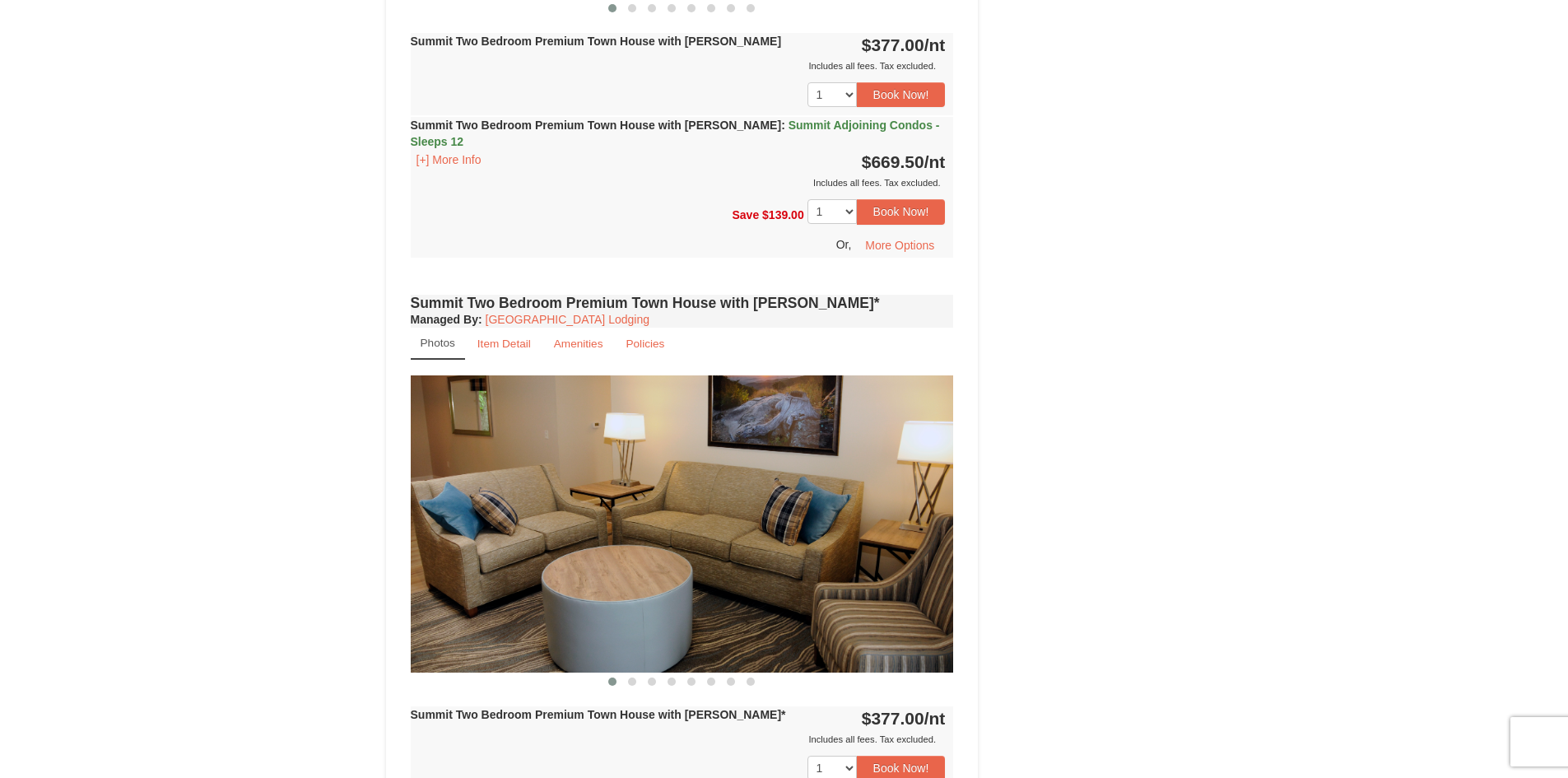
scroll to position [3045, 0]
click at [503, 338] on small "Item Detail" at bounding box center [504, 344] width 53 height 12
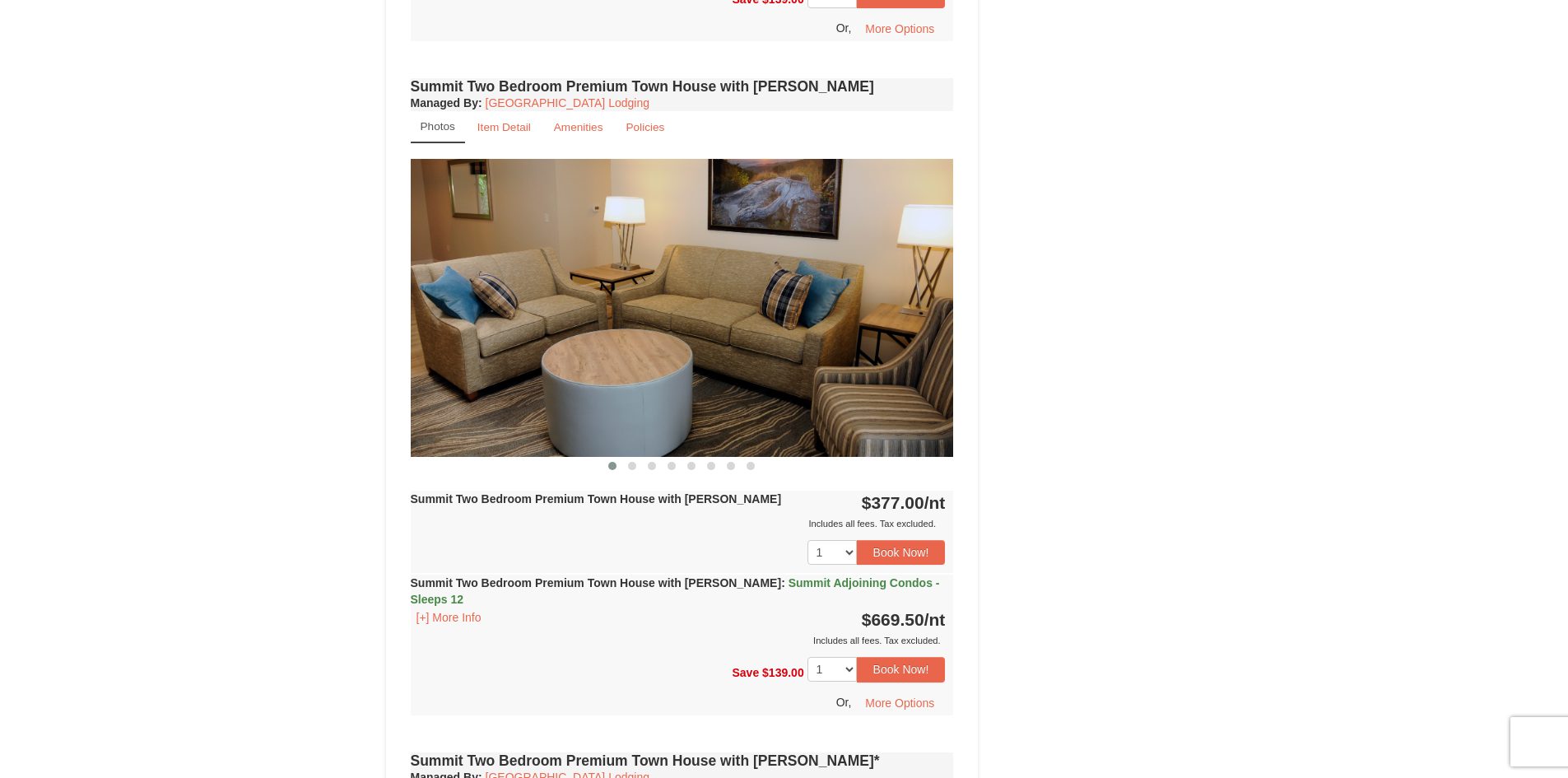
scroll to position [2550, 0]
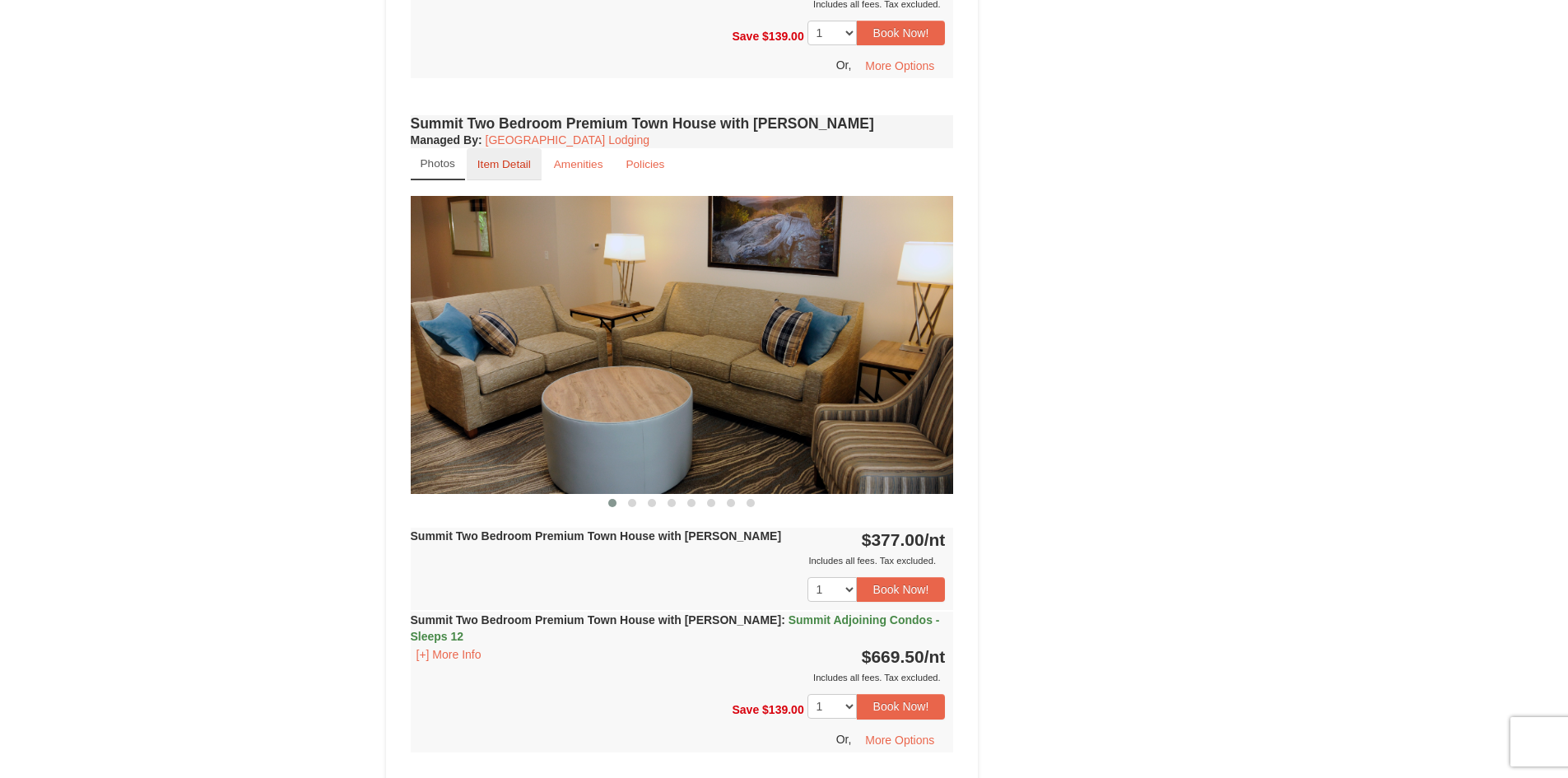
click at [504, 158] on small "Item Detail" at bounding box center [504, 164] width 53 height 12
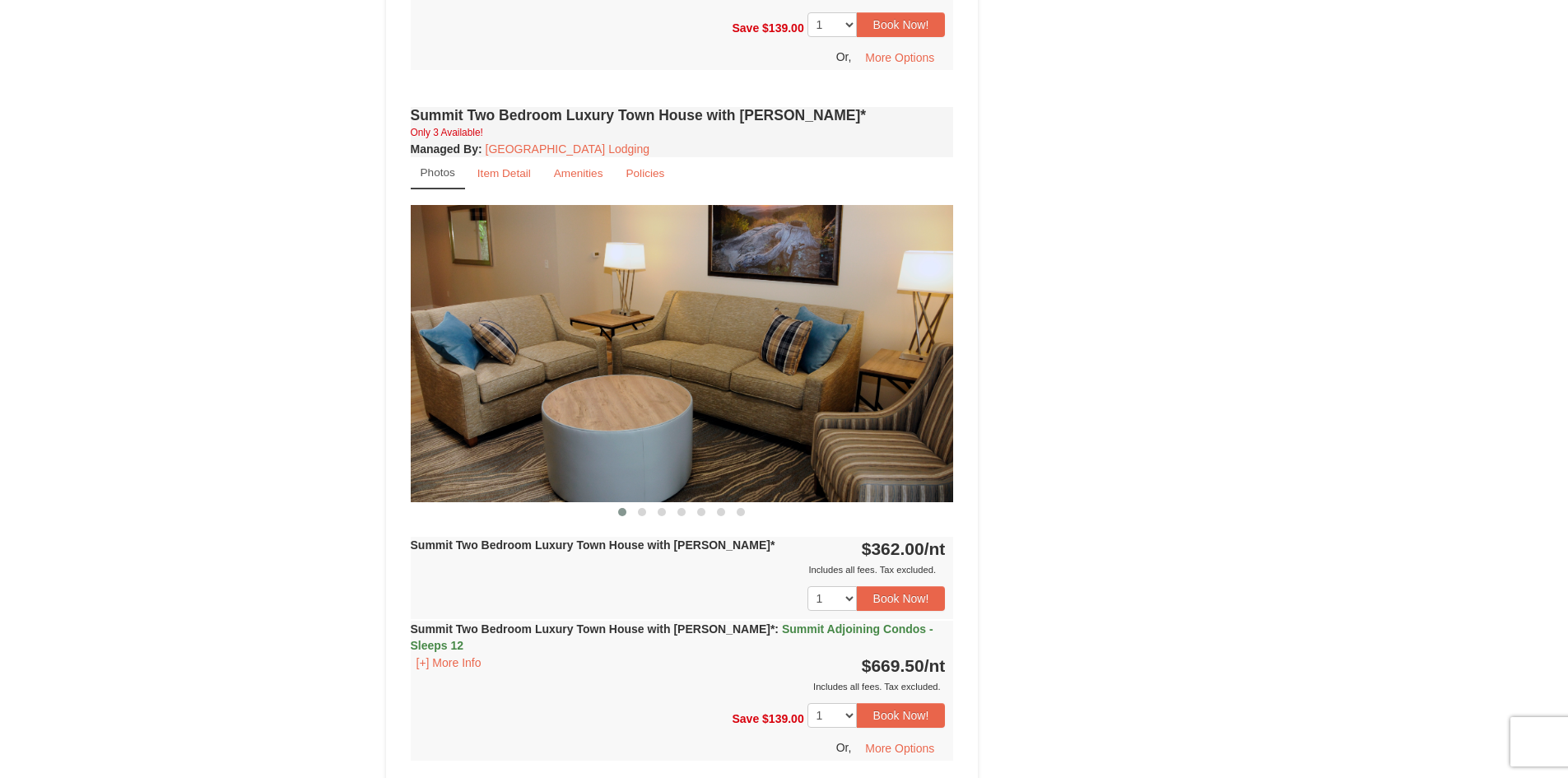
scroll to position [1810, 0]
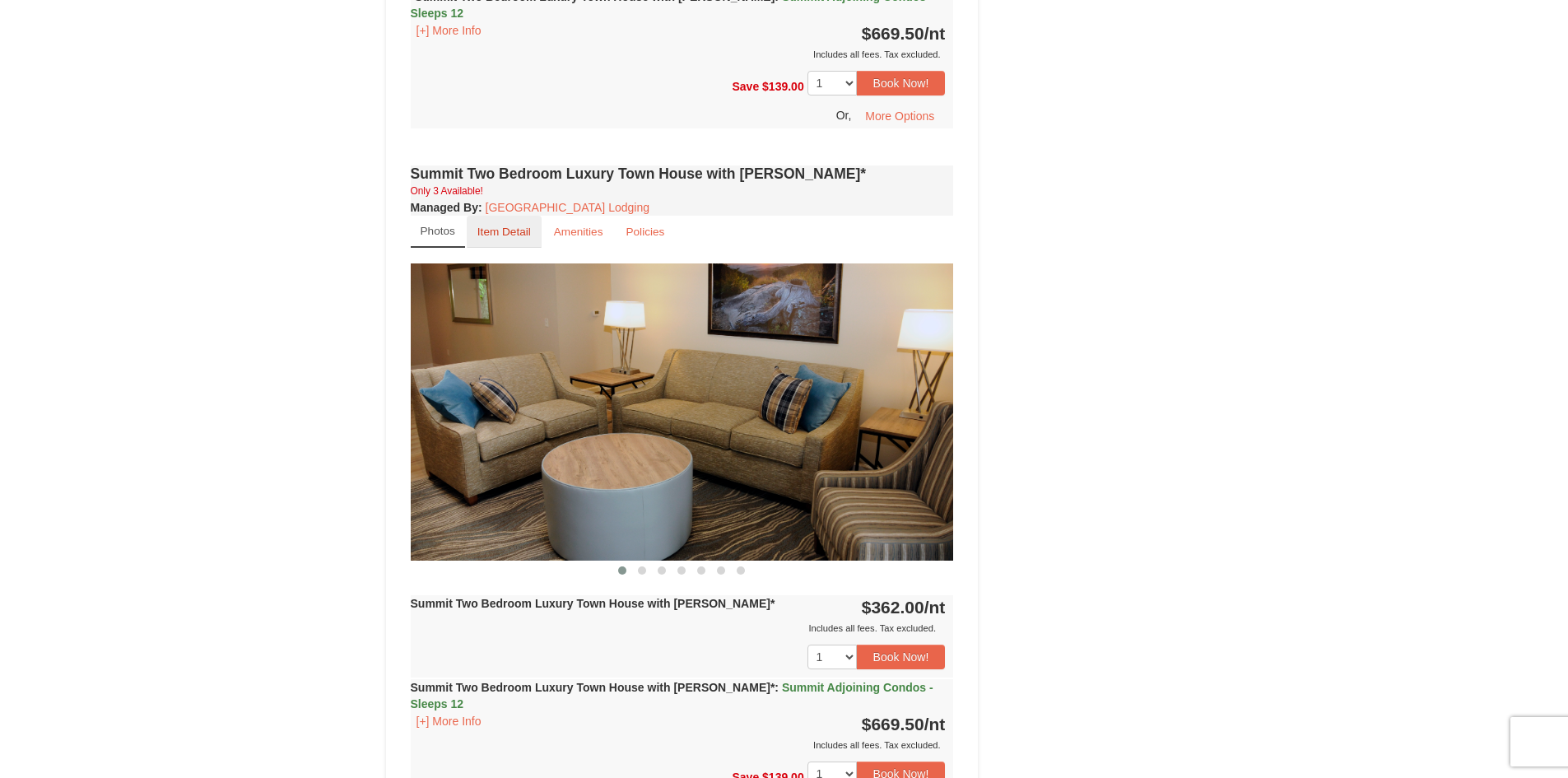
click at [496, 225] on small "Item Detail" at bounding box center [504, 232] width 53 height 12
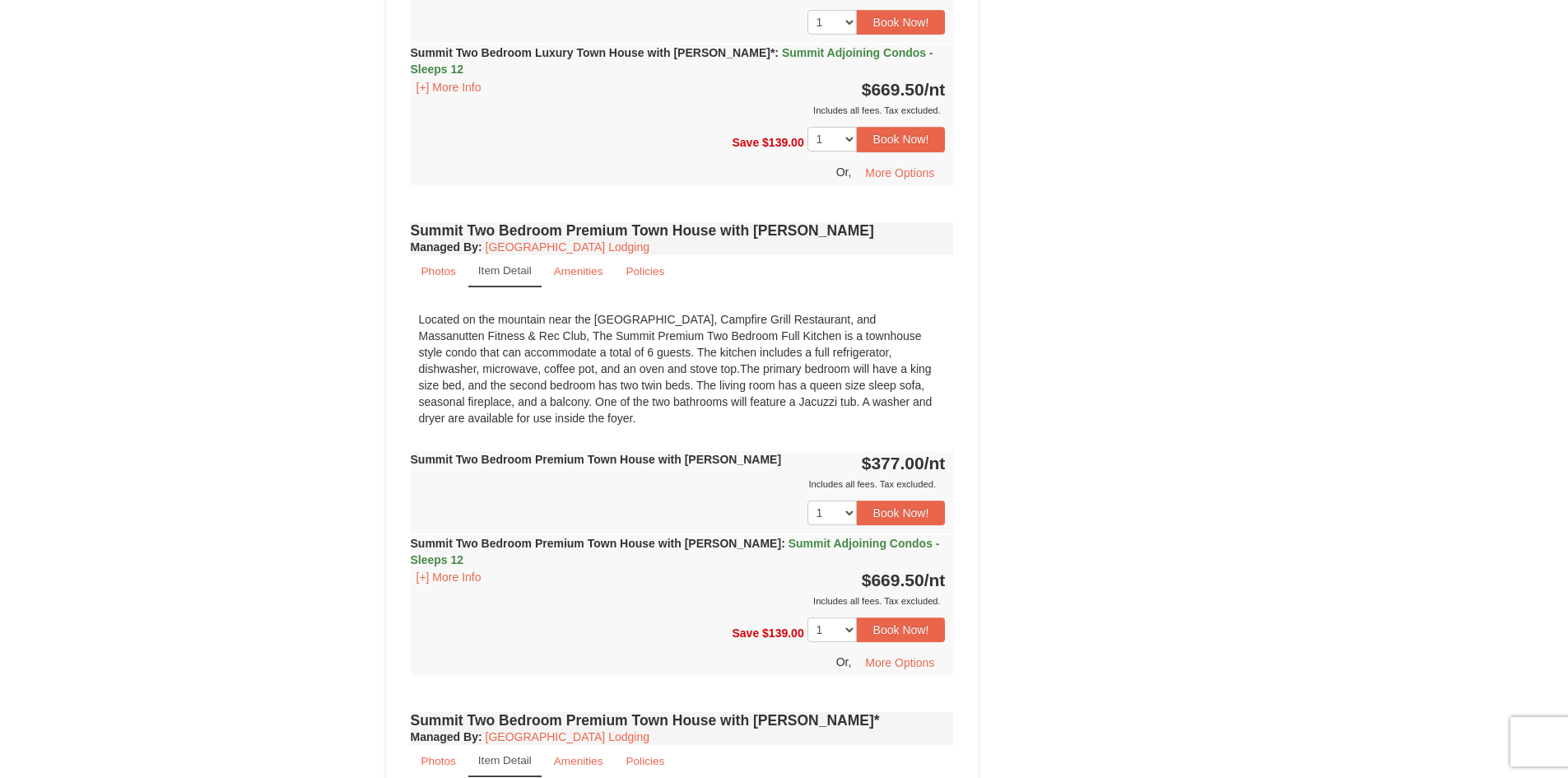
scroll to position [2221, 0]
